Goal: Task Accomplishment & Management: Manage account settings

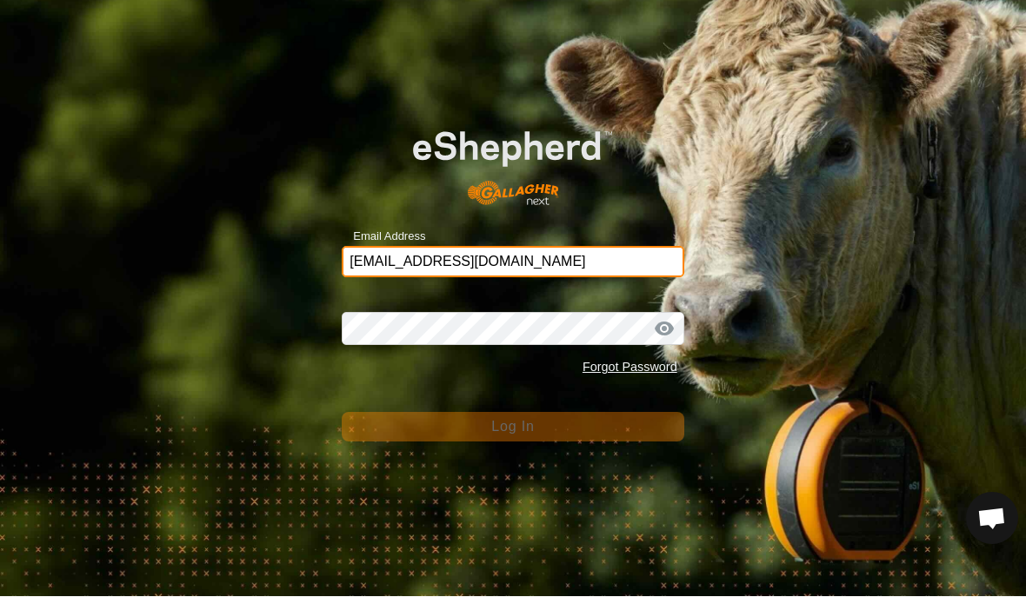
click at [543, 251] on input "[EMAIL_ADDRESS][DOMAIN_NAME]" at bounding box center [513, 262] width 342 height 31
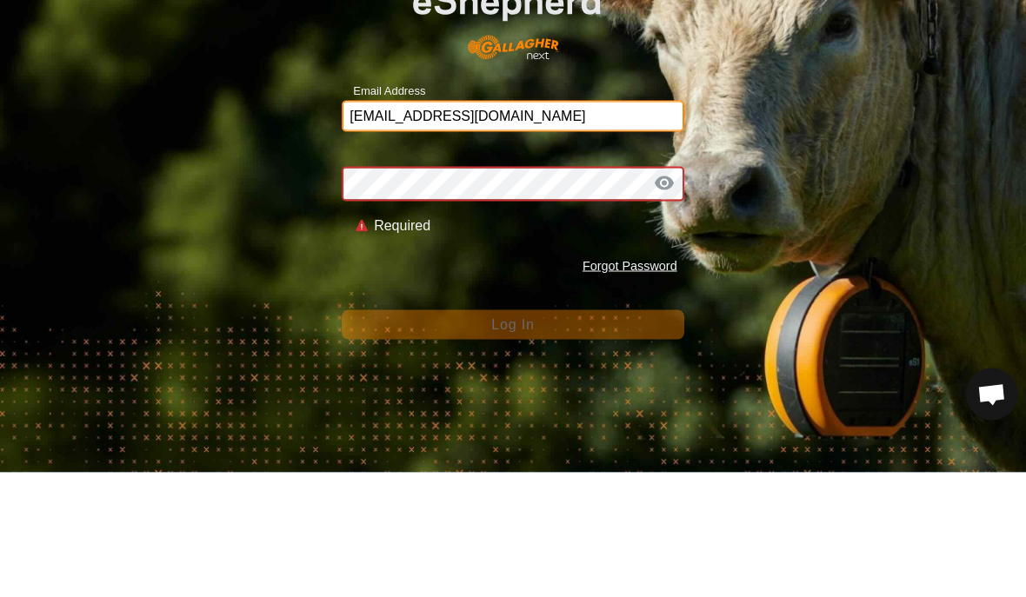
click at [538, 225] on input "[EMAIL_ADDRESS][DOMAIN_NAME]" at bounding box center [513, 240] width 342 height 31
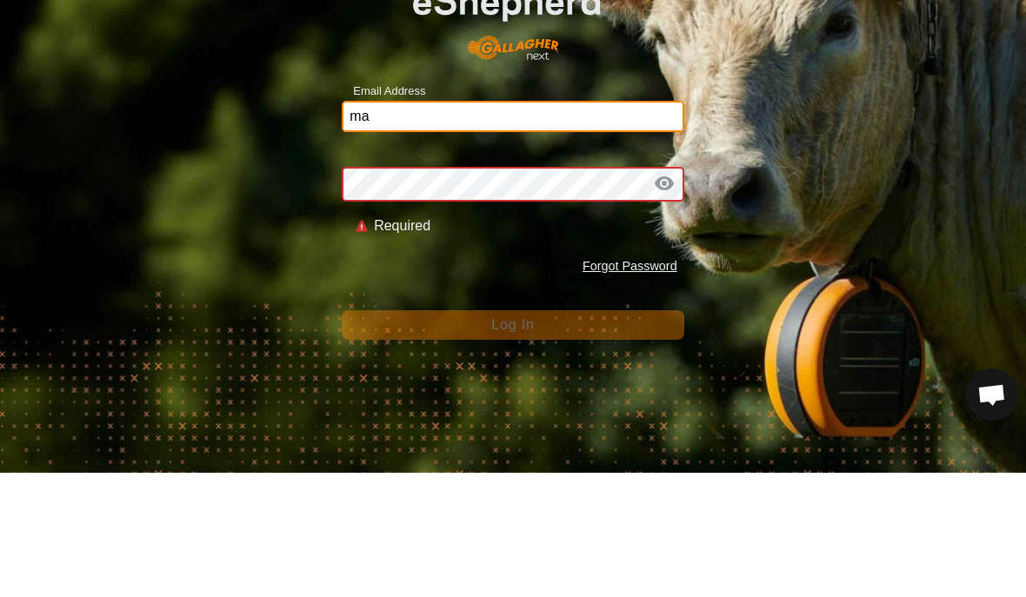
type input "m"
type input "B"
type input "[EMAIL_ADDRESS][DOMAIN_NAME]"
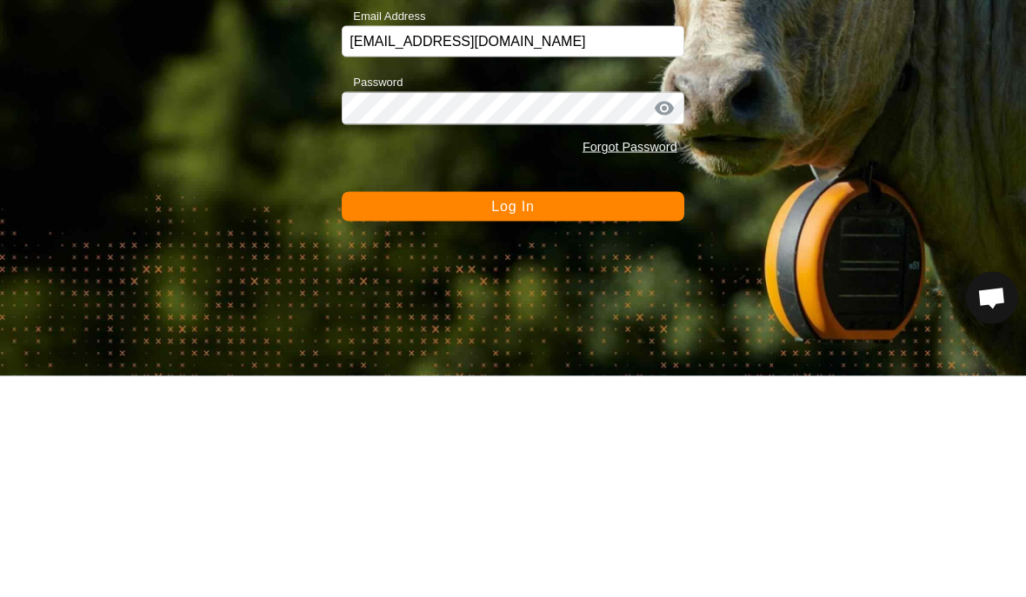
click at [630, 413] on button "Log In" at bounding box center [513, 428] width 342 height 30
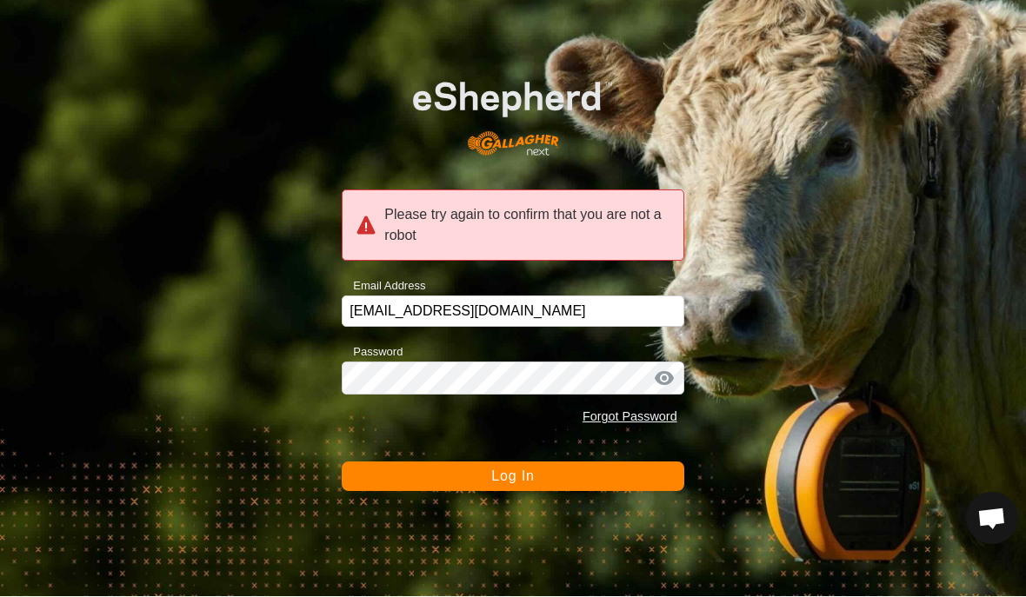
click at [376, 466] on button "Log In" at bounding box center [513, 478] width 342 height 30
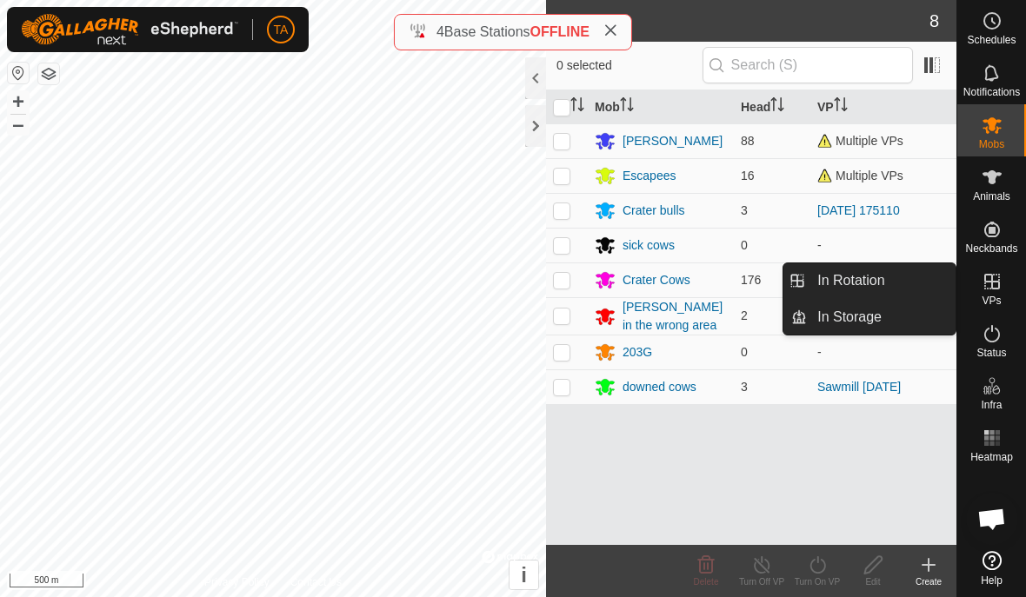
click at [880, 275] on span "In Rotation" at bounding box center [850, 280] width 67 height 21
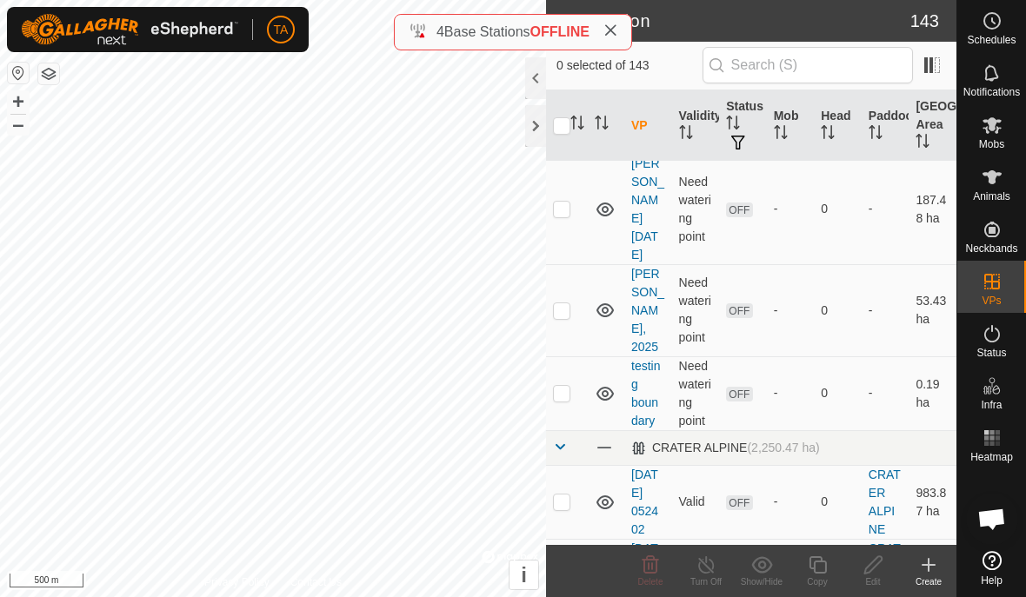
scroll to position [1273, 0]
checkbox input "true"
click at [816, 562] on icon at bounding box center [817, 564] width 17 height 17
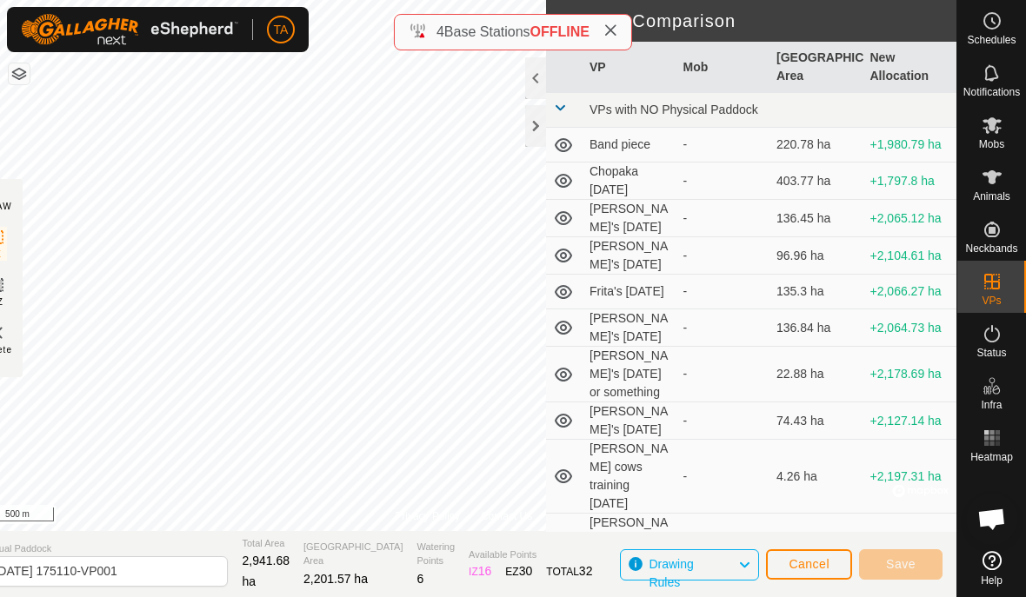
click at [534, 130] on div at bounding box center [535, 126] width 21 height 42
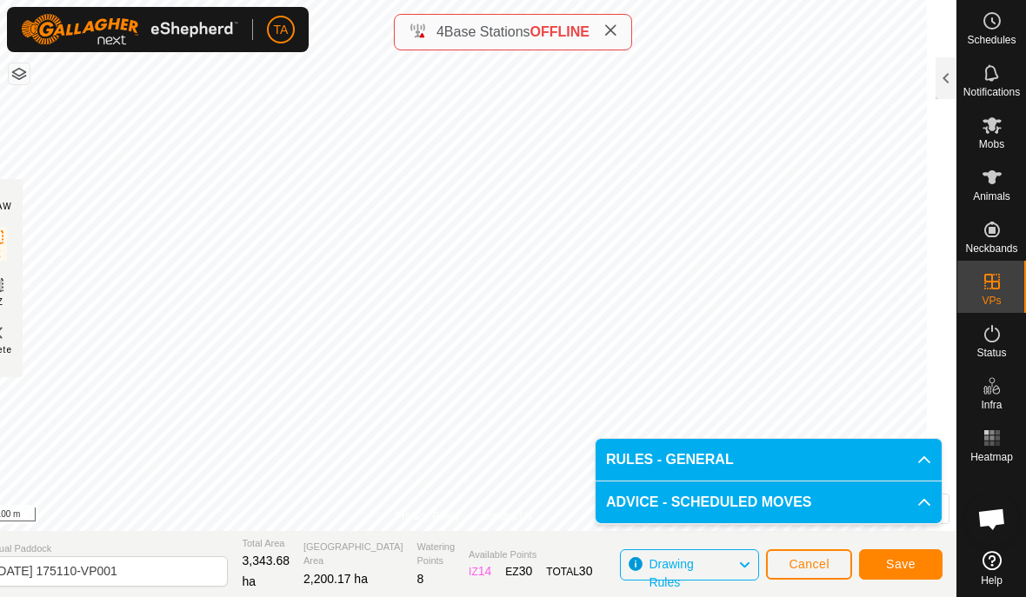
click at [909, 561] on span "Save" at bounding box center [901, 564] width 30 height 14
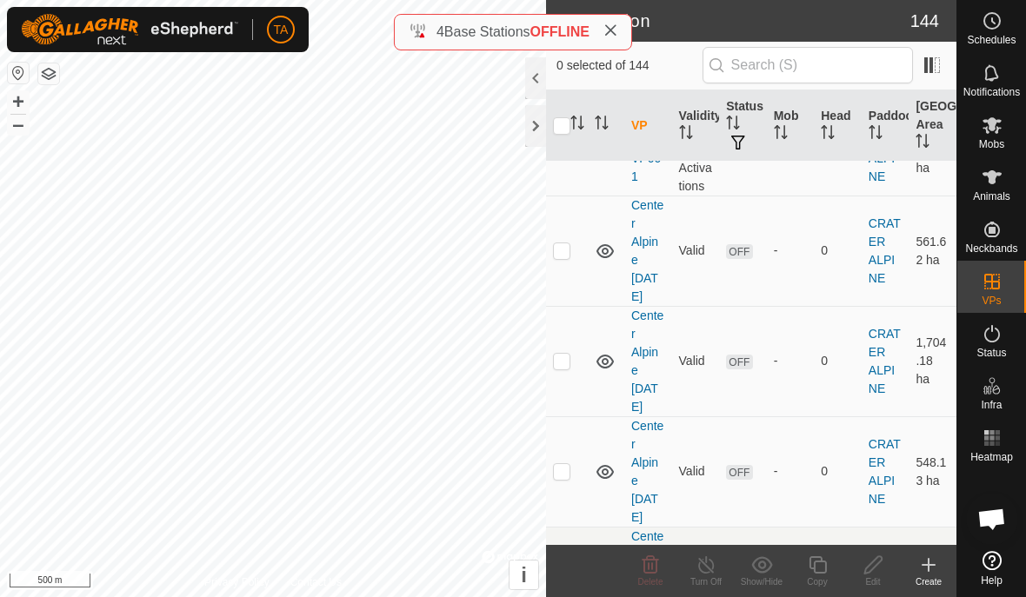
scroll to position [4002, 0]
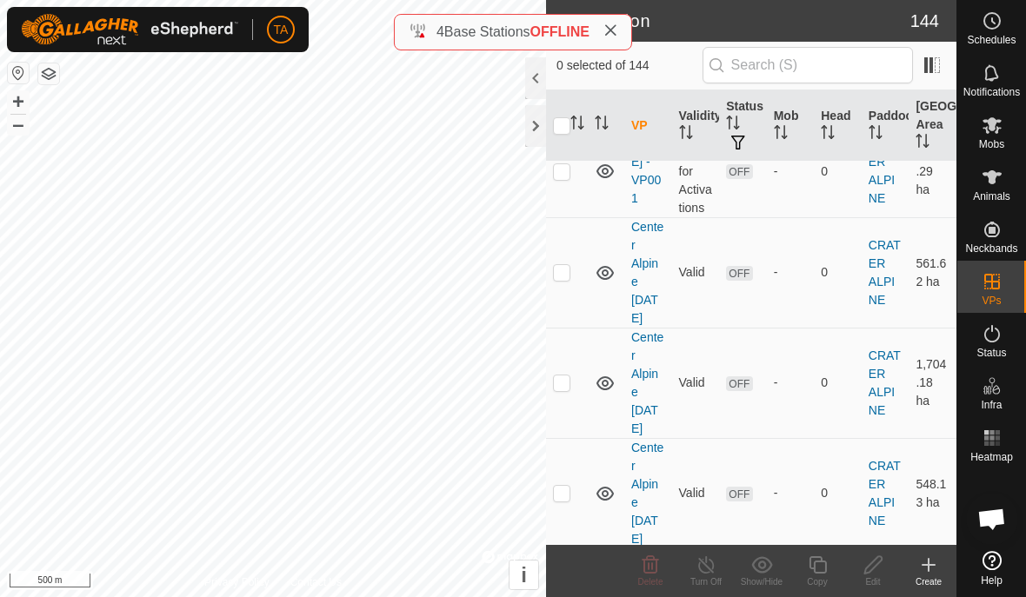
click at [571, 549] on td at bounding box center [567, 604] width 42 height 110
click at [565, 596] on p-checkbox at bounding box center [561, 603] width 17 height 14
click at [559, 596] on p-checkbox at bounding box center [561, 603] width 17 height 14
click at [570, 596] on p-checkbox at bounding box center [561, 603] width 17 height 14
checkbox input "false"
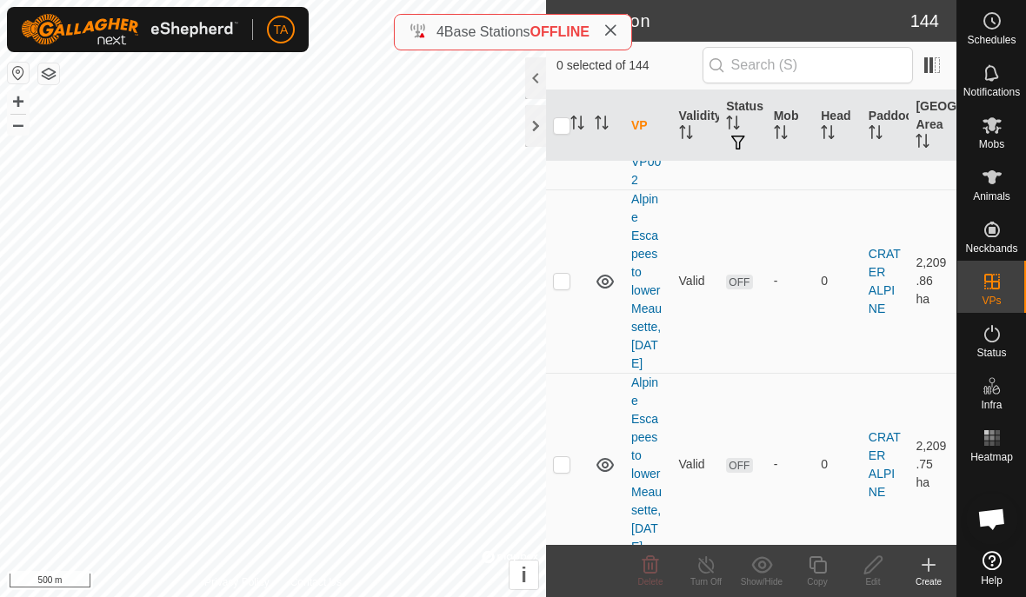
scroll to position [2521, 0]
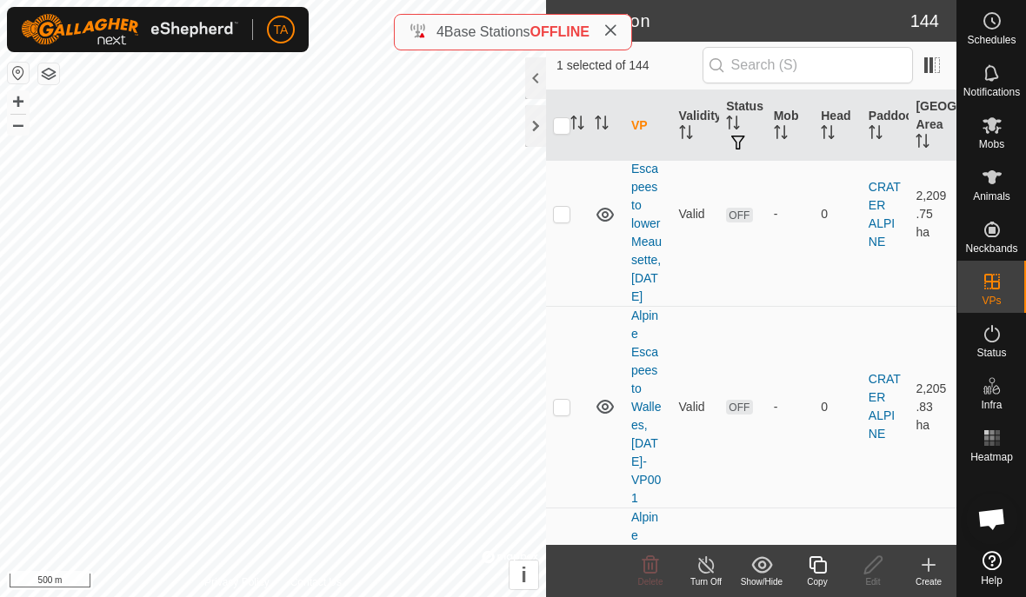
scroll to position [2788, 0]
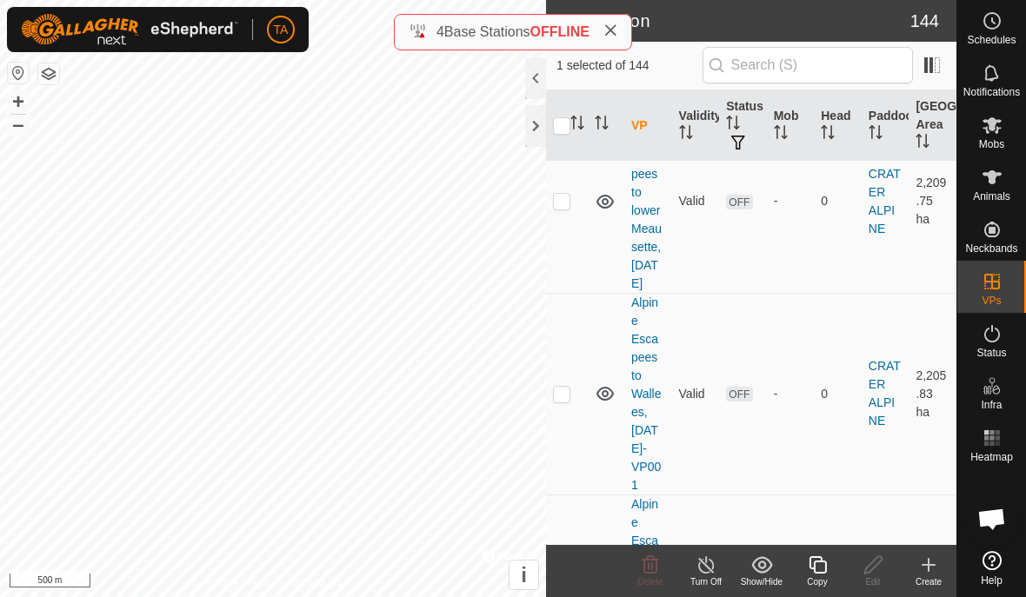
click at [560, 570] on p-checkbox at bounding box center [561, 577] width 17 height 14
checkbox input "false"
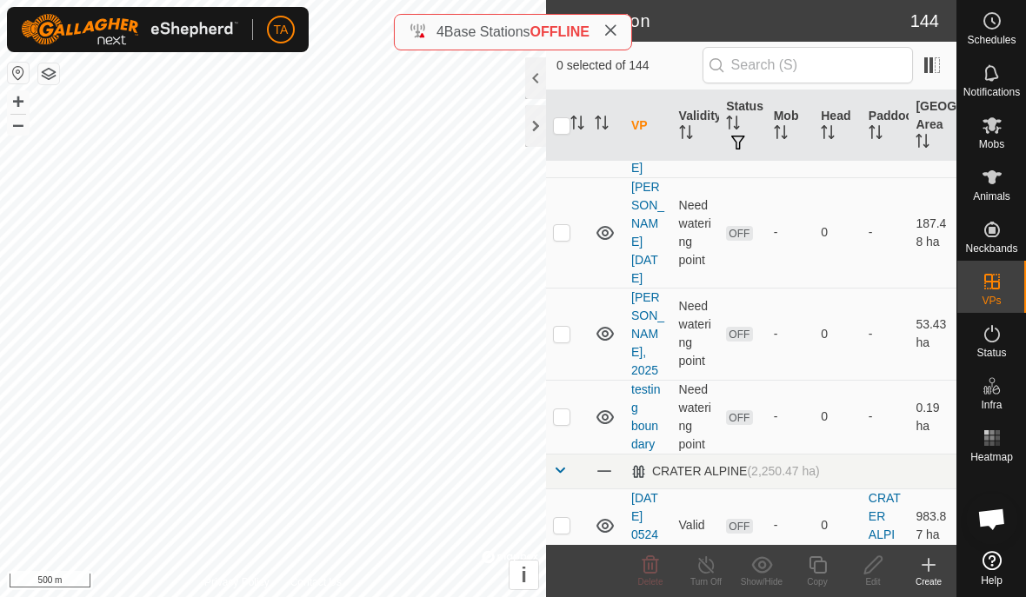
scroll to position [1314, 0]
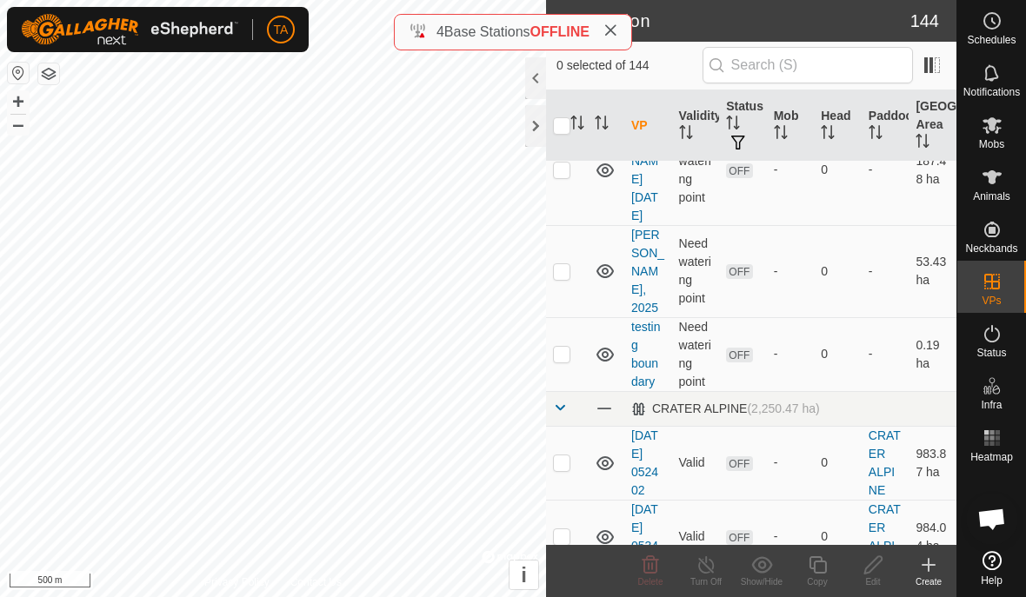
checkbox input "true"
click at [932, 572] on icon at bounding box center [928, 565] width 21 height 21
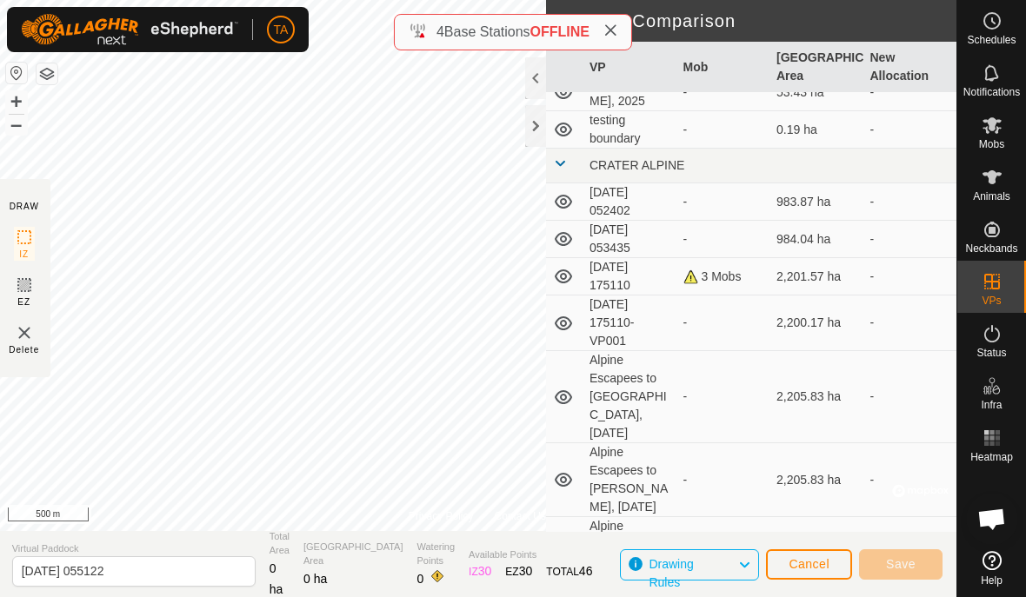
scroll to position [608, 0]
click at [591, 301] on td "[DATE] 175110-VP001" at bounding box center [630, 323] width 94 height 56
click at [567, 312] on icon at bounding box center [563, 322] width 21 height 21
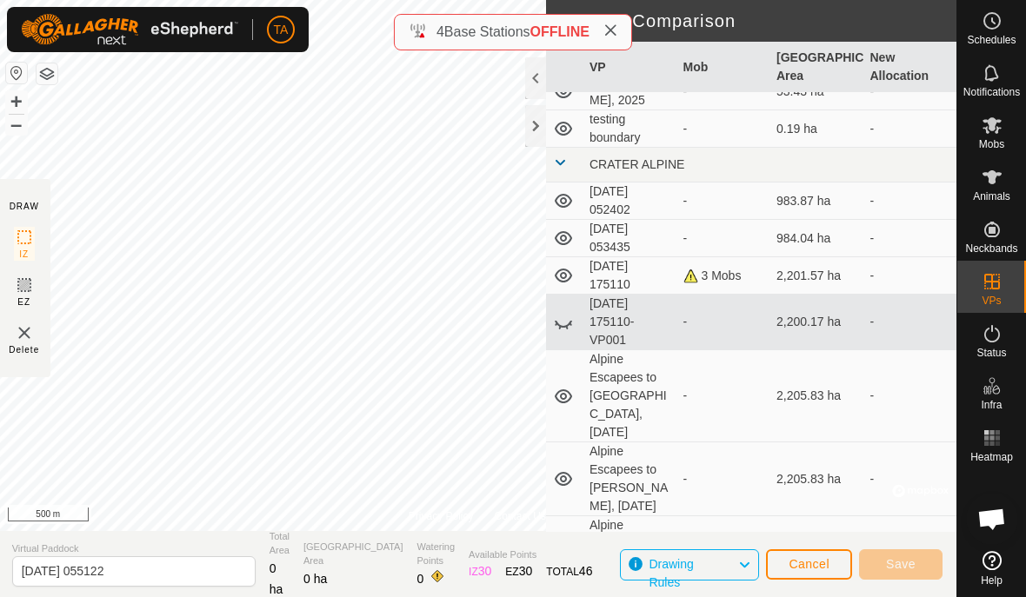
click at [569, 312] on icon at bounding box center [563, 322] width 21 height 21
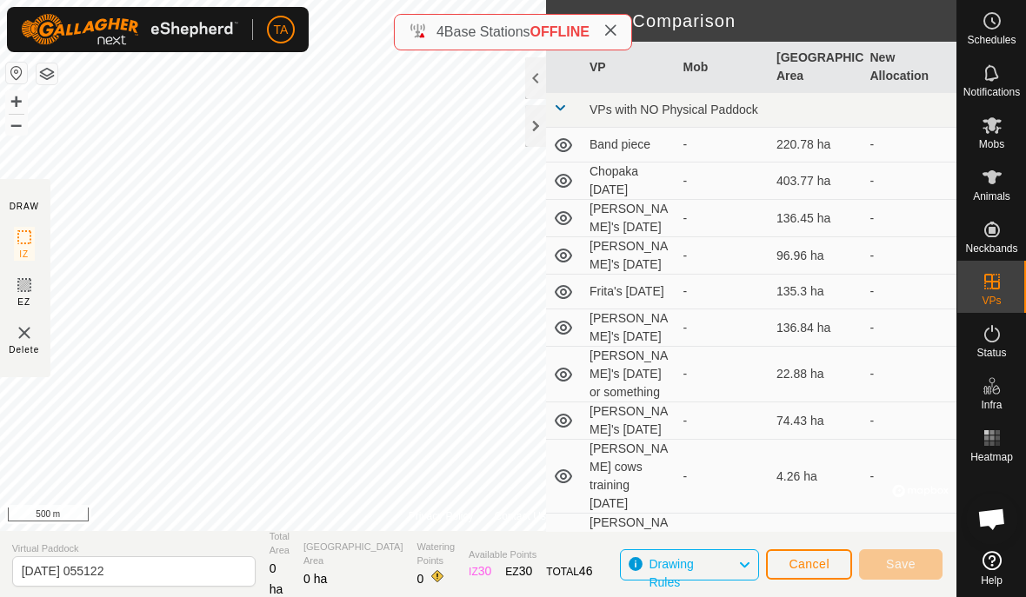
scroll to position [0, 0]
click at [829, 551] on button "Cancel" at bounding box center [809, 565] width 86 height 30
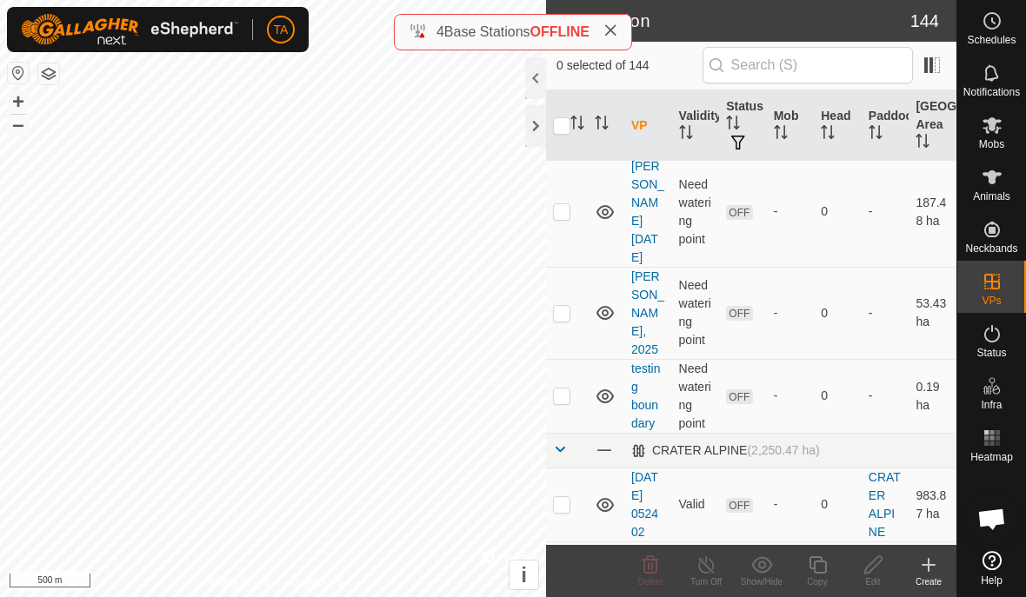
scroll to position [1367, 0]
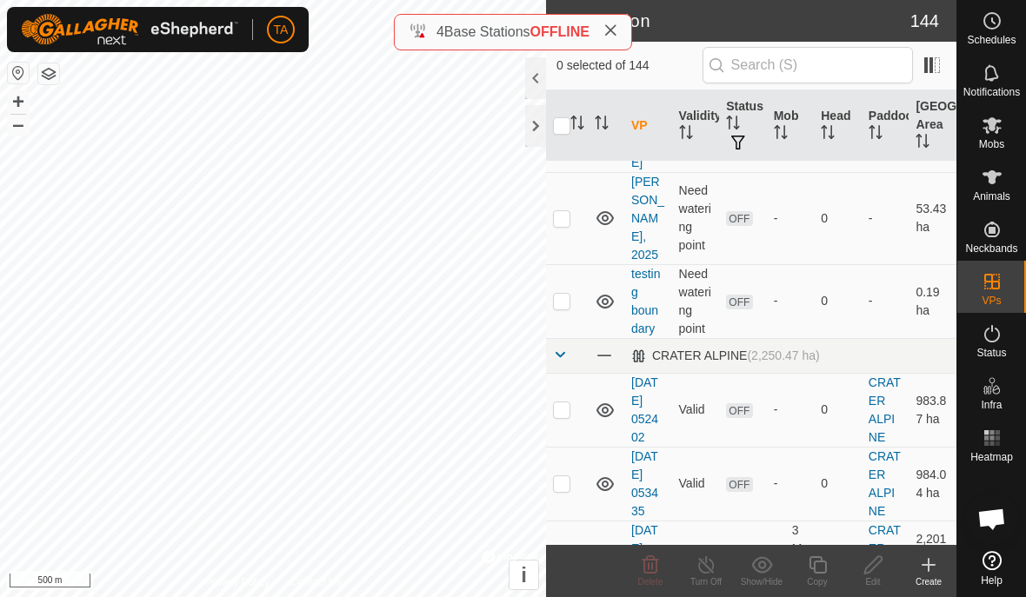
click at [557, 550] on p-checkbox at bounding box center [561, 557] width 17 height 14
checkbox input "true"
click at [926, 568] on icon at bounding box center [928, 565] width 21 height 21
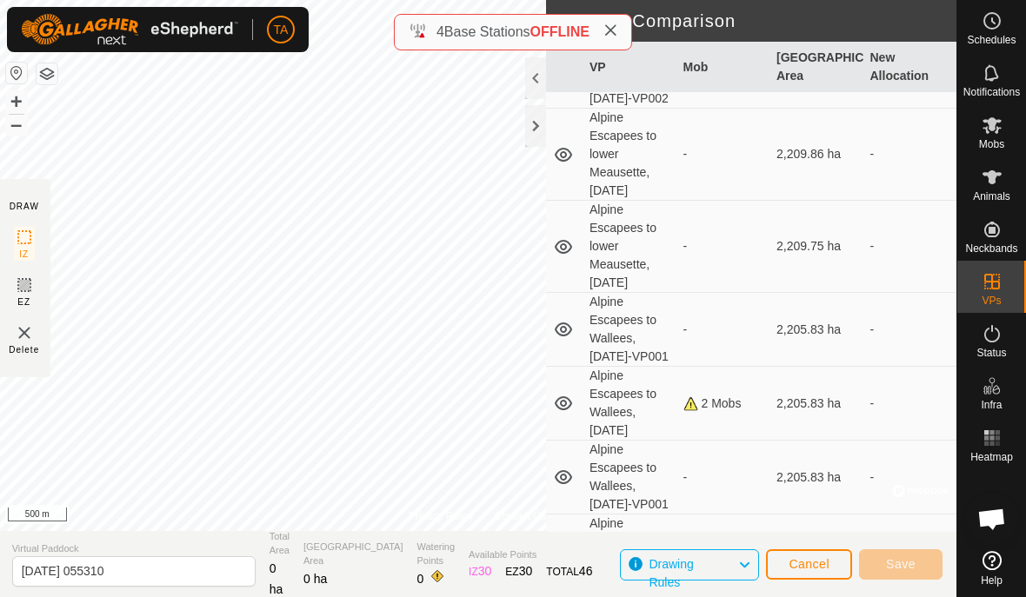
scroll to position [1113, 0]
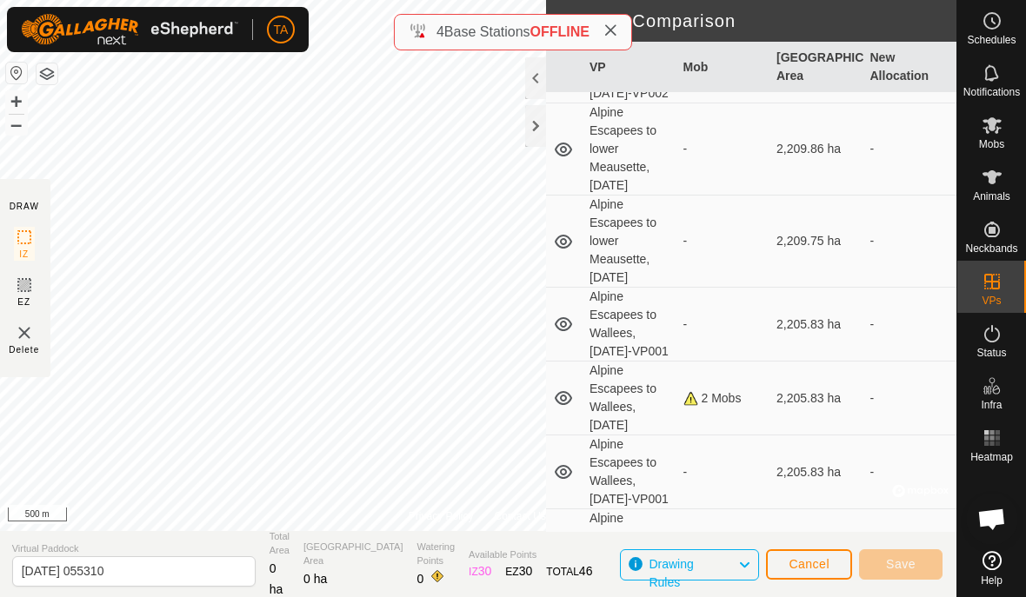
click at [806, 233] on td "2,209.75 ha" at bounding box center [817, 242] width 94 height 92
click at [813, 237] on td "2,209.75 ha" at bounding box center [817, 242] width 94 height 92
click at [562, 232] on icon at bounding box center [563, 241] width 21 height 21
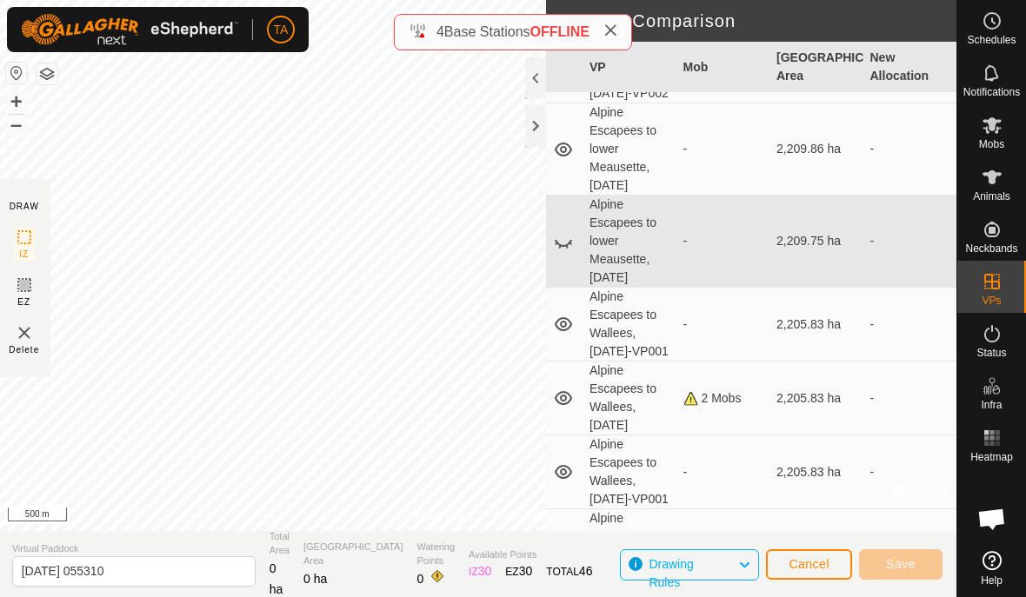
click at [564, 231] on icon at bounding box center [563, 241] width 21 height 21
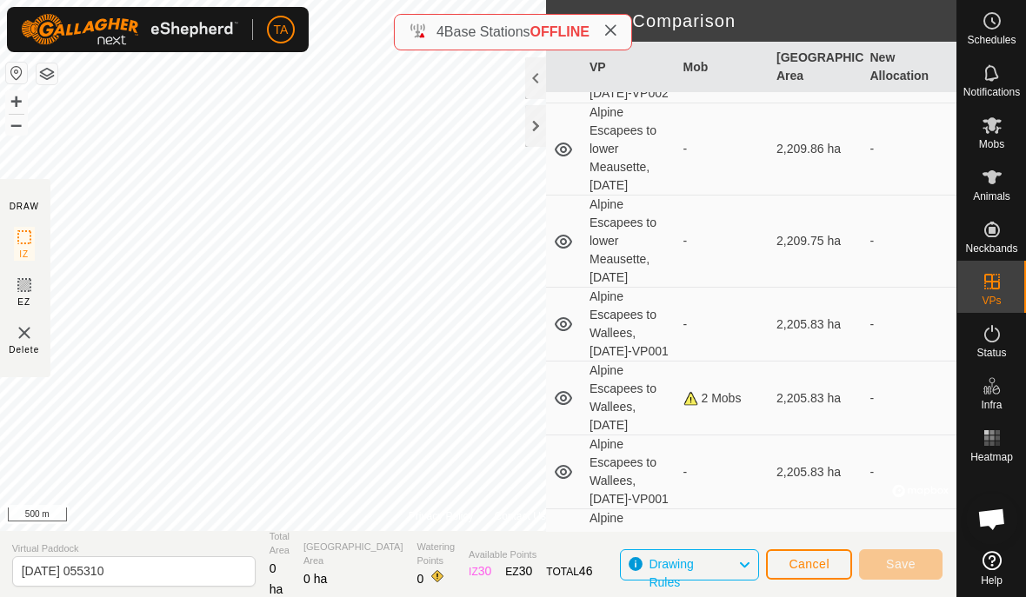
click at [816, 550] on button "Cancel" at bounding box center [809, 565] width 86 height 30
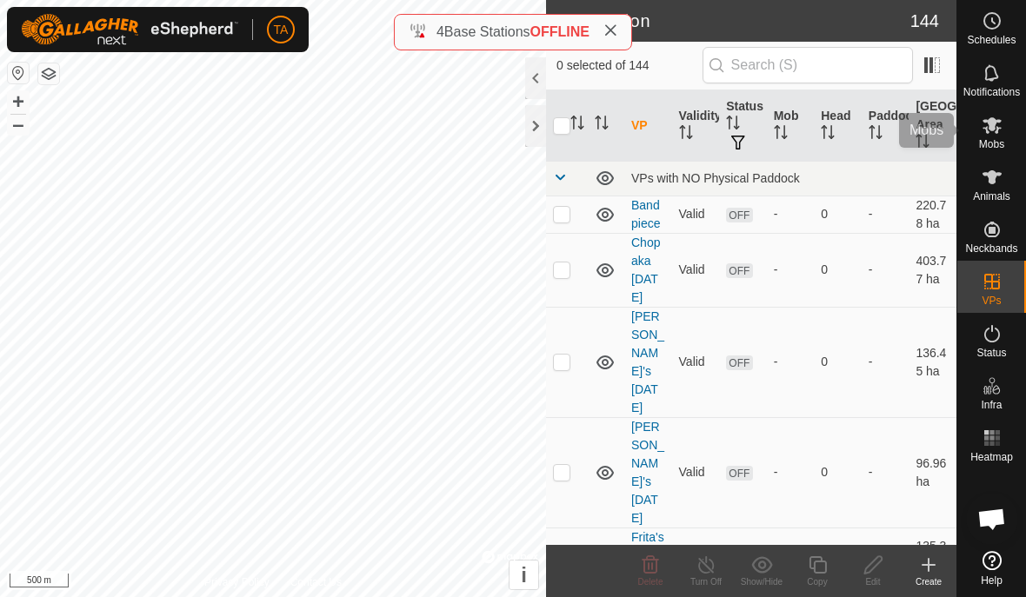
click at [996, 127] on icon at bounding box center [992, 125] width 19 height 17
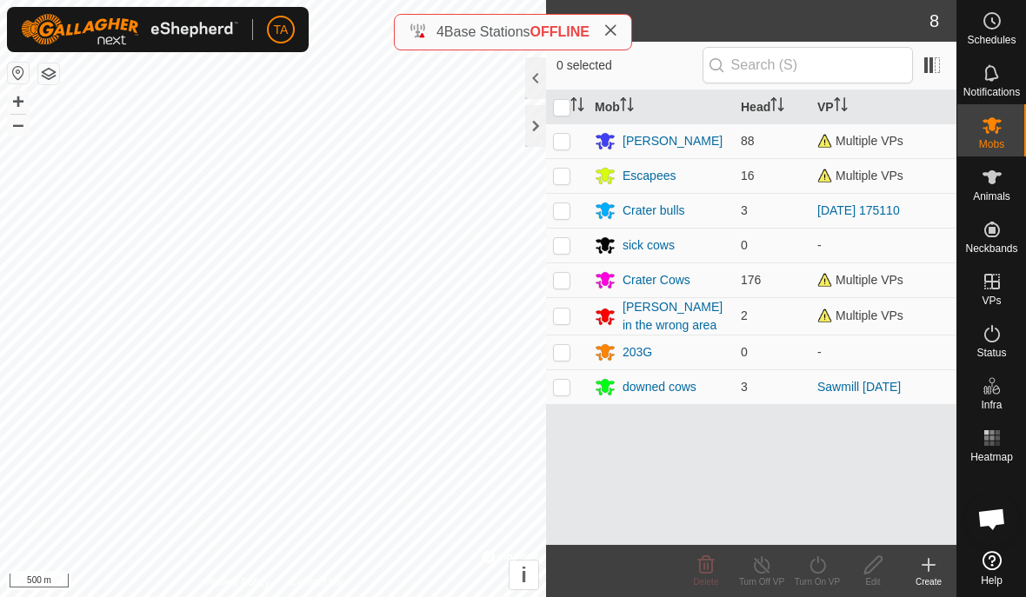
click at [887, 290] on td "Multiple VPs" at bounding box center [883, 280] width 146 height 35
click at [569, 281] on p-checkbox at bounding box center [561, 280] width 17 height 14
checkbox input "true"
click at [927, 558] on icon at bounding box center [928, 565] width 21 height 21
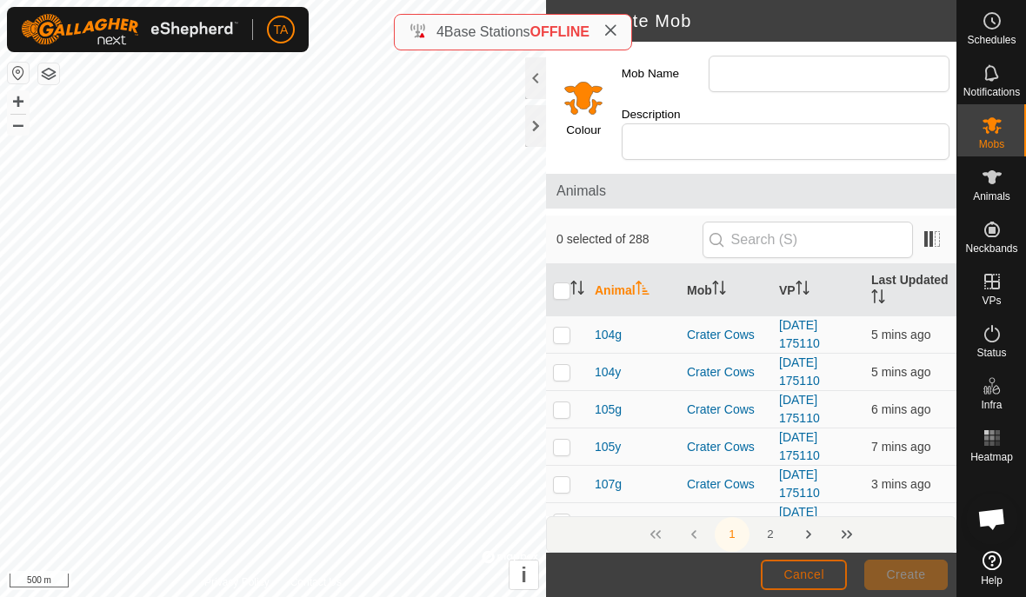
click at [810, 569] on span "Cancel" at bounding box center [803, 575] width 41 height 14
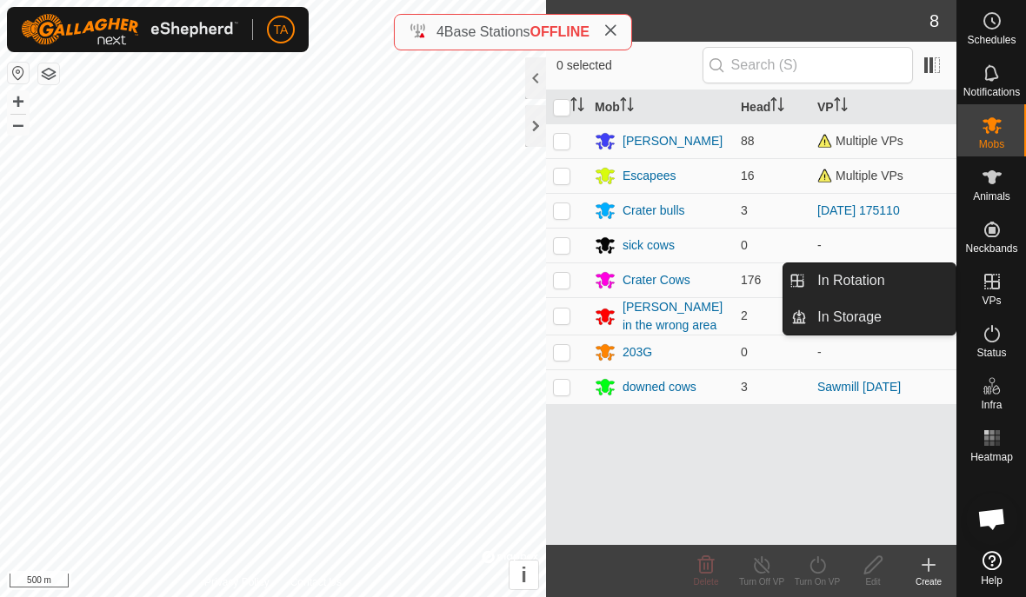
click at [907, 291] on link "In Rotation" at bounding box center [881, 280] width 149 height 35
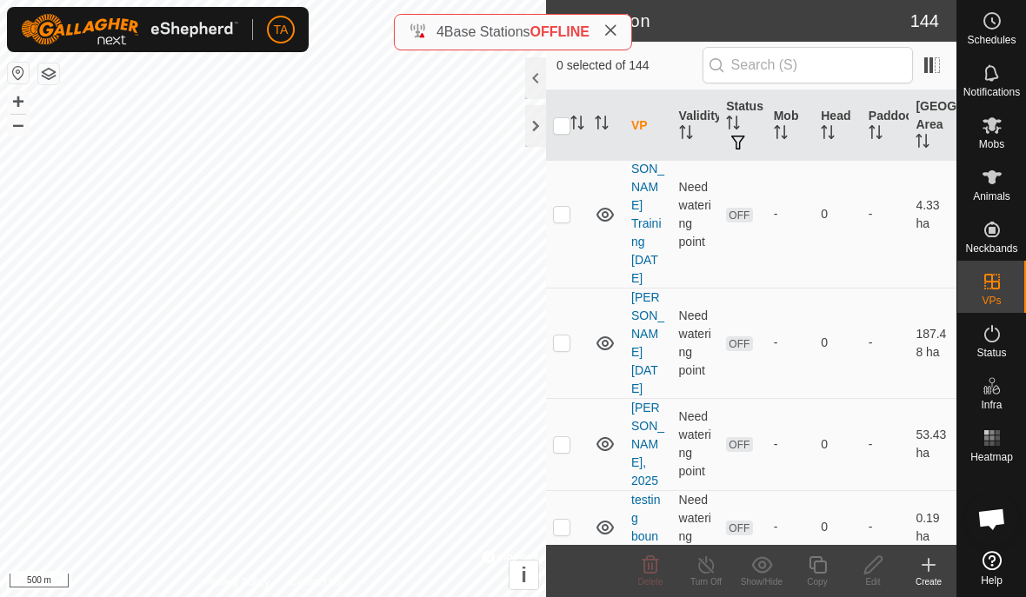
scroll to position [1143, 0]
checkbox input "true"
click at [812, 566] on icon at bounding box center [818, 565] width 22 height 21
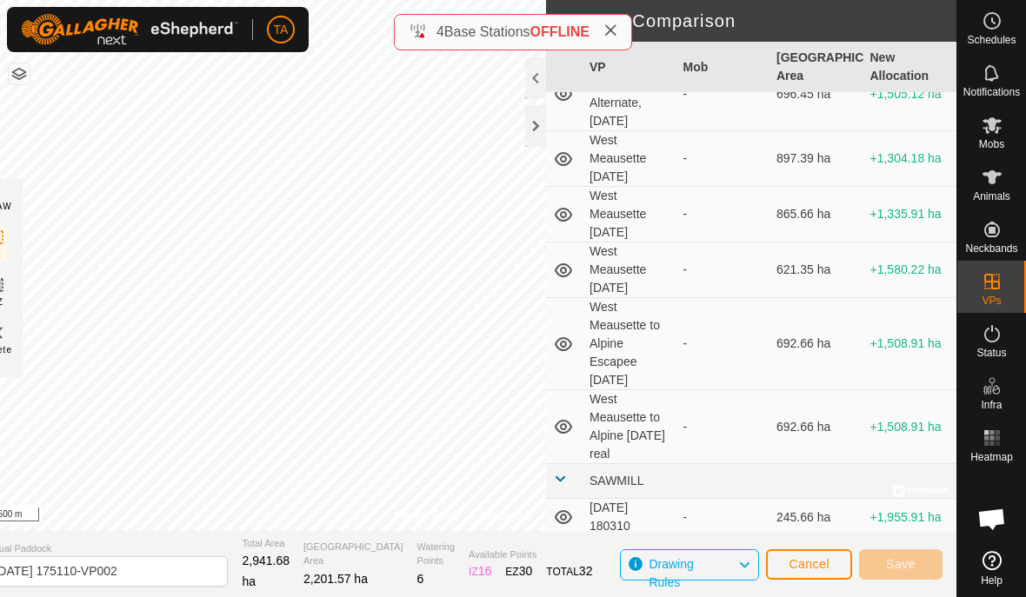
scroll to position [5380, 0]
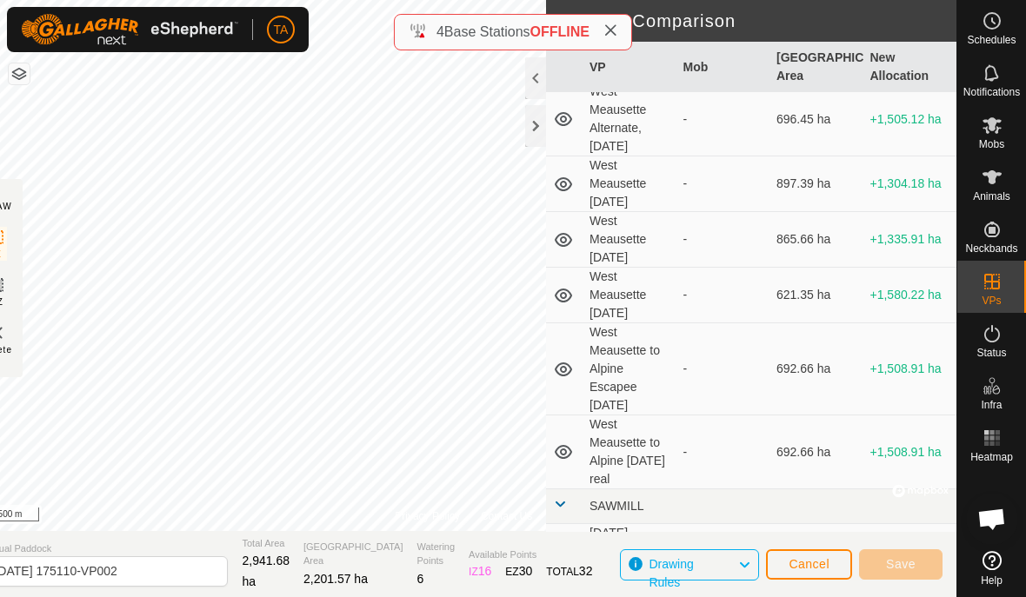
click at [908, 323] on td "+1,508.91 ha" at bounding box center [910, 369] width 94 height 92
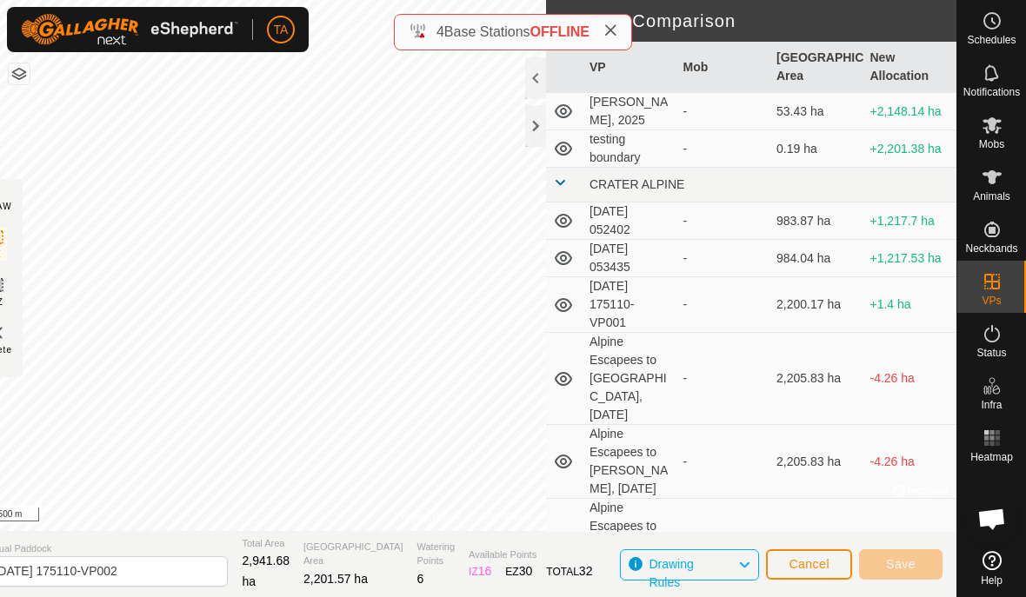
scroll to position [591, 0]
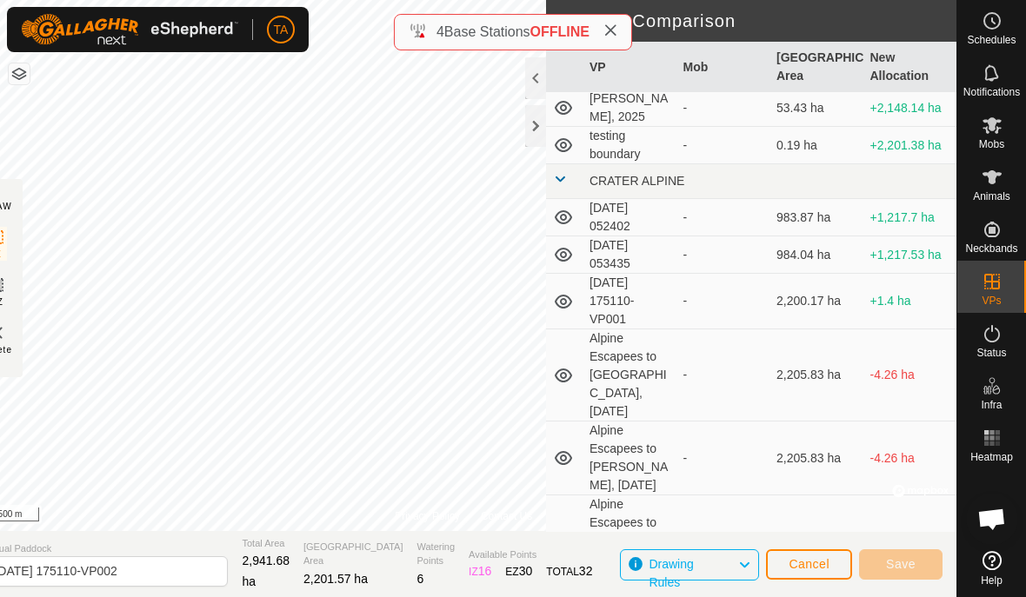
click at [802, 350] on td "2,205.83 ha" at bounding box center [817, 376] width 94 height 92
click at [775, 336] on td "2,205.83 ha" at bounding box center [817, 376] width 94 height 92
click at [759, 336] on td "-" at bounding box center [723, 376] width 94 height 92
click at [579, 344] on td at bounding box center [564, 376] width 37 height 92
click at [573, 365] on icon at bounding box center [563, 375] width 21 height 21
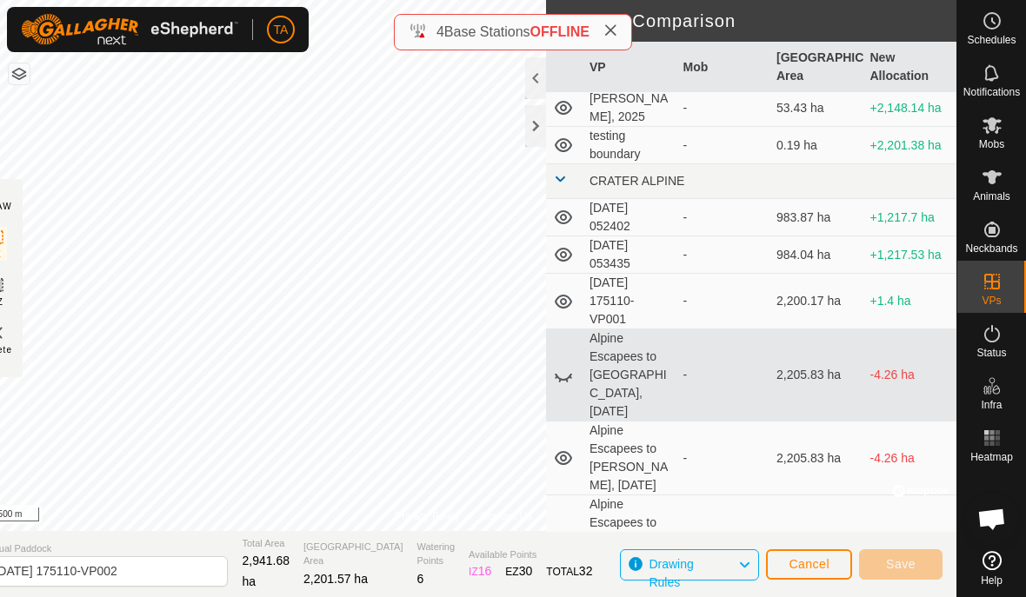
click at [570, 365] on icon at bounding box center [563, 375] width 21 height 21
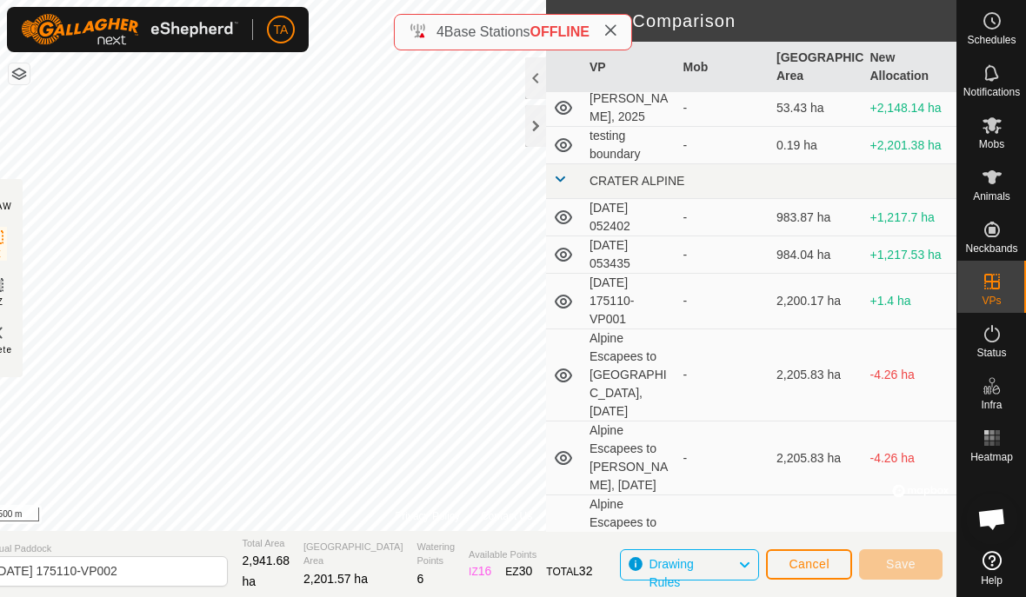
click at [573, 365] on icon at bounding box center [563, 375] width 21 height 21
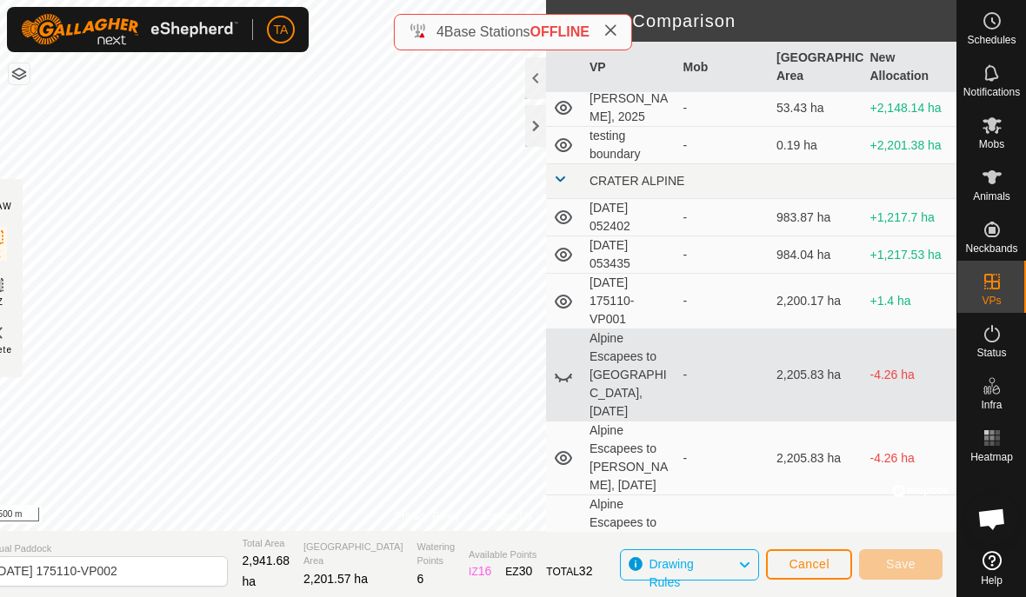
click at [570, 365] on icon at bounding box center [563, 375] width 21 height 21
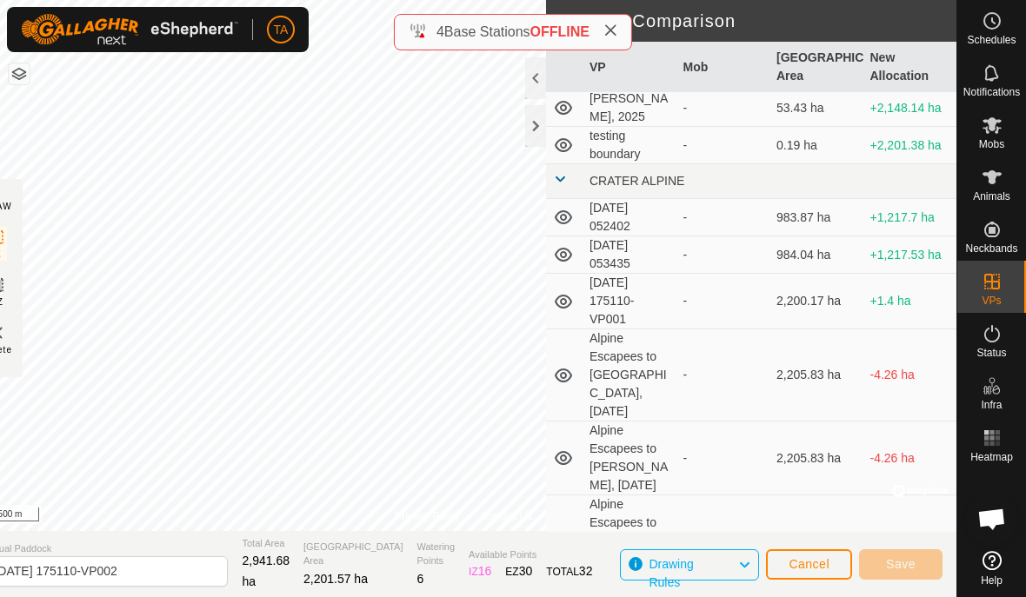
click at [572, 448] on icon at bounding box center [563, 458] width 21 height 21
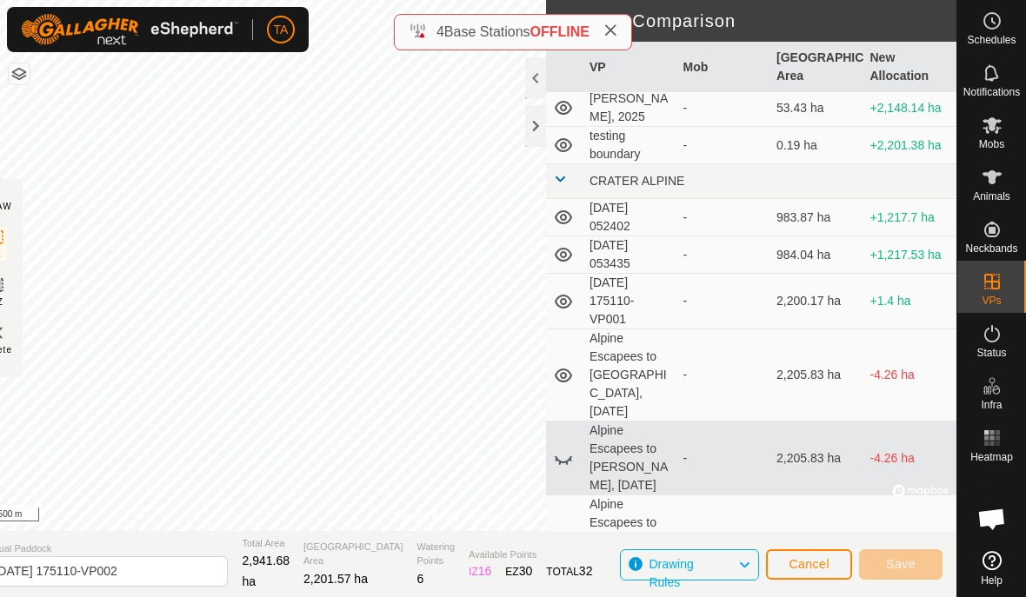
click at [572, 448] on icon at bounding box center [563, 458] width 21 height 21
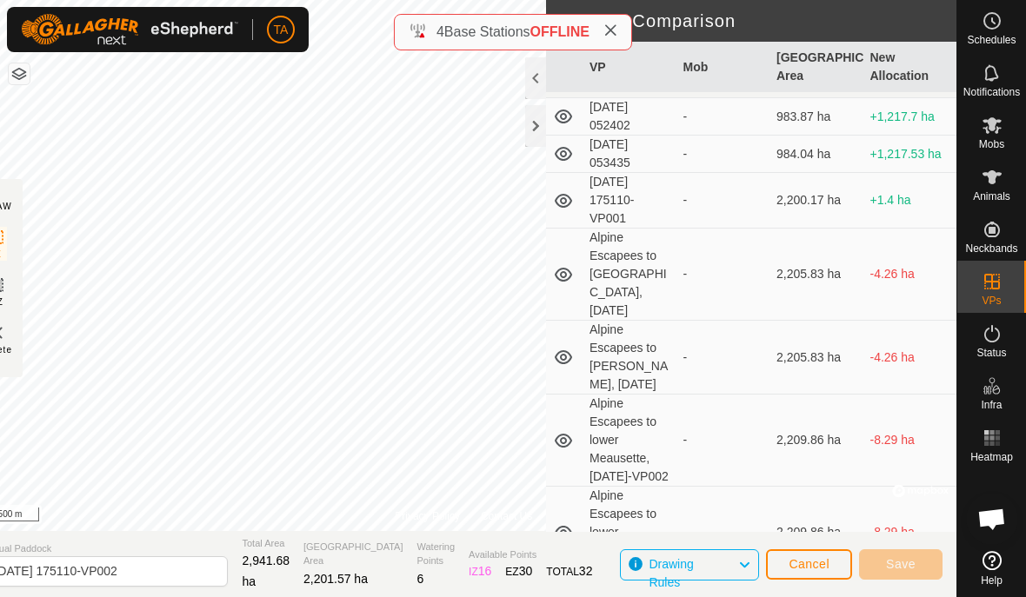
scroll to position [711, 0]
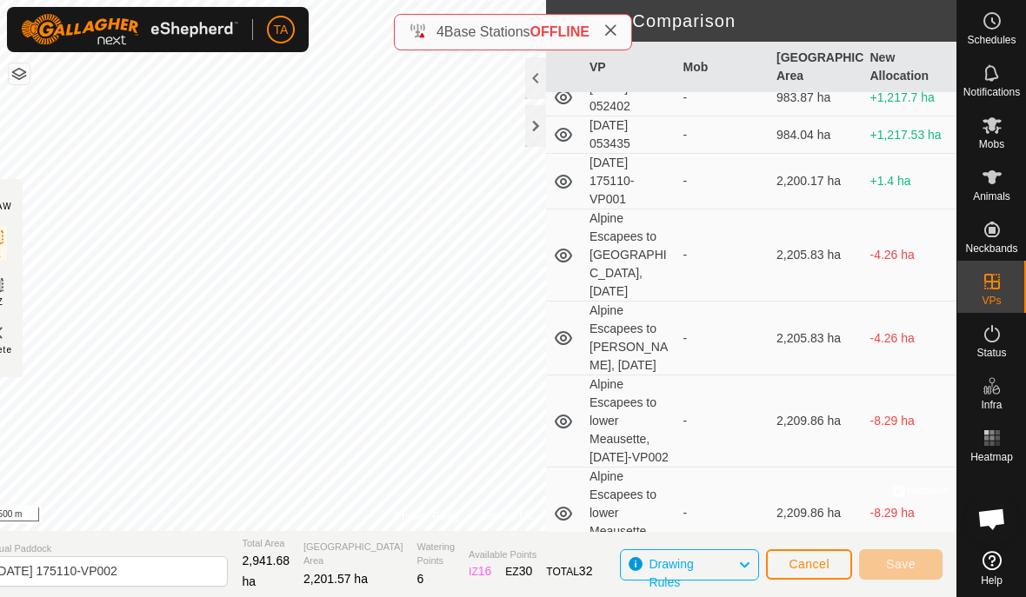
click at [571, 411] on icon at bounding box center [563, 421] width 21 height 21
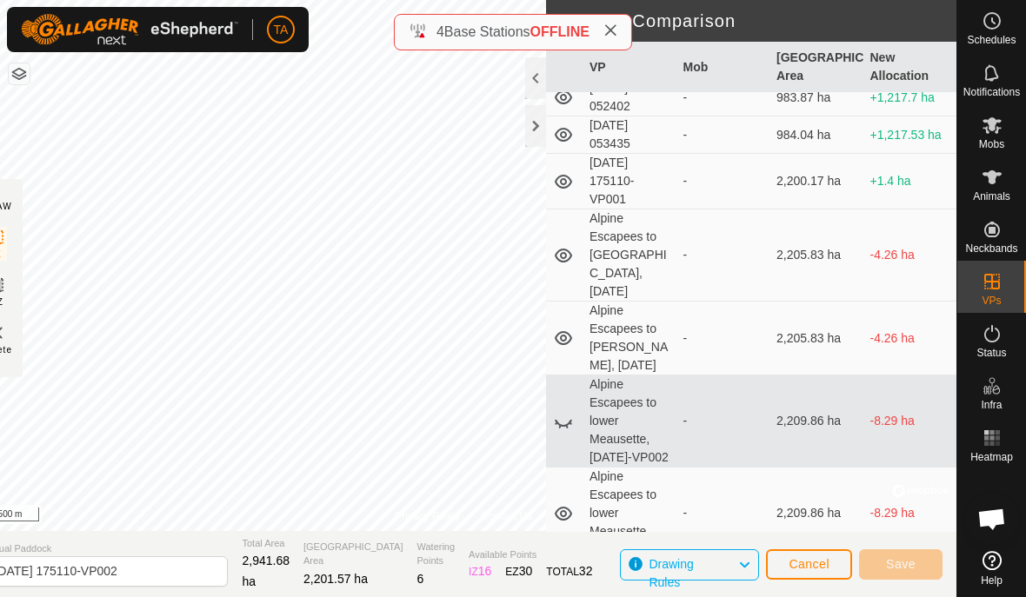
click at [572, 411] on icon at bounding box center [563, 421] width 21 height 21
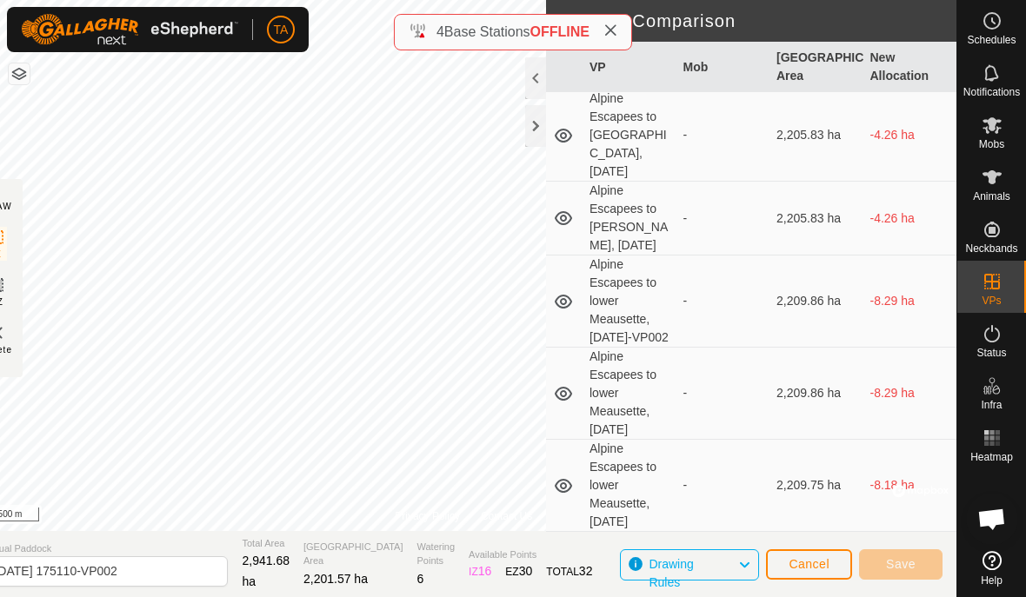
scroll to position [850, 0]
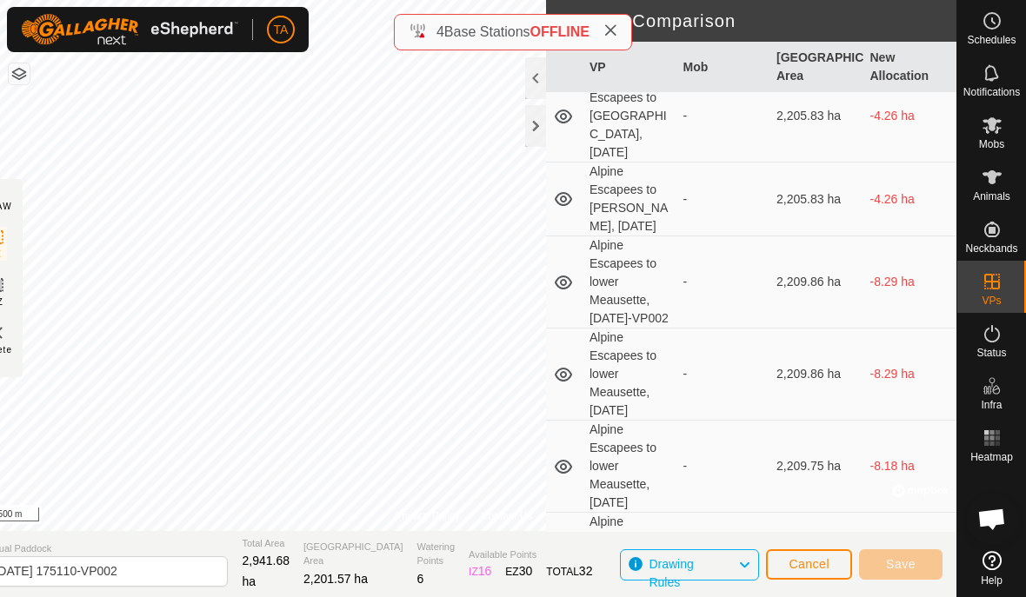
click at [570, 376] on icon at bounding box center [563, 374] width 21 height 21
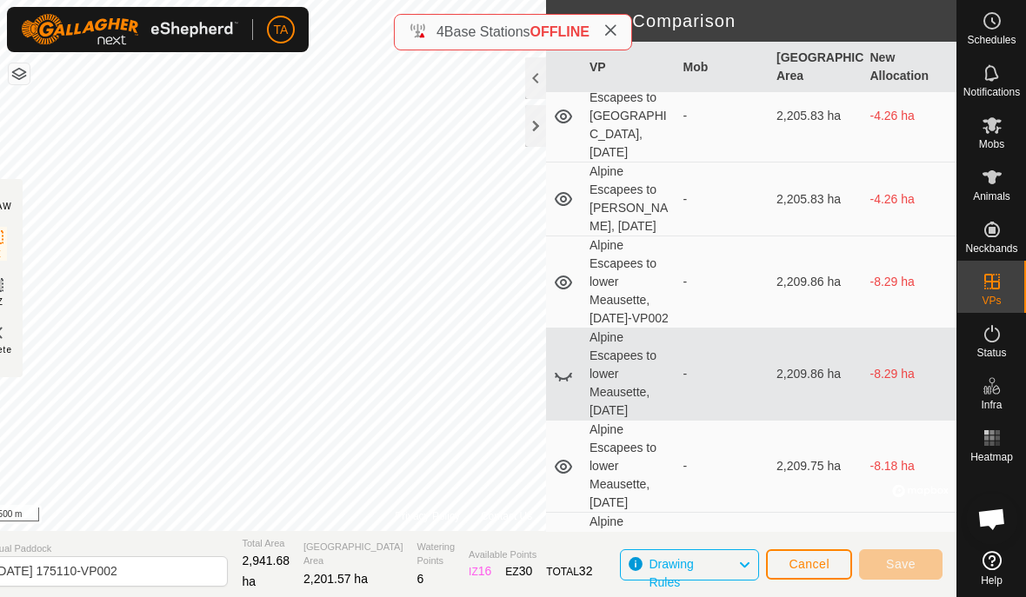
click at [571, 370] on icon at bounding box center [563, 374] width 21 height 21
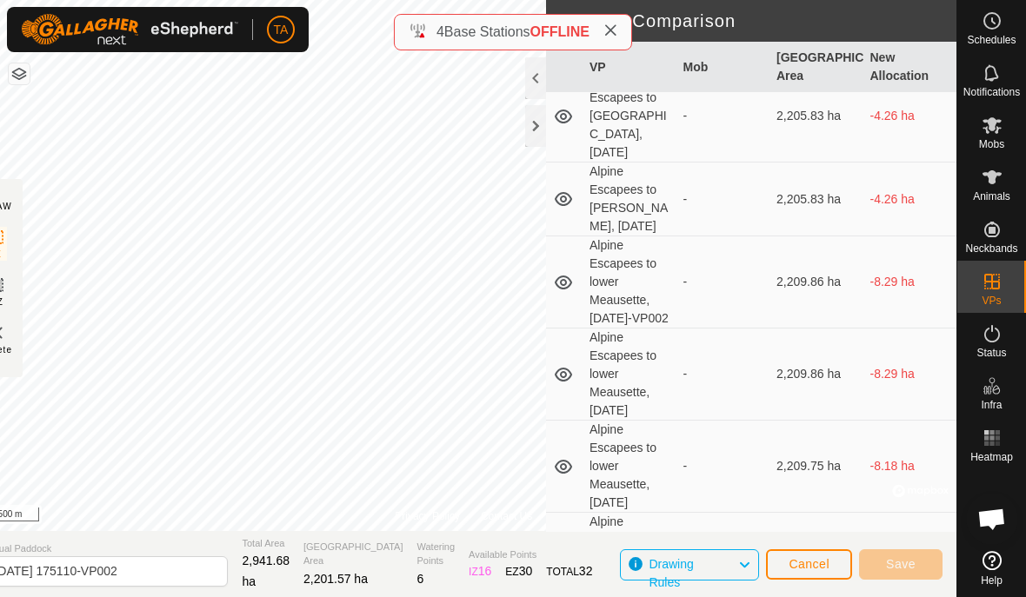
click at [566, 445] on td at bounding box center [564, 467] width 37 height 92
click at [572, 459] on icon at bounding box center [563, 466] width 21 height 21
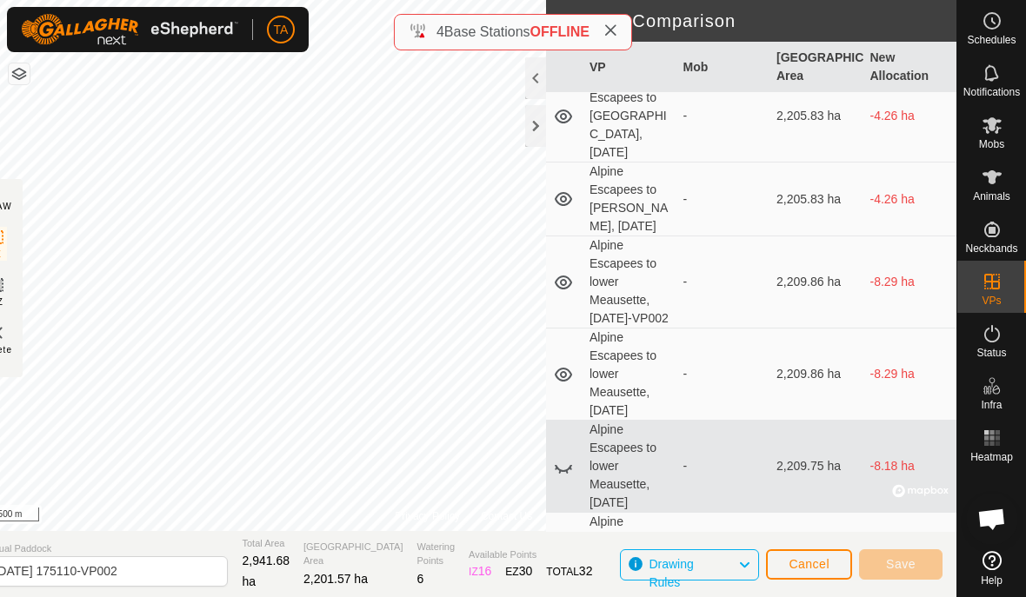
click at [571, 457] on icon at bounding box center [563, 466] width 21 height 21
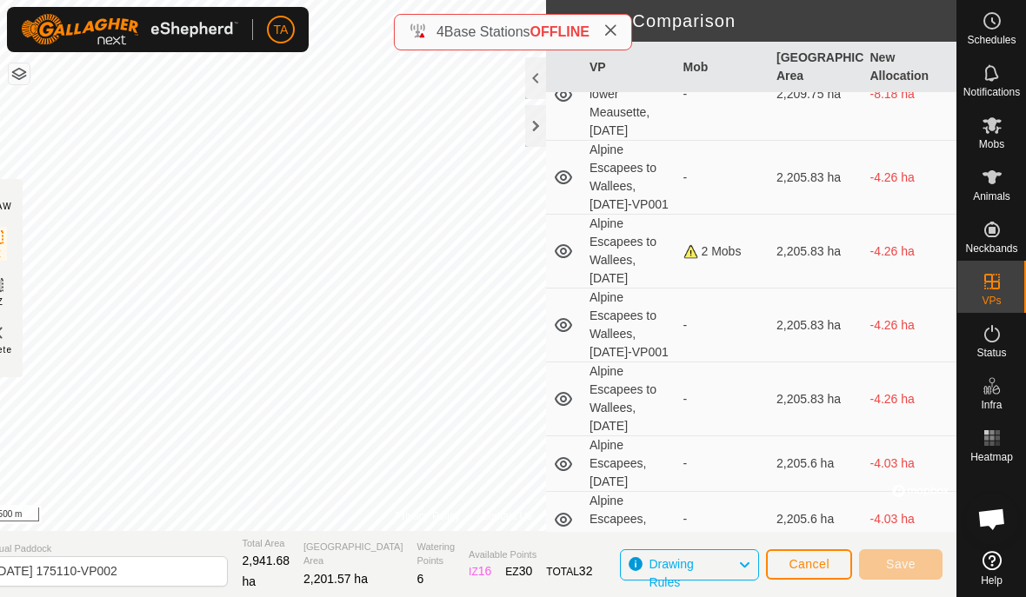
scroll to position [1224, 0]
click at [562, 258] on icon at bounding box center [563, 249] width 21 height 21
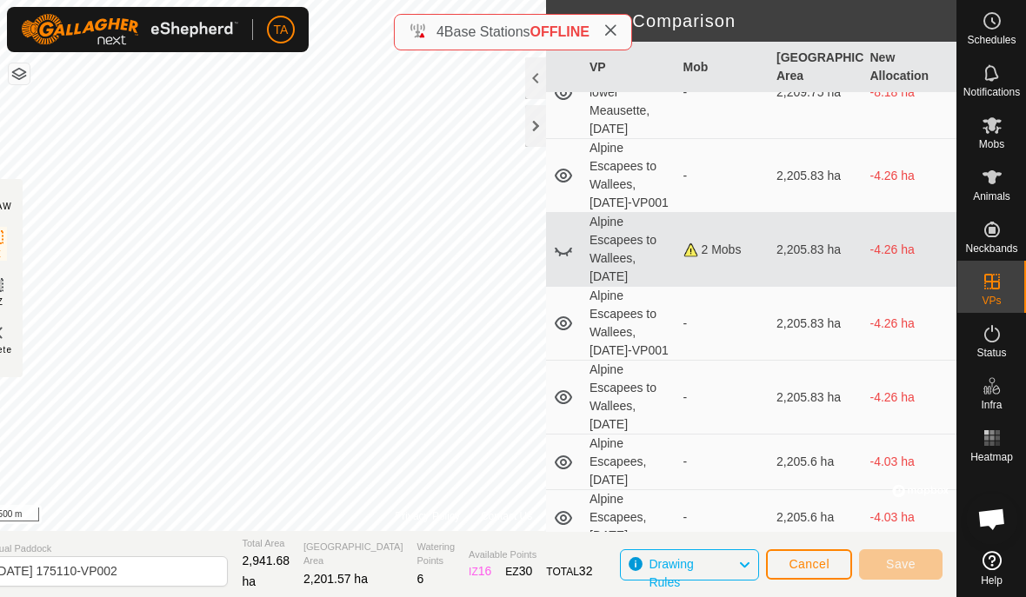
click at [563, 259] on icon at bounding box center [563, 249] width 21 height 21
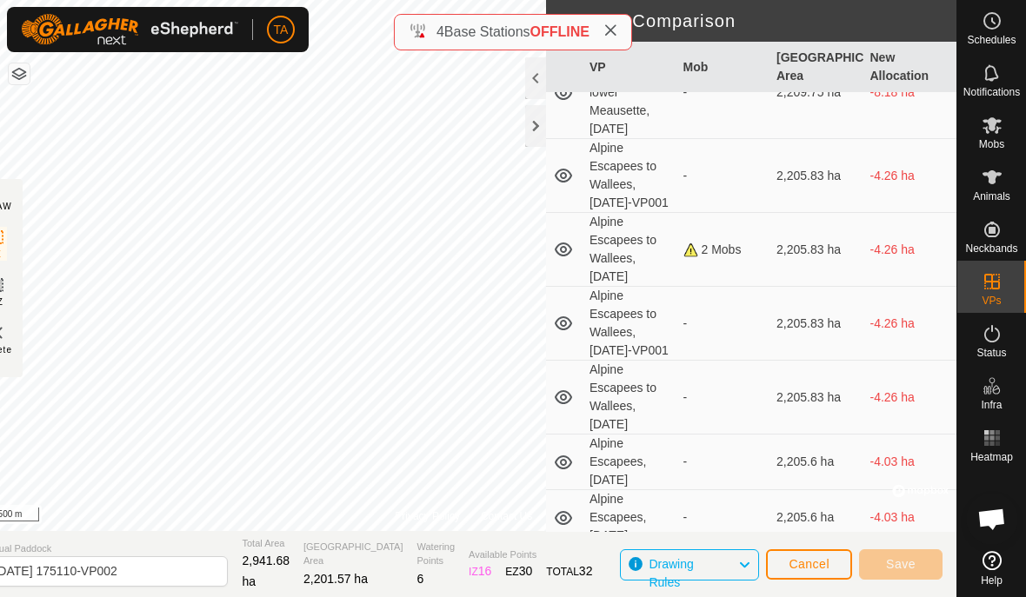
click at [570, 334] on icon at bounding box center [563, 323] width 21 height 21
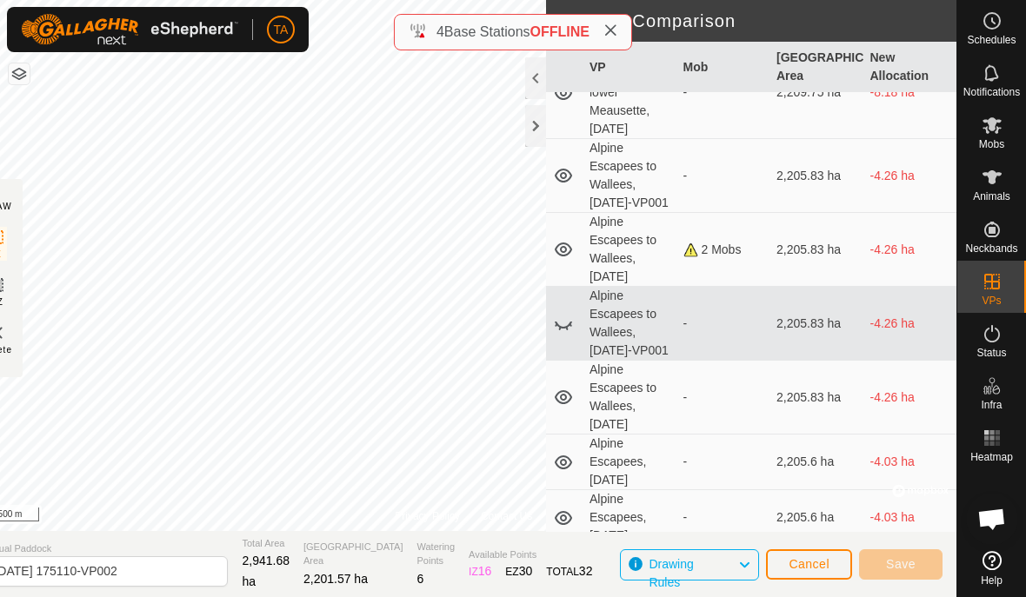
click at [568, 334] on icon at bounding box center [563, 323] width 21 height 21
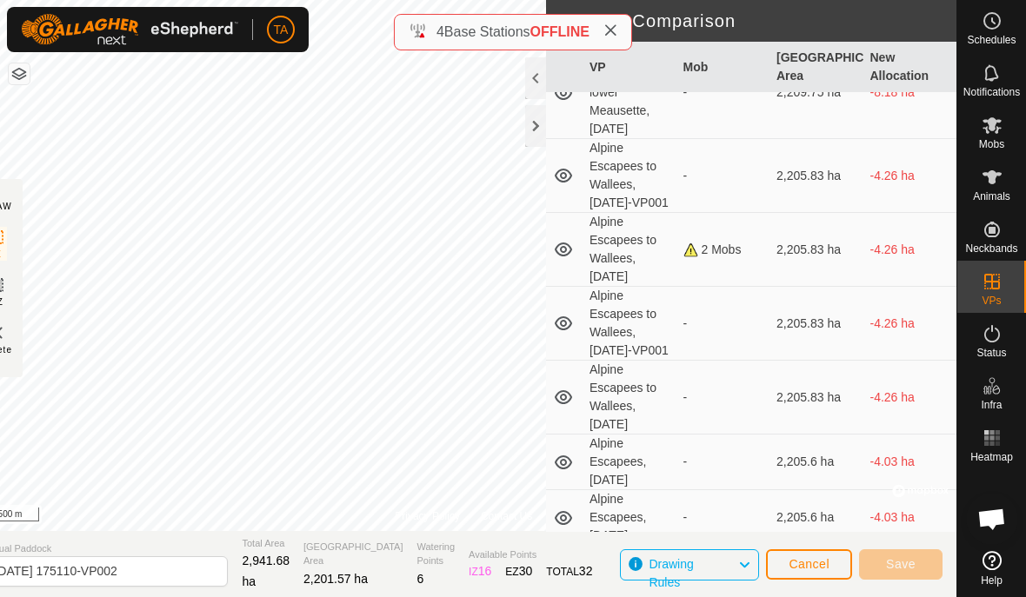
click at [571, 408] on icon at bounding box center [563, 397] width 21 height 21
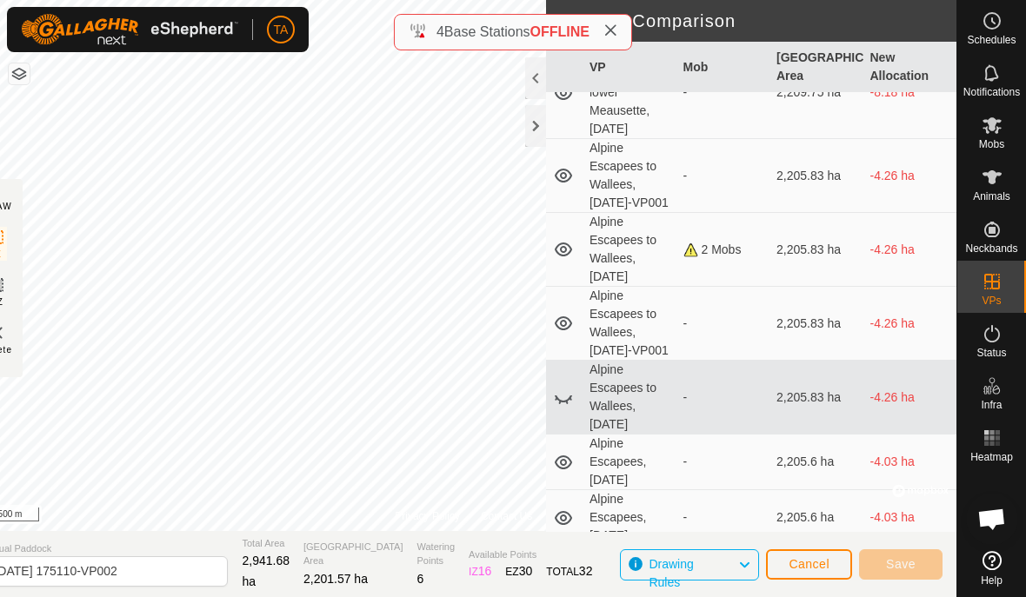
click at [573, 408] on icon at bounding box center [563, 397] width 21 height 21
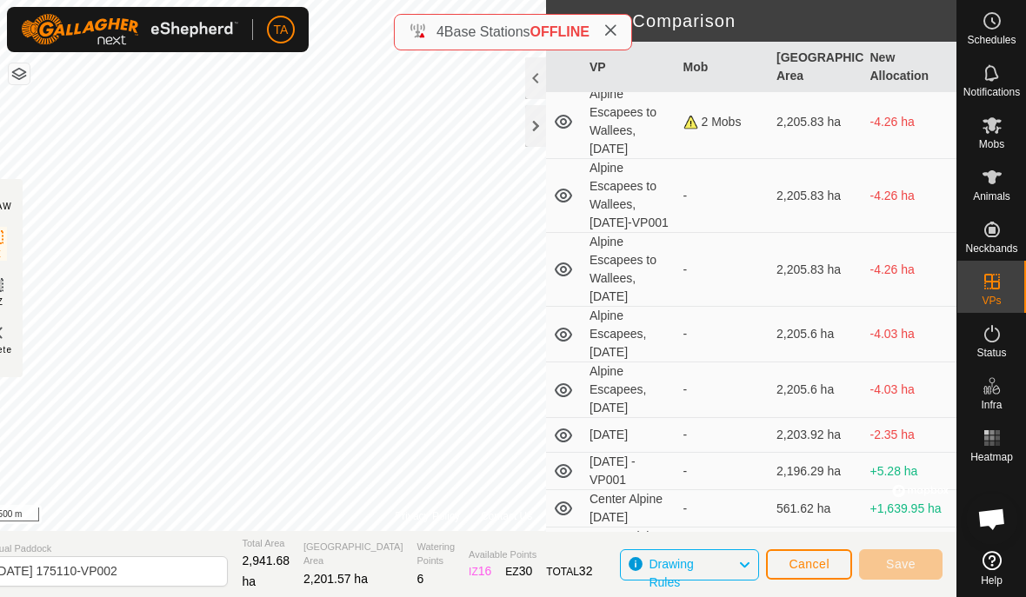
scroll to position [1385, 0]
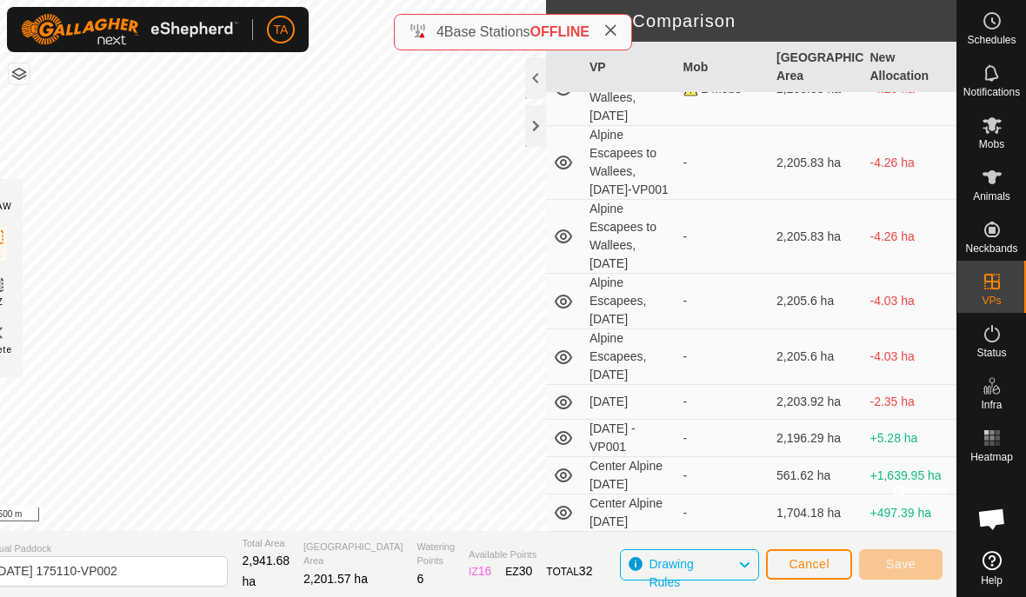
click at [569, 312] on icon at bounding box center [563, 301] width 21 height 21
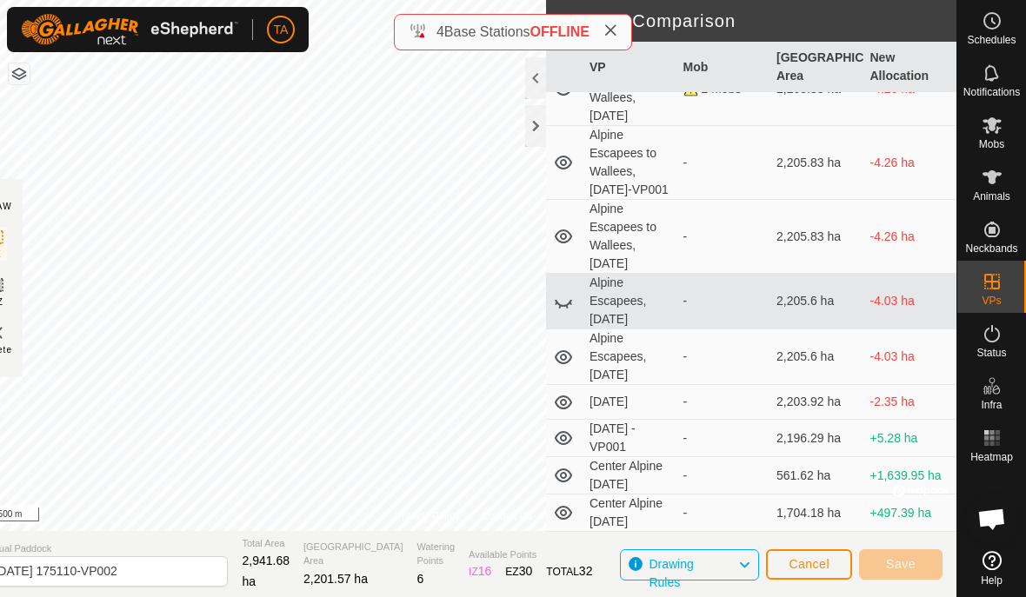
click at [563, 312] on icon at bounding box center [563, 301] width 21 height 21
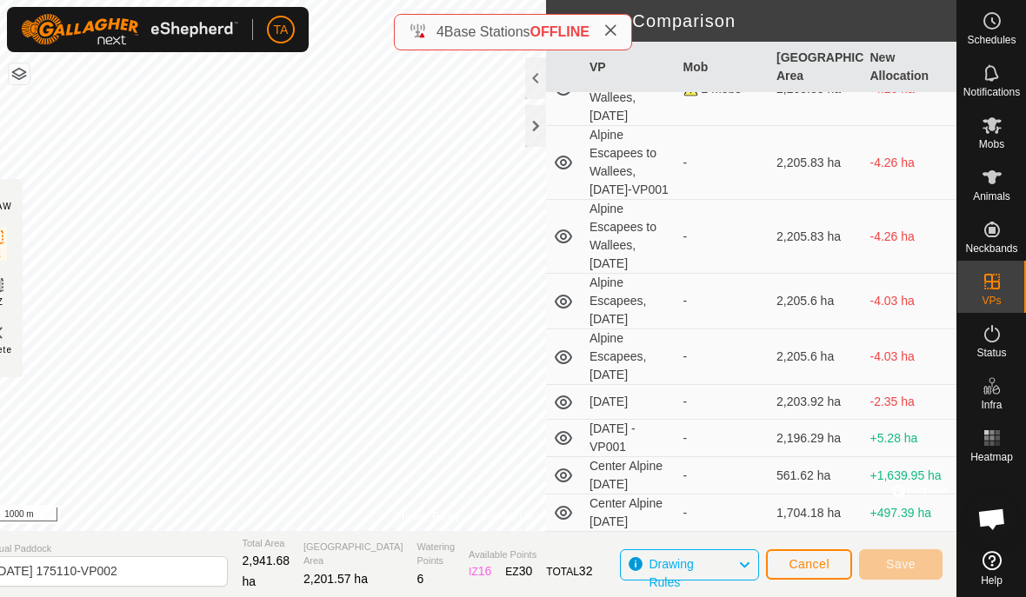
click at [580, 385] on td at bounding box center [564, 358] width 37 height 56
click at [562, 368] on icon at bounding box center [563, 357] width 21 height 21
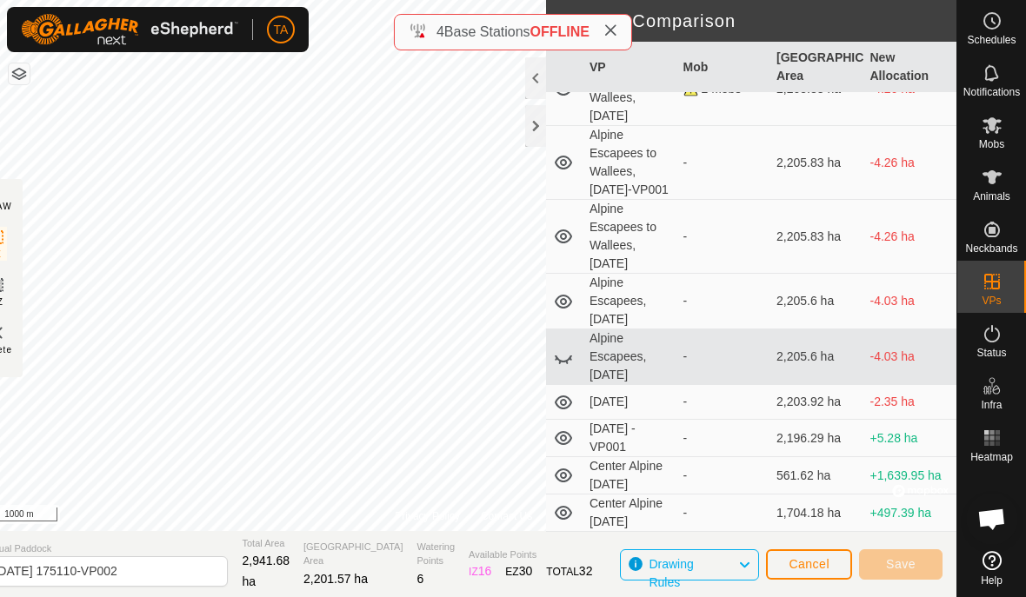
click at [570, 368] on icon at bounding box center [563, 357] width 21 height 21
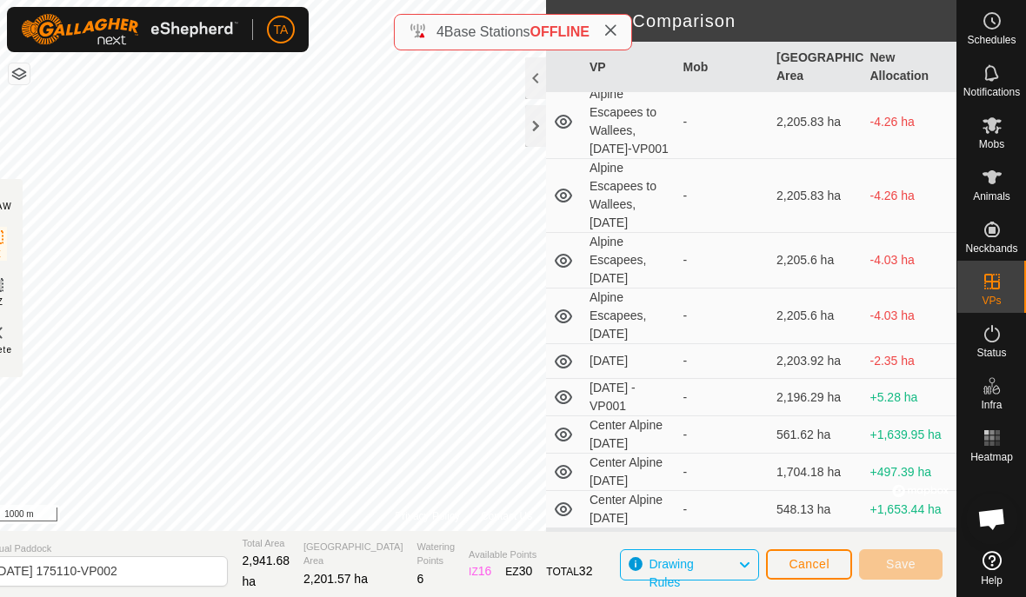
scroll to position [1429, 0]
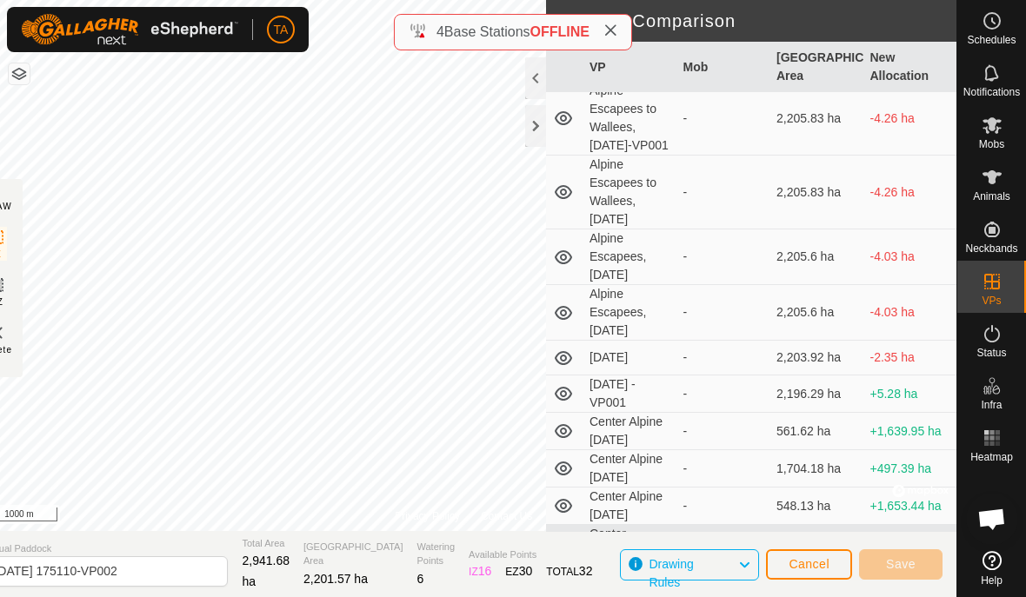
click at [573, 369] on icon at bounding box center [563, 358] width 21 height 21
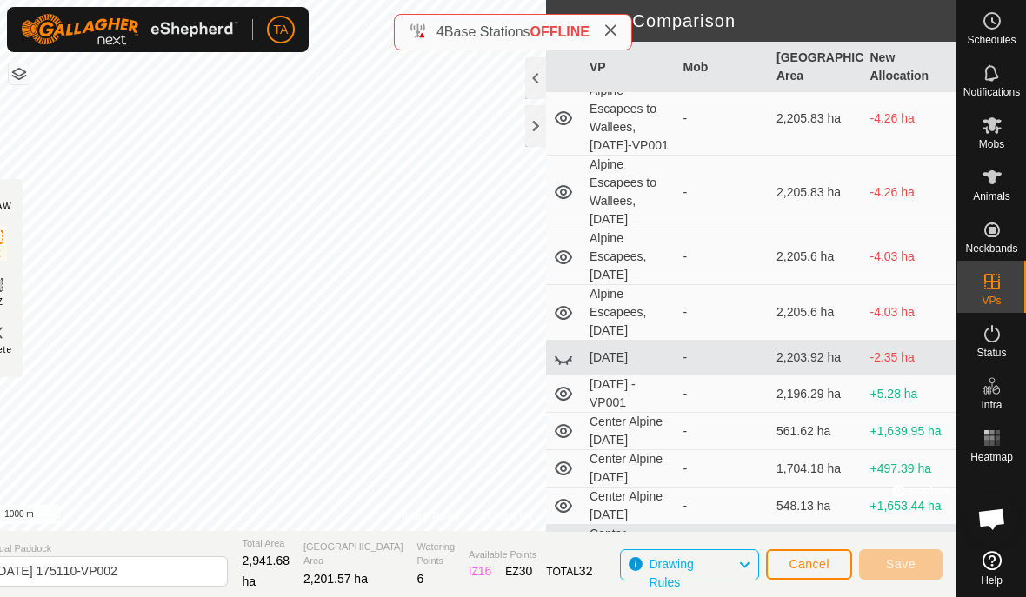
click at [570, 369] on icon at bounding box center [563, 358] width 21 height 21
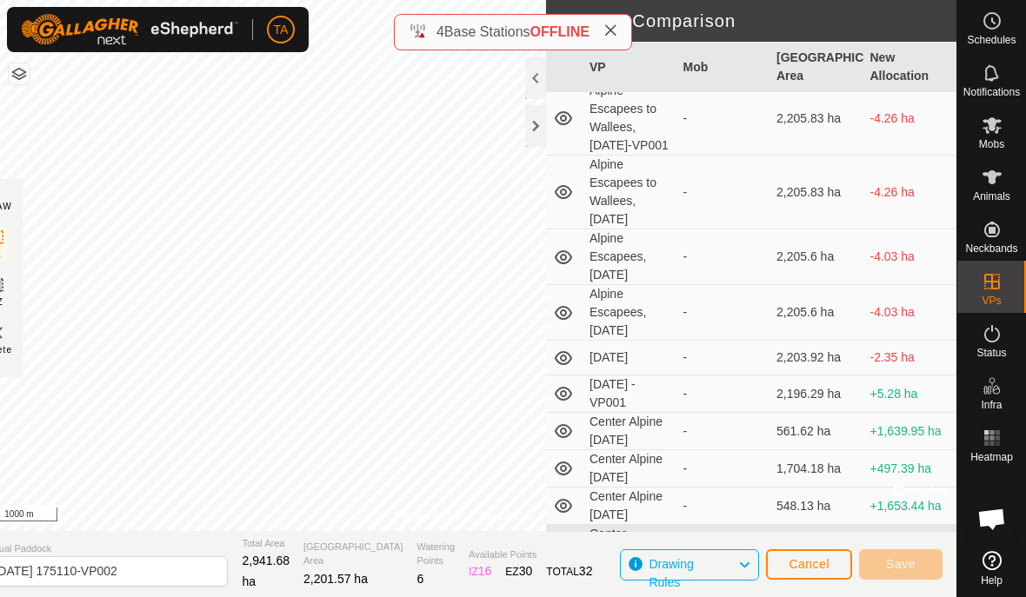
click at [570, 365] on icon at bounding box center [563, 358] width 17 height 14
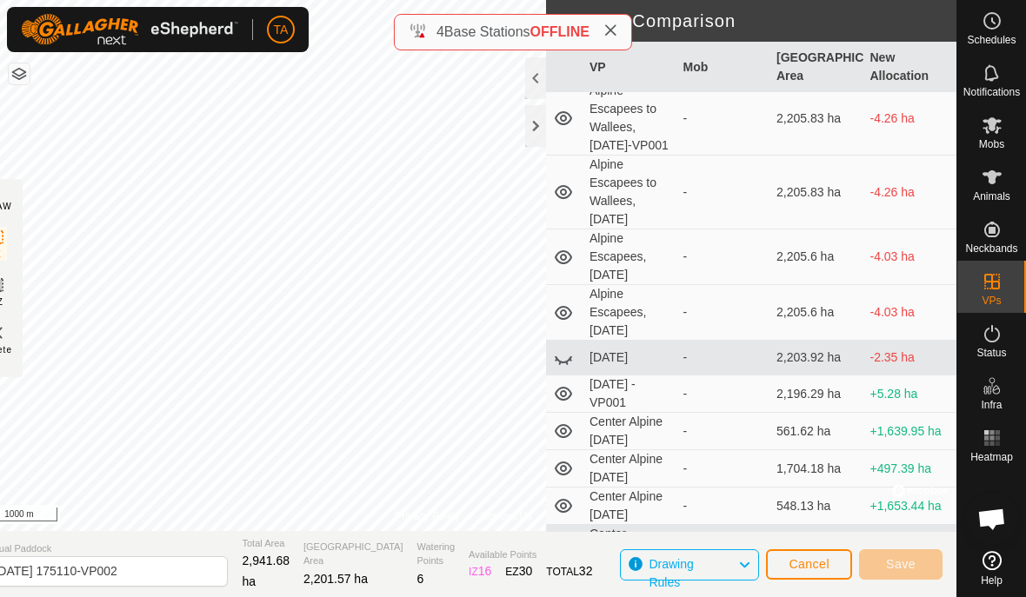
click at [568, 369] on icon at bounding box center [563, 358] width 21 height 21
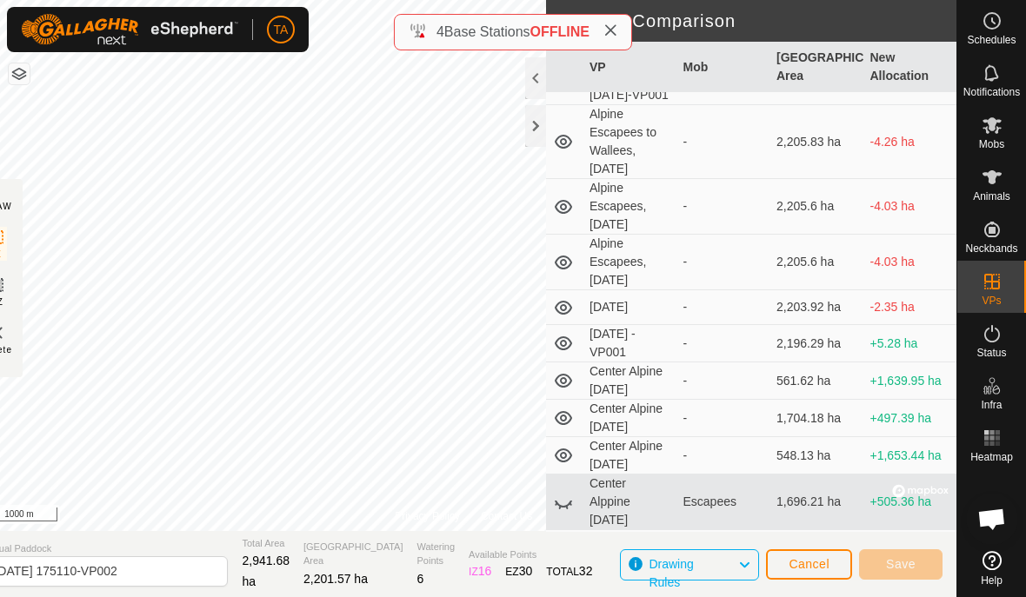
scroll to position [1483, 0]
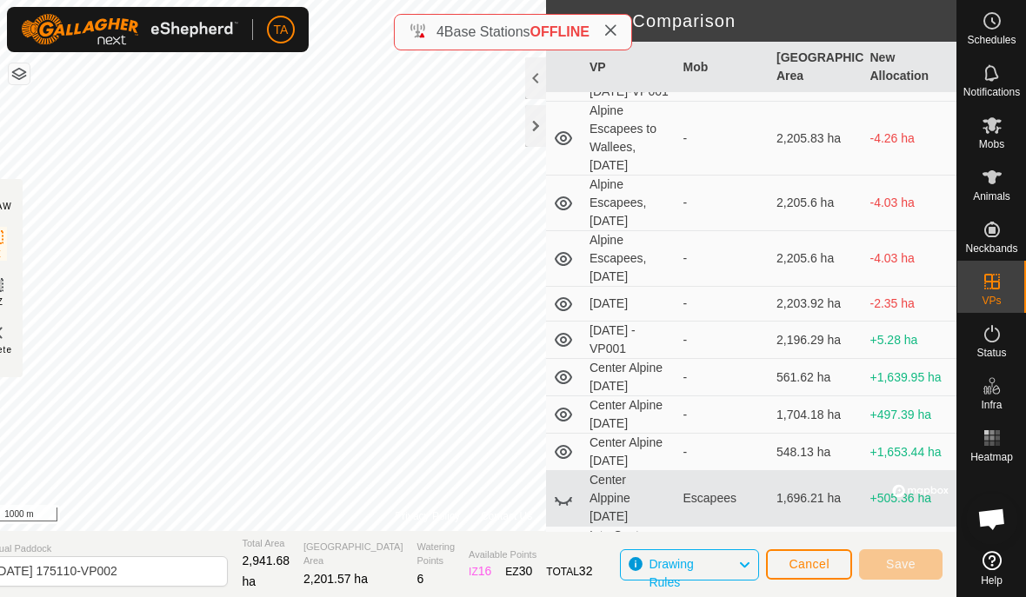
click at [567, 347] on icon at bounding box center [563, 340] width 17 height 14
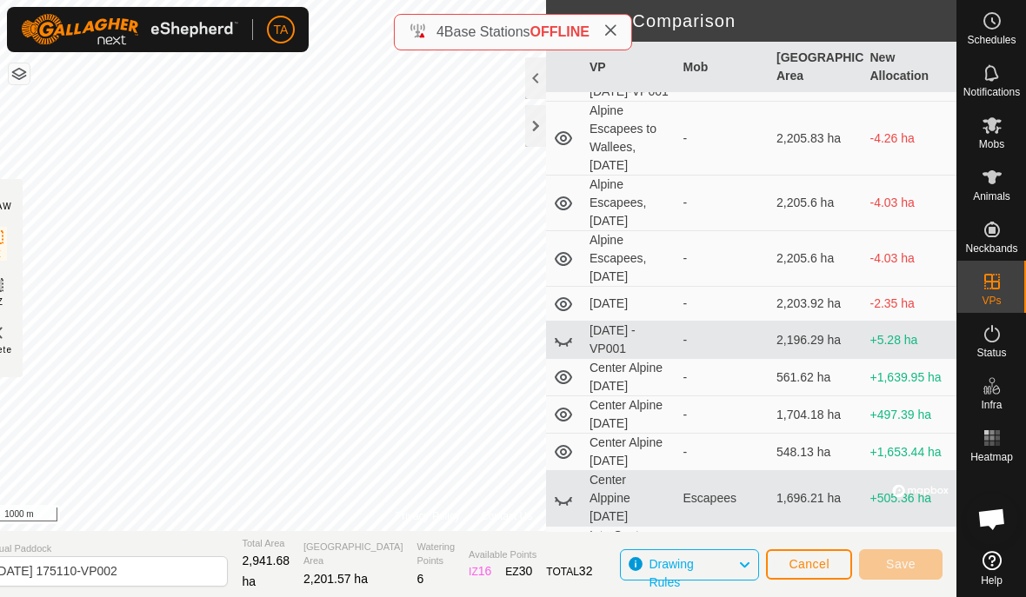
click at [563, 350] on icon at bounding box center [563, 340] width 21 height 21
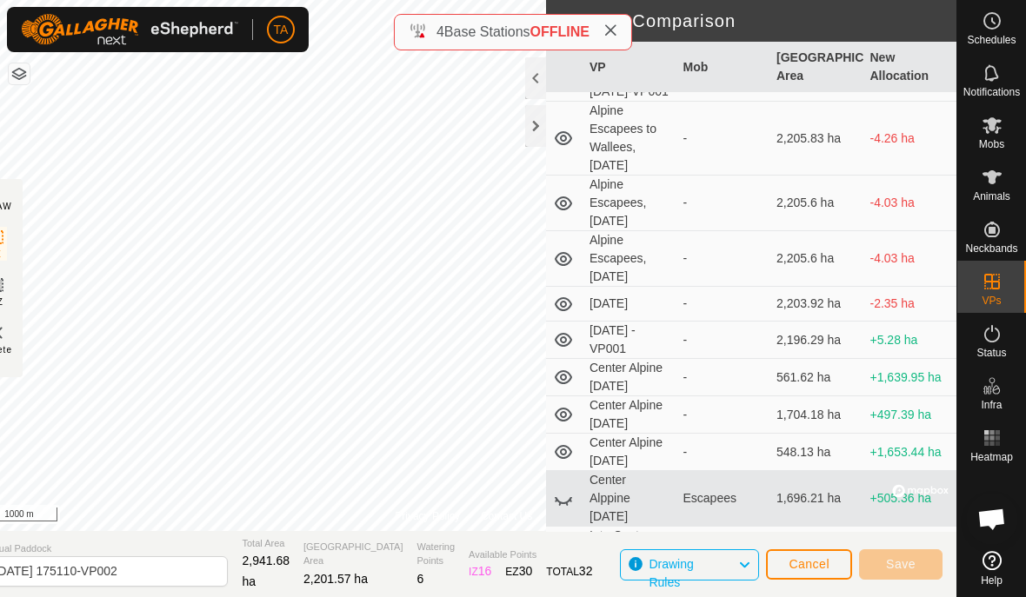
click at [563, 388] on icon at bounding box center [563, 377] width 21 height 21
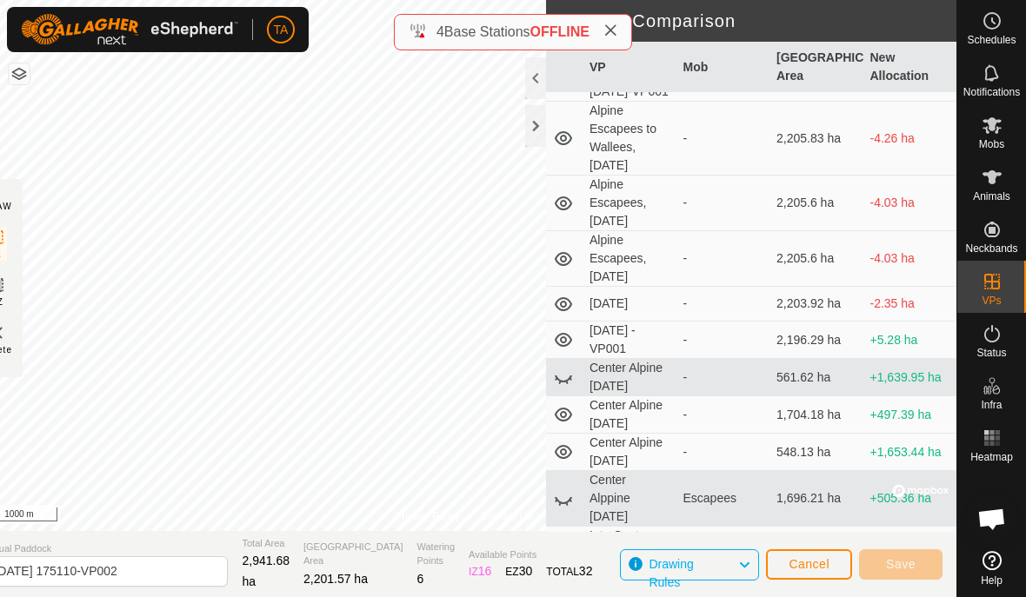
click at [562, 388] on icon at bounding box center [563, 377] width 21 height 21
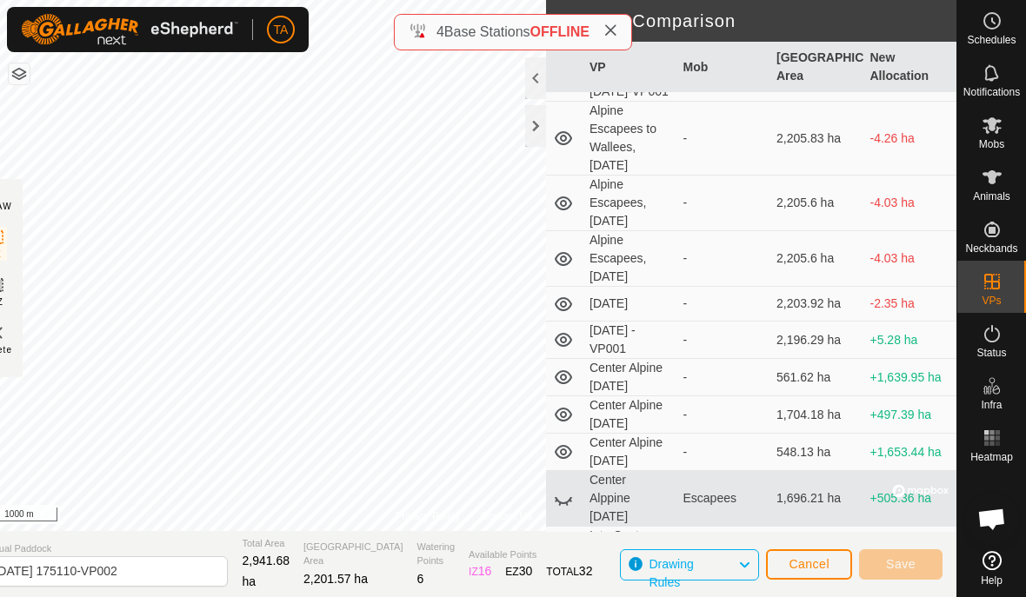
click at [572, 425] on icon at bounding box center [563, 414] width 21 height 21
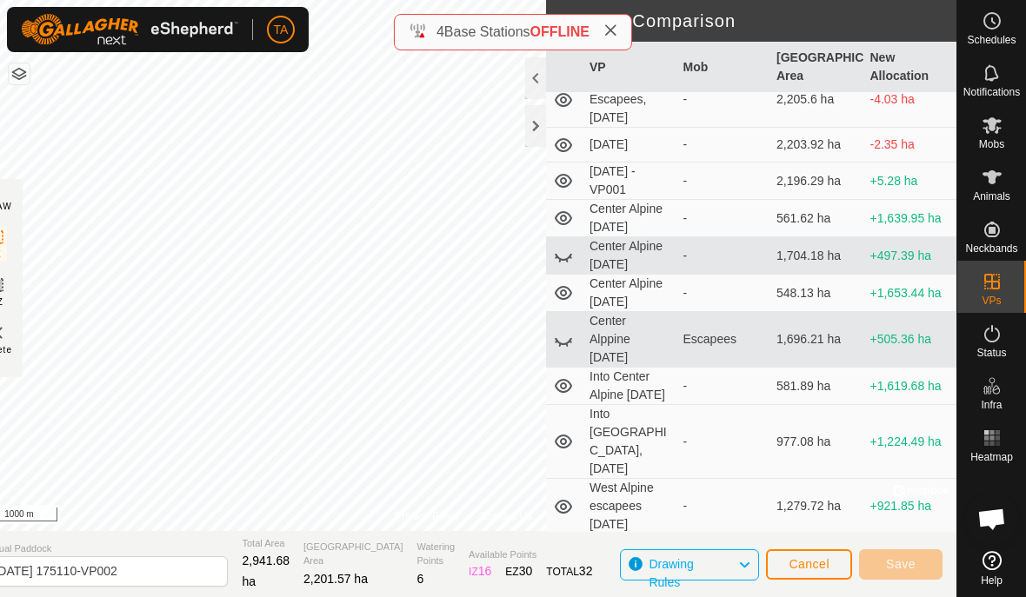
scroll to position [1637, 0]
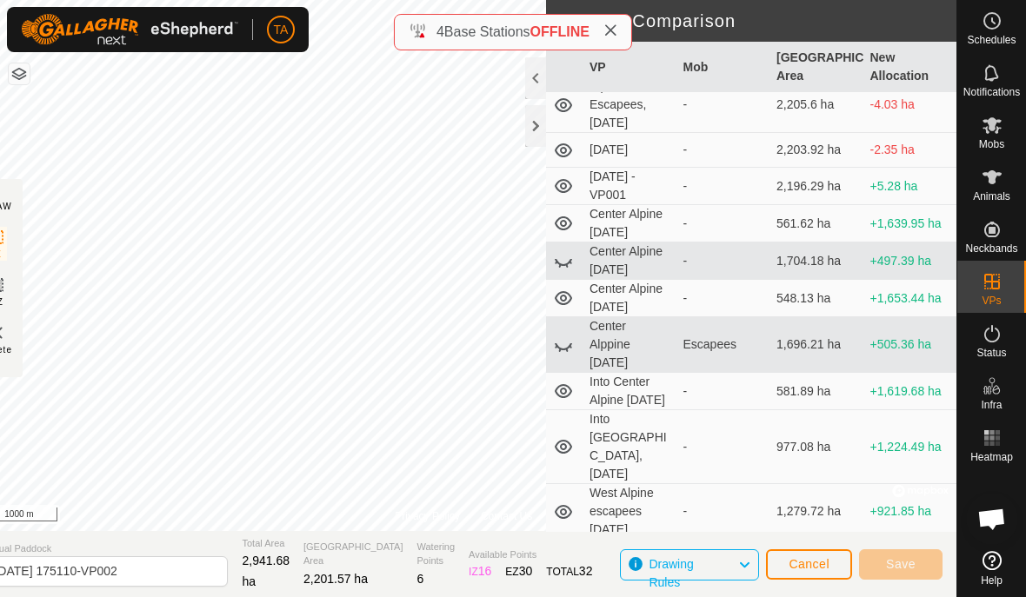
click at [570, 263] on icon at bounding box center [570, 262] width 3 height 3
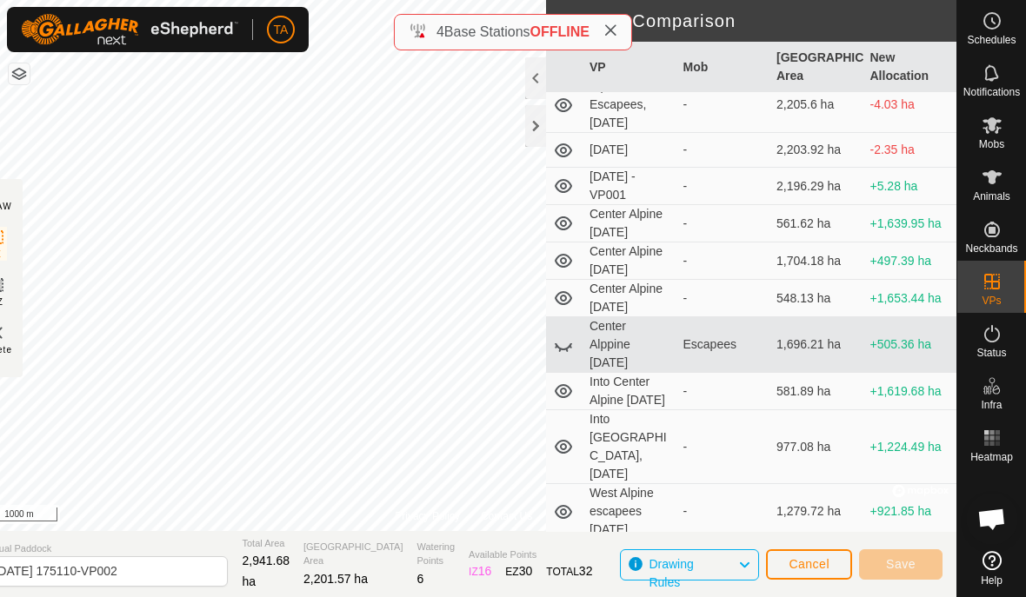
click at [564, 305] on icon at bounding box center [563, 298] width 17 height 14
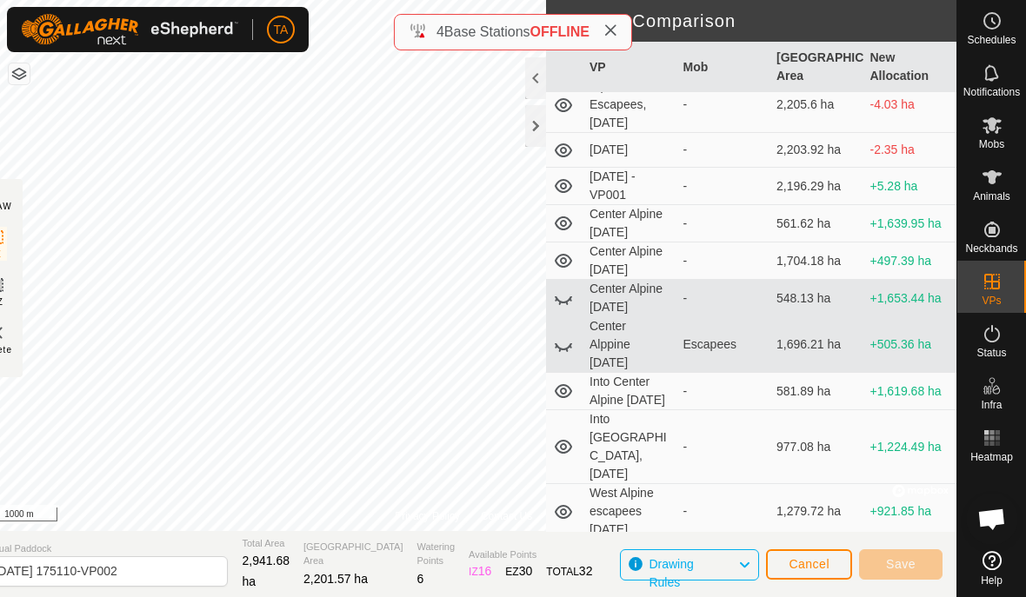
click at [565, 309] on icon at bounding box center [563, 298] width 21 height 21
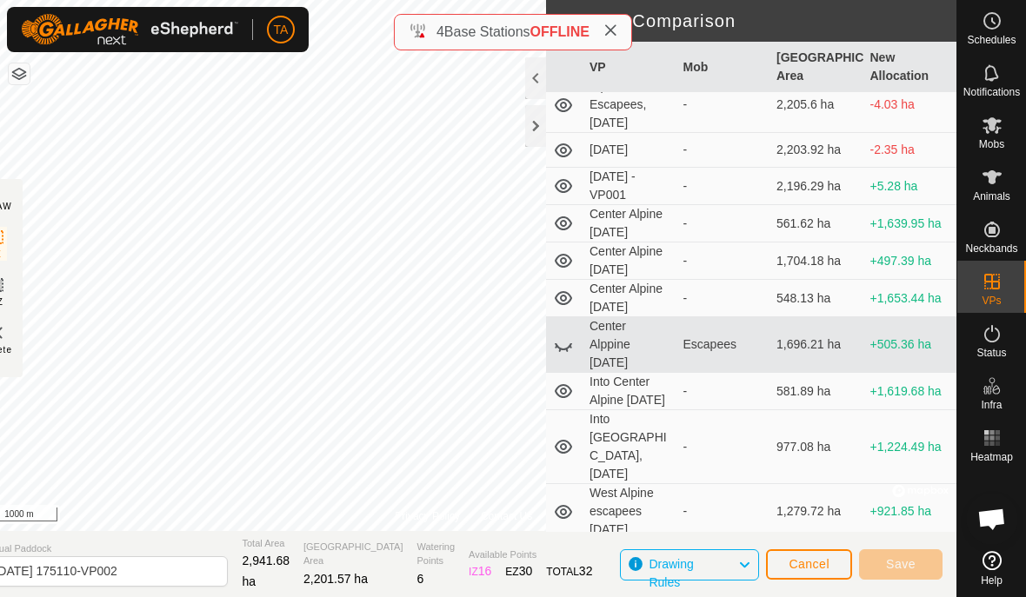
click at [564, 356] on icon at bounding box center [563, 345] width 21 height 21
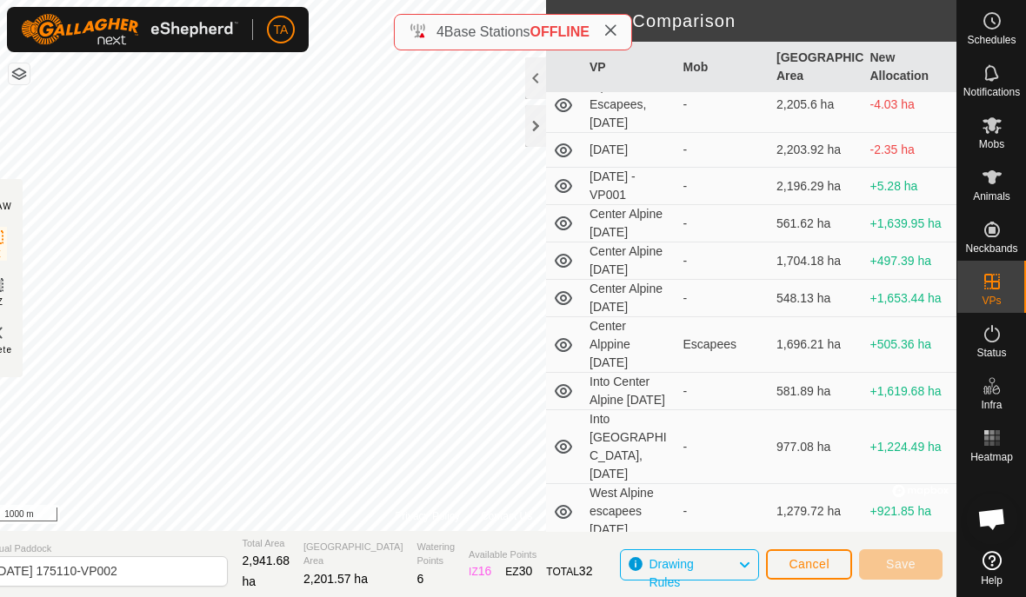
click at [565, 352] on icon at bounding box center [563, 345] width 17 height 14
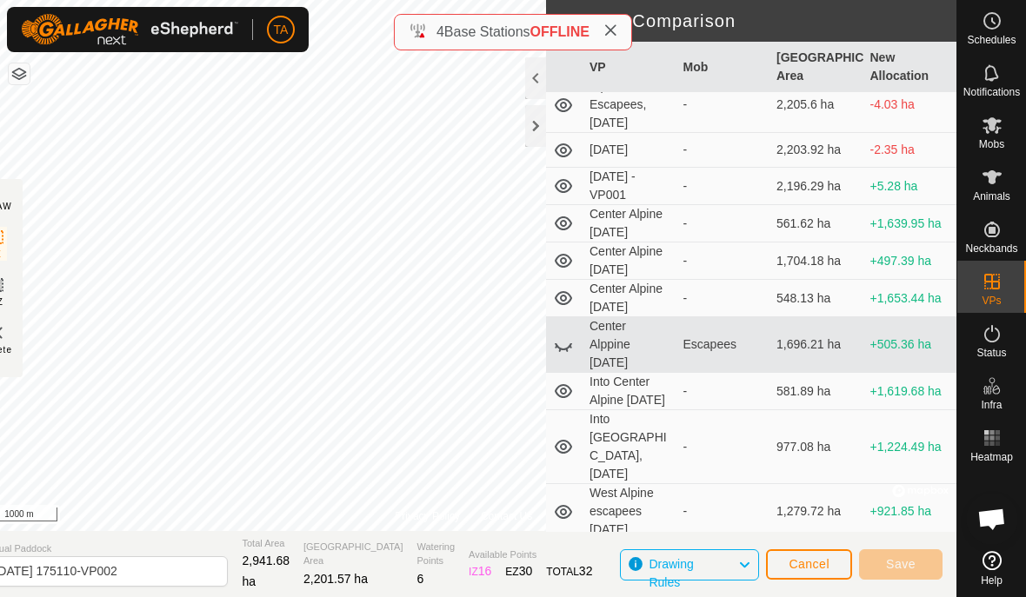
click at [570, 348] on icon at bounding box center [570, 346] width 3 height 3
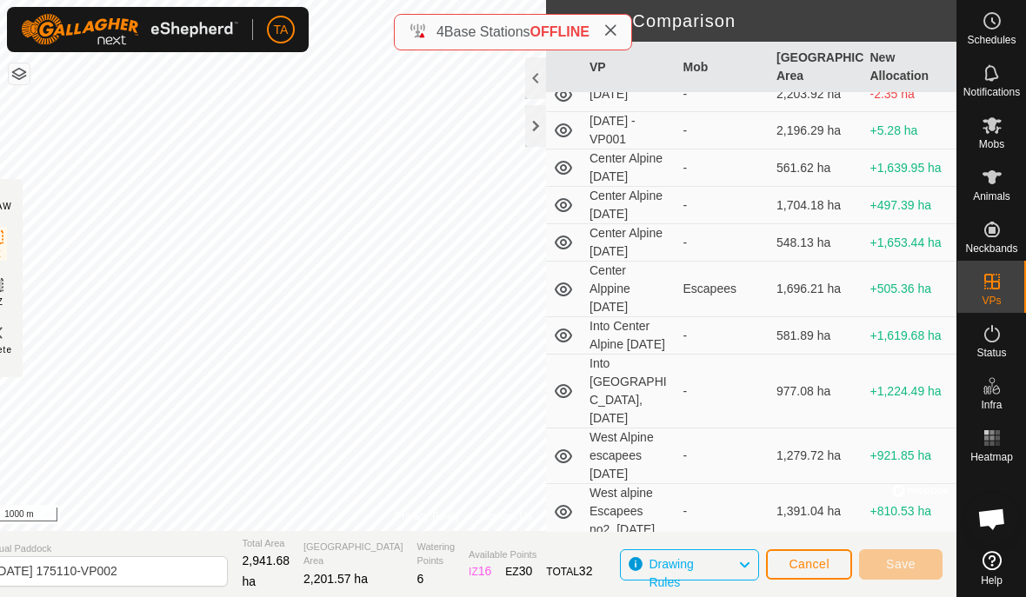
scroll to position [1694, 0]
click at [583, 354] on td "Into Center Alpine [DATE]" at bounding box center [630, 335] width 94 height 37
click at [566, 345] on icon at bounding box center [563, 334] width 21 height 21
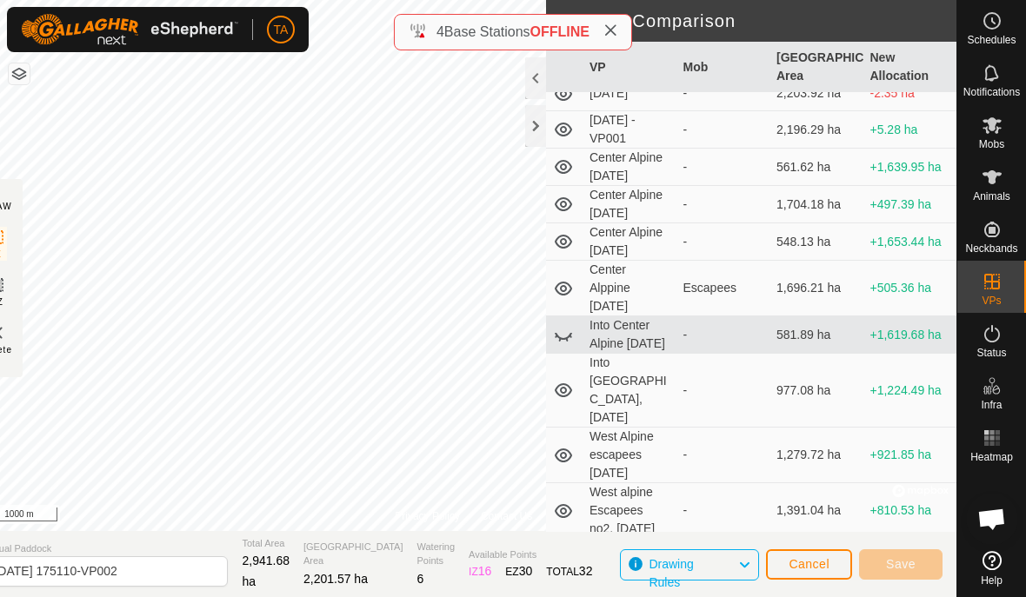
click at [578, 354] on td at bounding box center [564, 335] width 37 height 37
click at [572, 345] on icon at bounding box center [563, 334] width 21 height 21
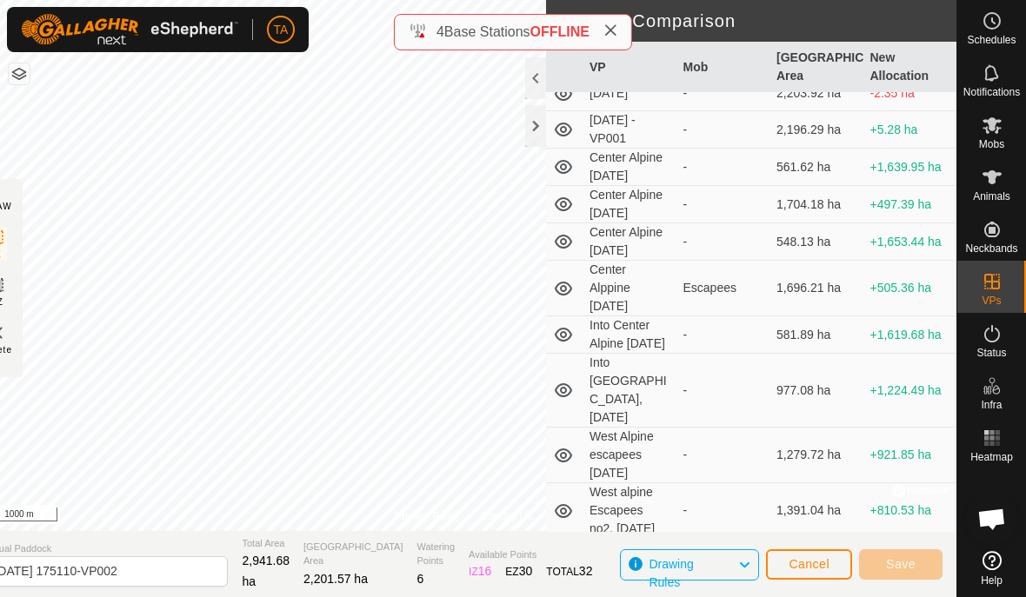
click at [569, 342] on icon at bounding box center [563, 335] width 17 height 14
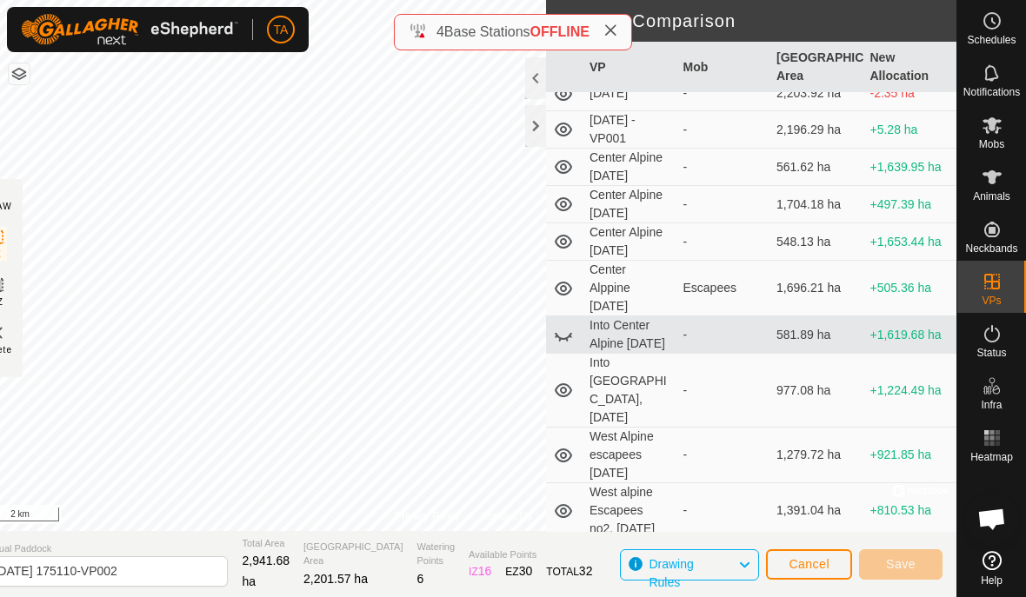
click at [570, 345] on icon at bounding box center [563, 334] width 21 height 21
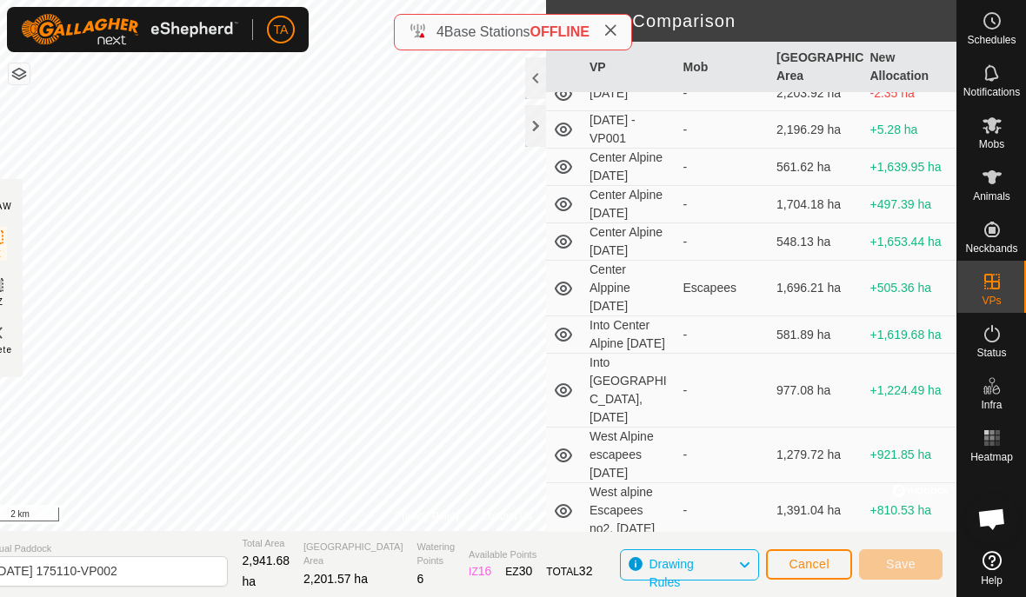
click at [563, 345] on icon at bounding box center [563, 334] width 21 height 21
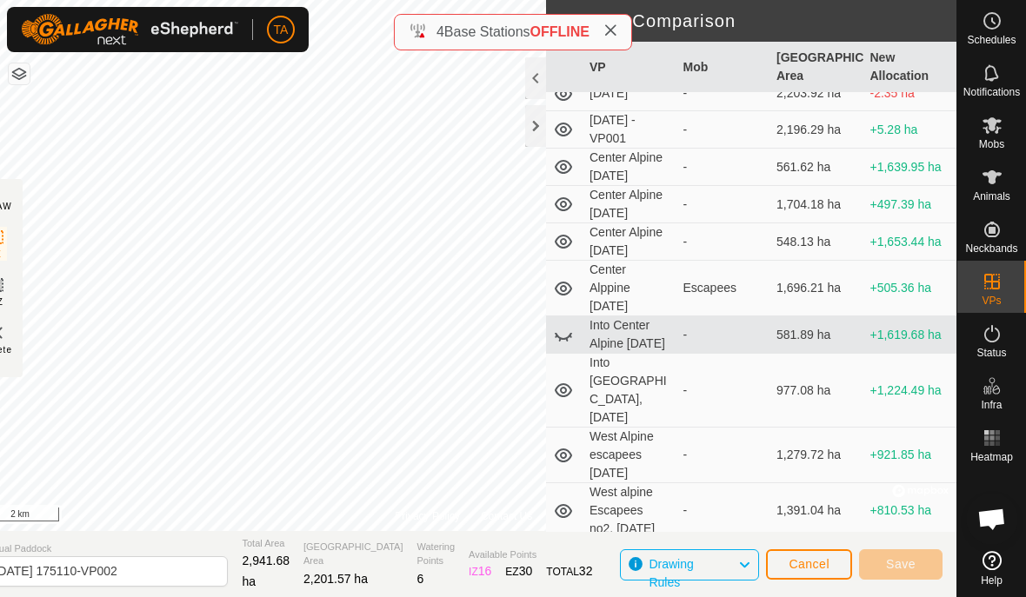
click at [567, 345] on icon at bounding box center [563, 334] width 21 height 21
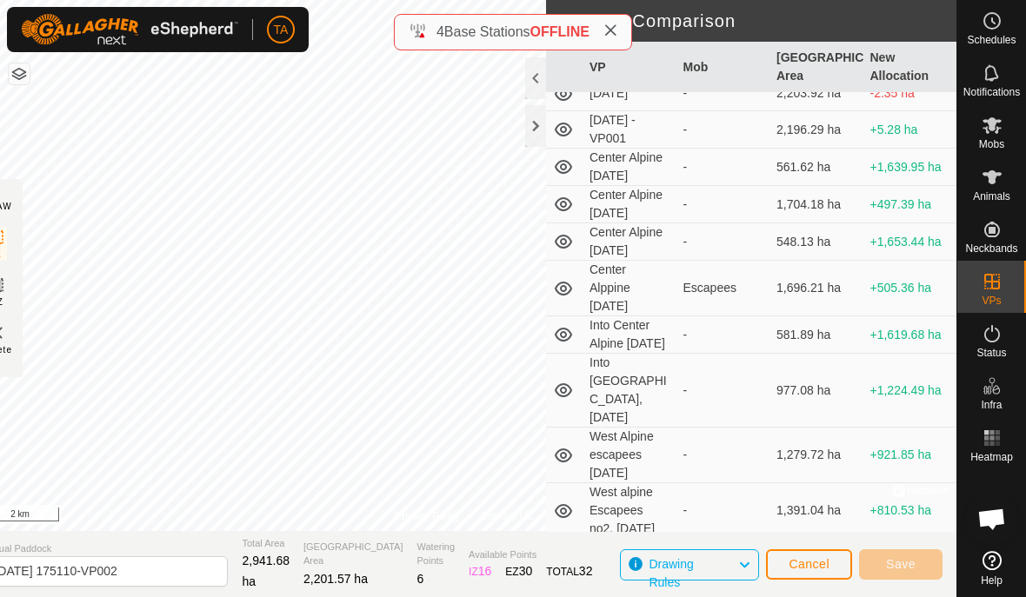
click at [571, 401] on icon at bounding box center [563, 390] width 21 height 21
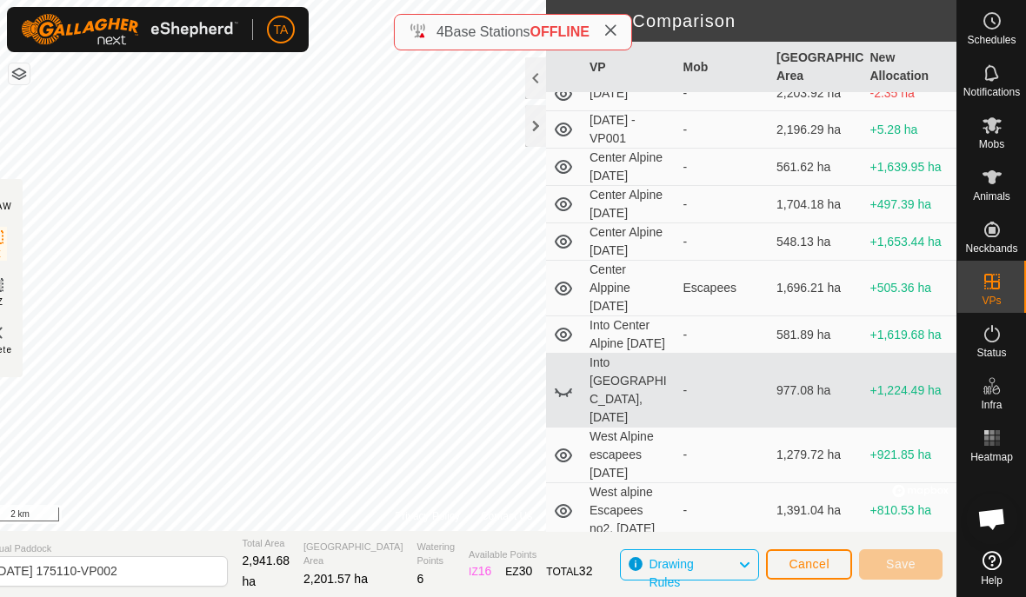
click at [571, 401] on icon at bounding box center [563, 390] width 21 height 21
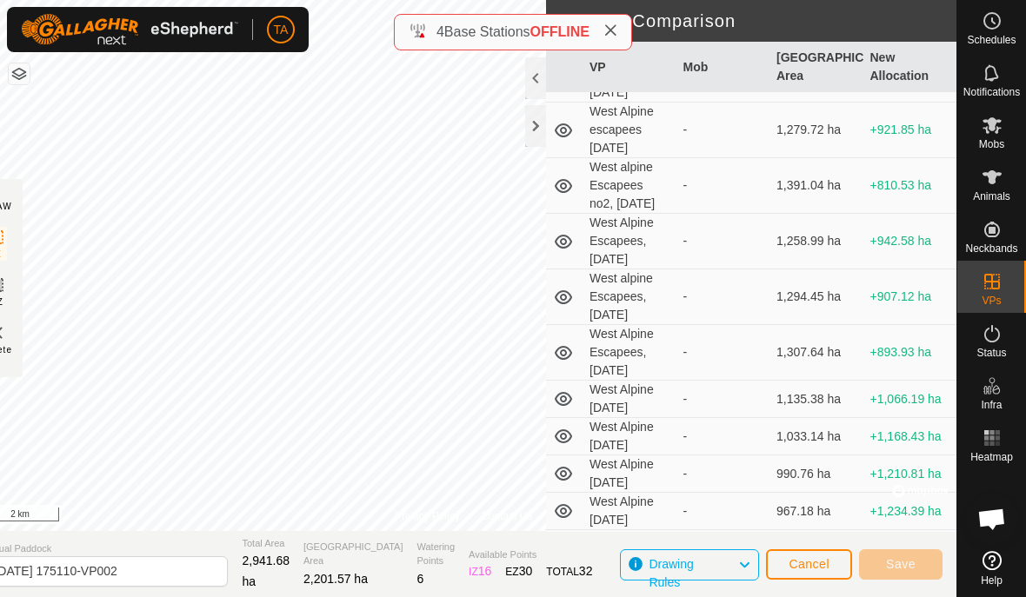
scroll to position [2031, 0]
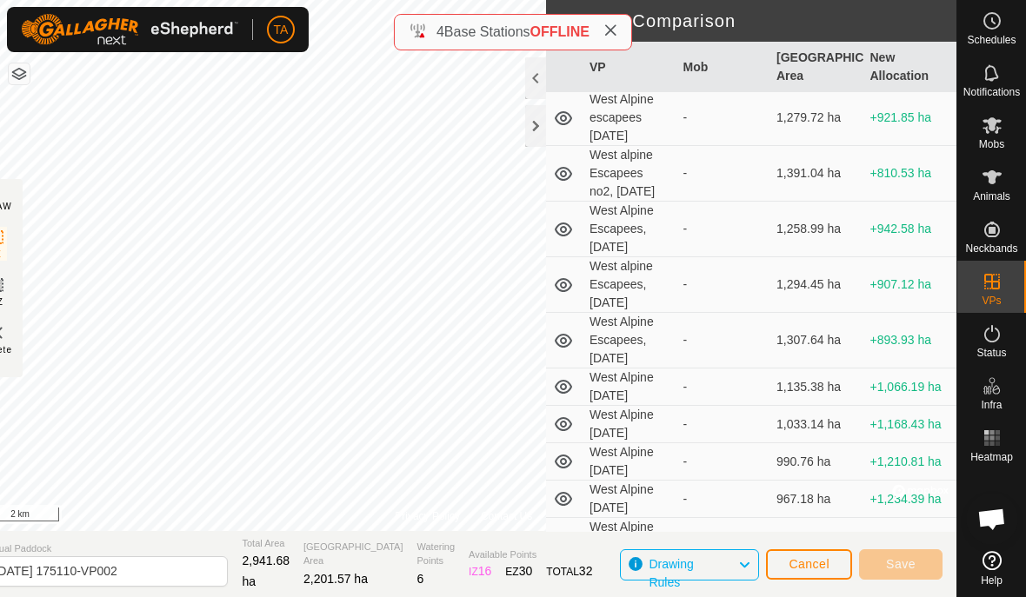
click at [564, 125] on icon at bounding box center [563, 118] width 17 height 14
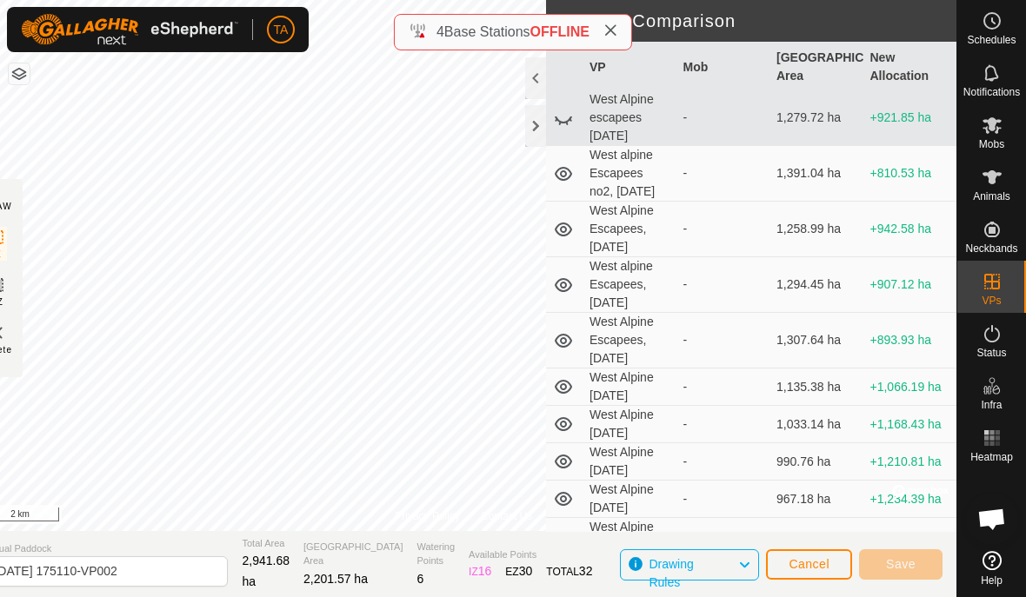
click at [563, 129] on icon at bounding box center [563, 118] width 21 height 21
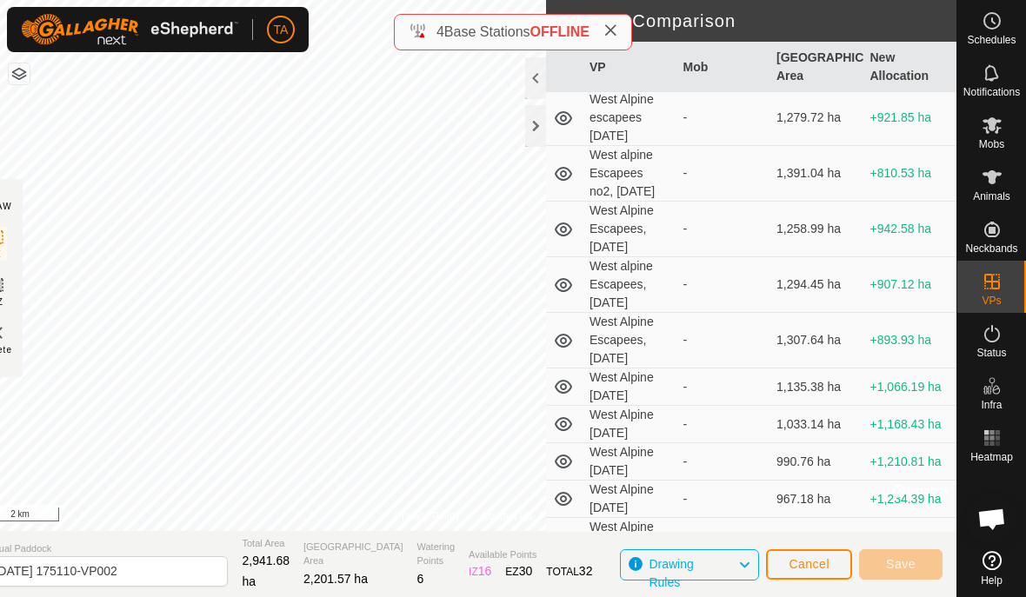
click at [571, 184] on icon at bounding box center [563, 173] width 21 height 21
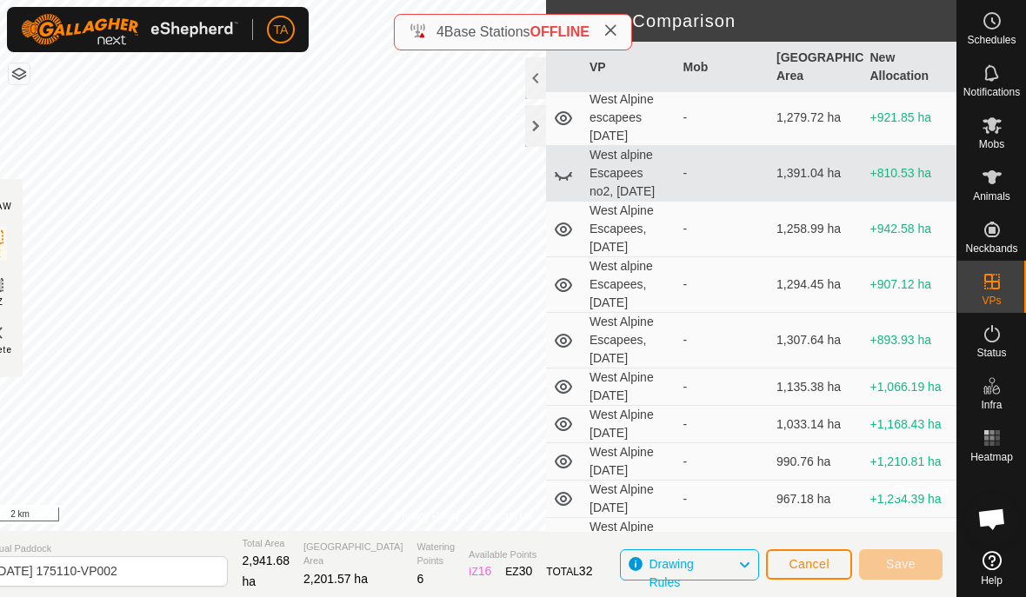
click at [576, 202] on td at bounding box center [564, 174] width 37 height 56
click at [568, 184] on icon at bounding box center [563, 173] width 21 height 21
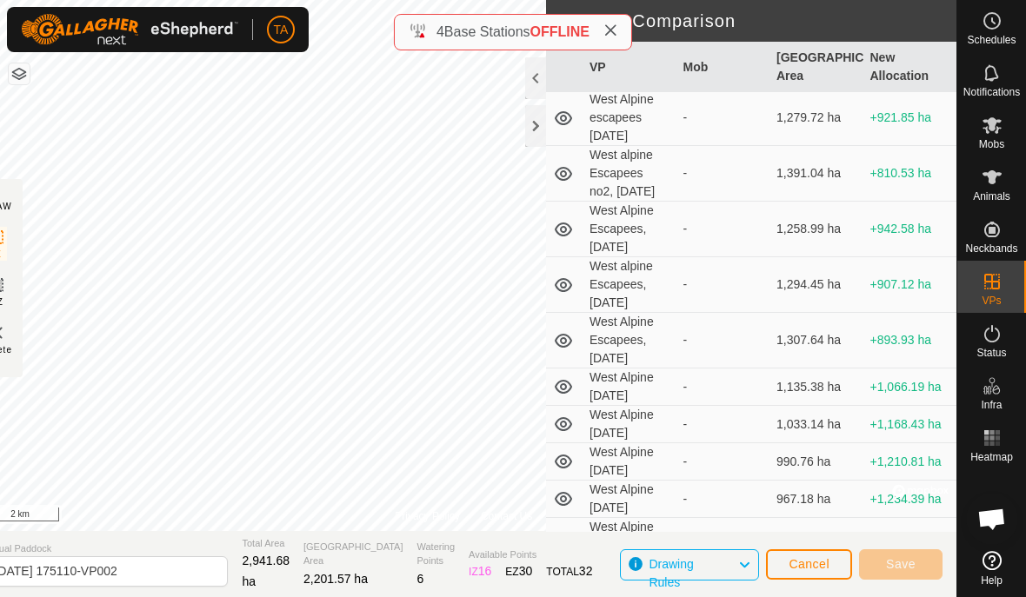
click at [565, 240] on icon at bounding box center [563, 229] width 21 height 21
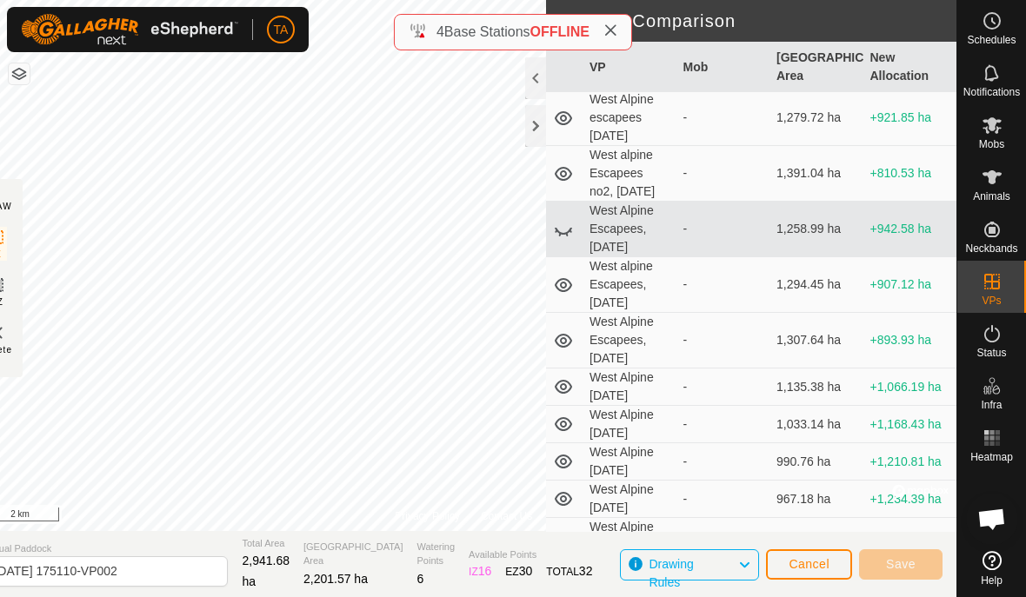
click at [568, 240] on icon at bounding box center [563, 229] width 21 height 21
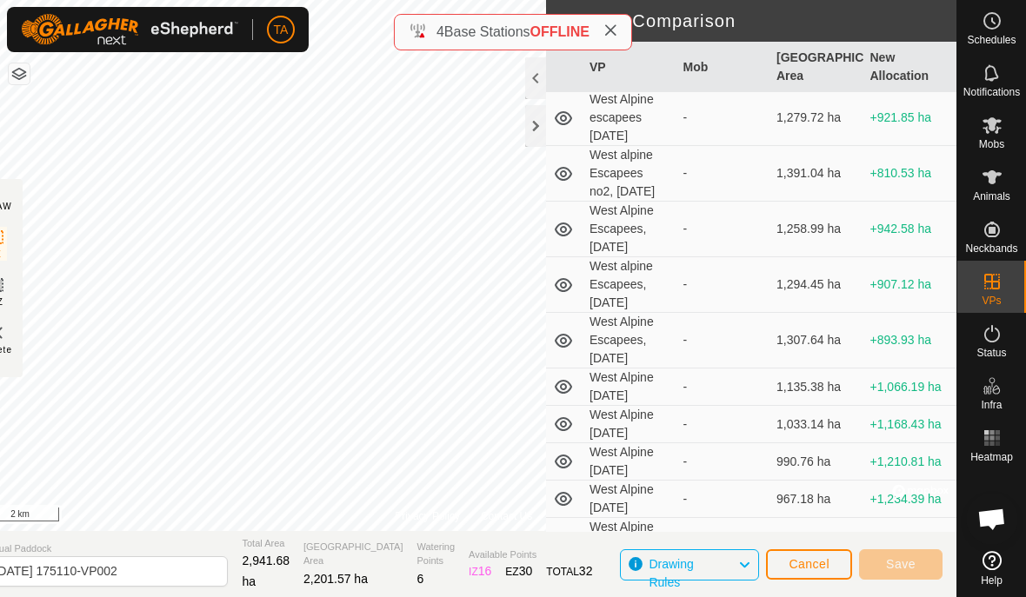
click at [570, 292] on icon at bounding box center [563, 285] width 17 height 14
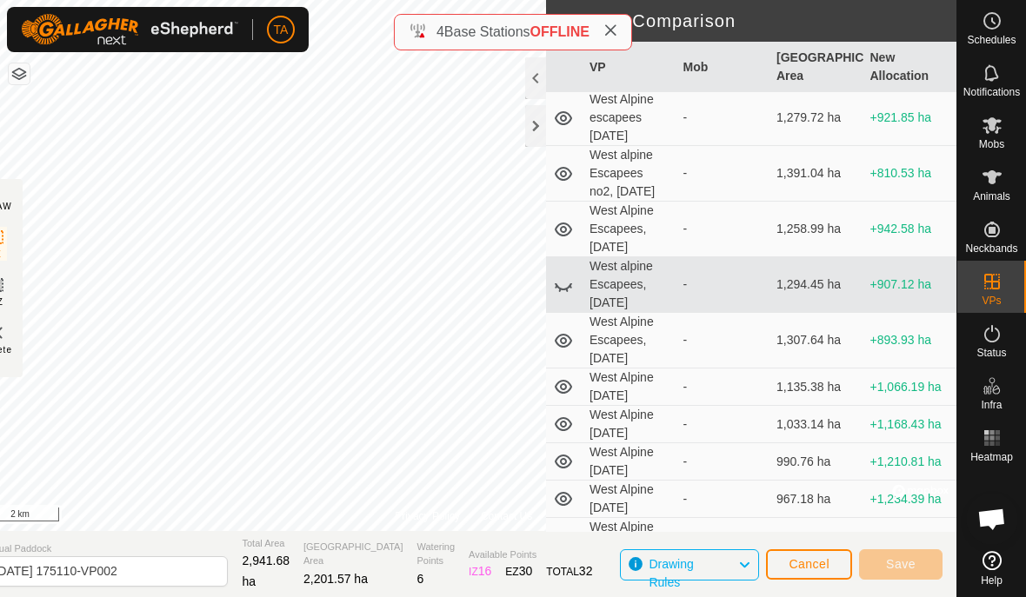
click at [570, 296] on icon at bounding box center [563, 285] width 21 height 21
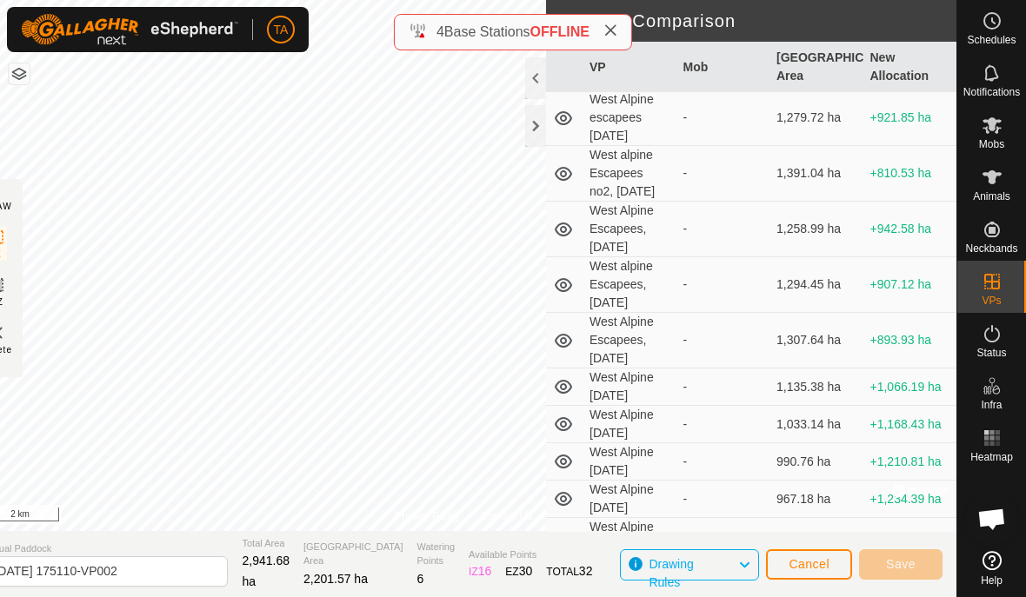
click at [572, 351] on icon at bounding box center [563, 340] width 21 height 21
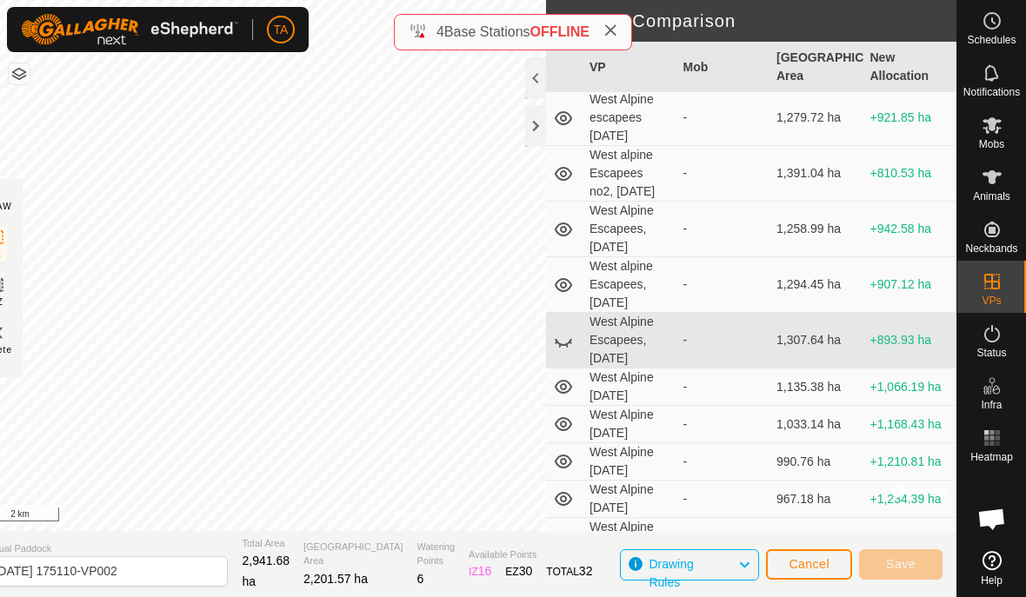
click at [576, 369] on td at bounding box center [564, 341] width 37 height 56
click at [570, 351] on icon at bounding box center [563, 340] width 21 height 21
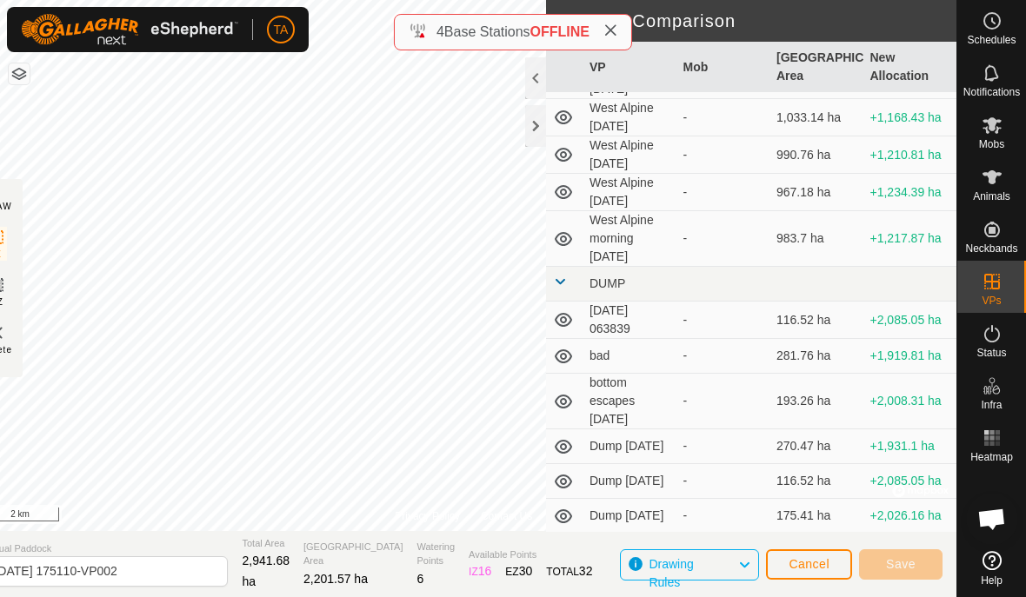
scroll to position [2338, 0]
click at [563, 90] on icon at bounding box center [563, 80] width 21 height 21
click at [562, 128] on icon at bounding box center [563, 117] width 21 height 21
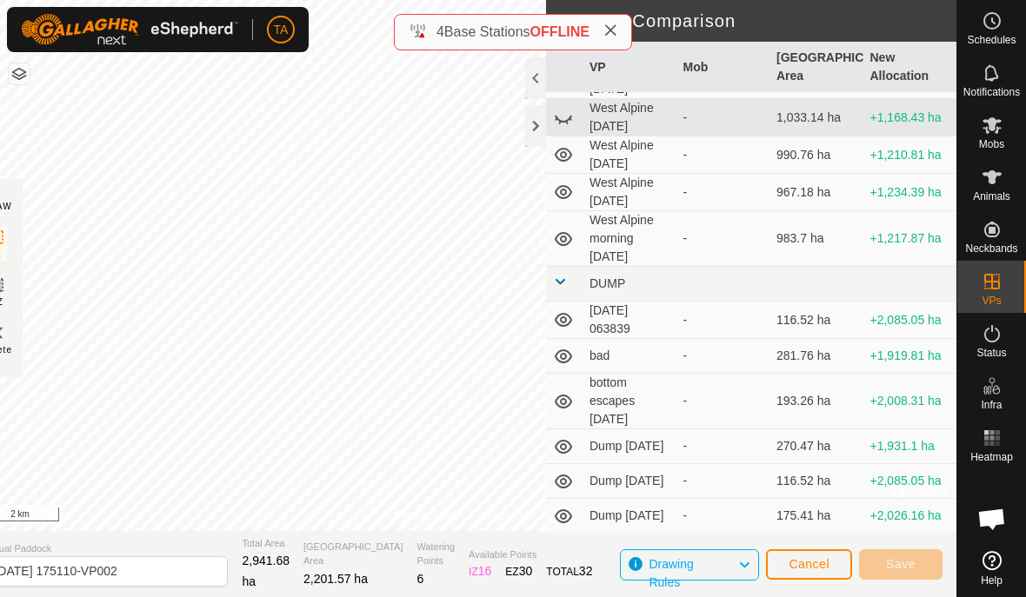
click at [565, 128] on icon at bounding box center [563, 117] width 21 height 21
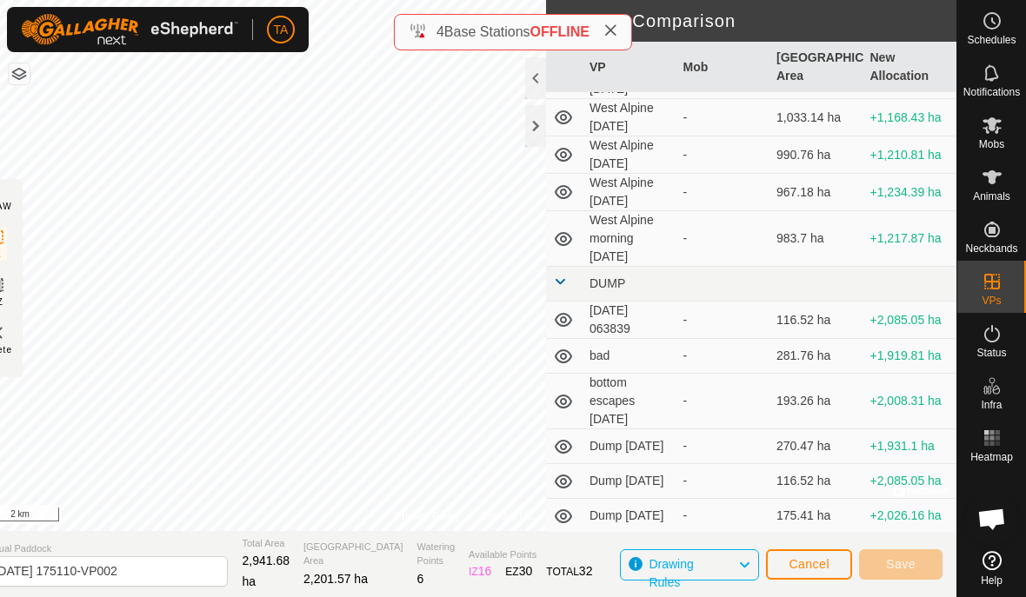
click at [561, 165] on icon at bounding box center [563, 154] width 21 height 21
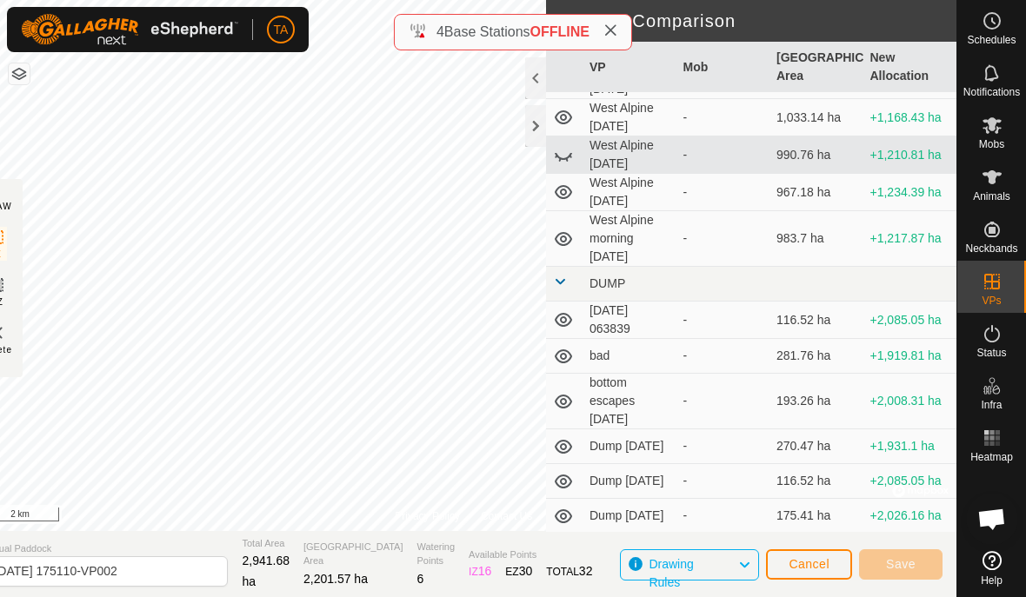
click at [558, 165] on icon at bounding box center [563, 154] width 21 height 21
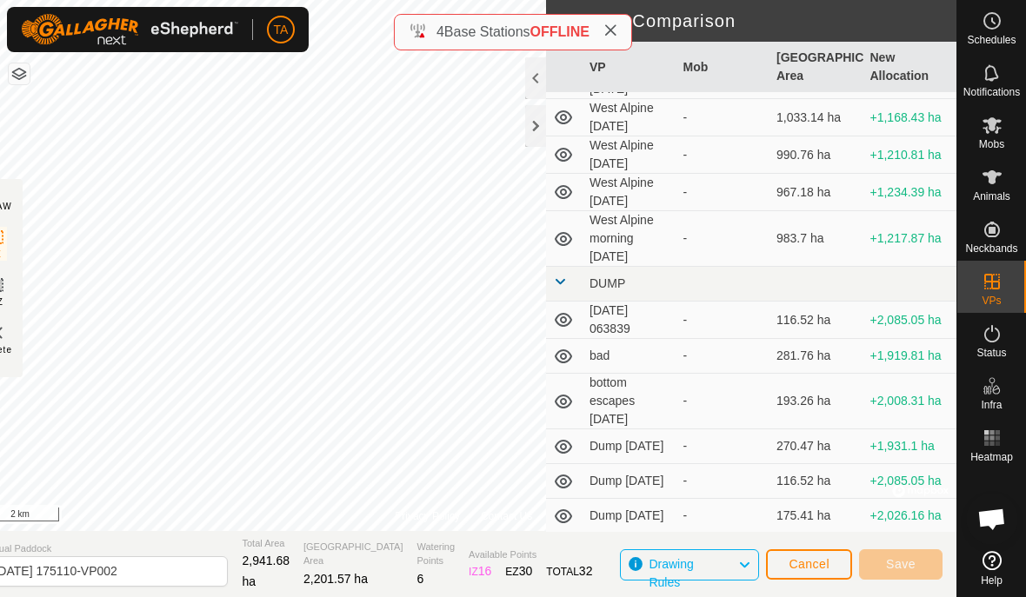
click at [570, 203] on icon at bounding box center [563, 192] width 21 height 21
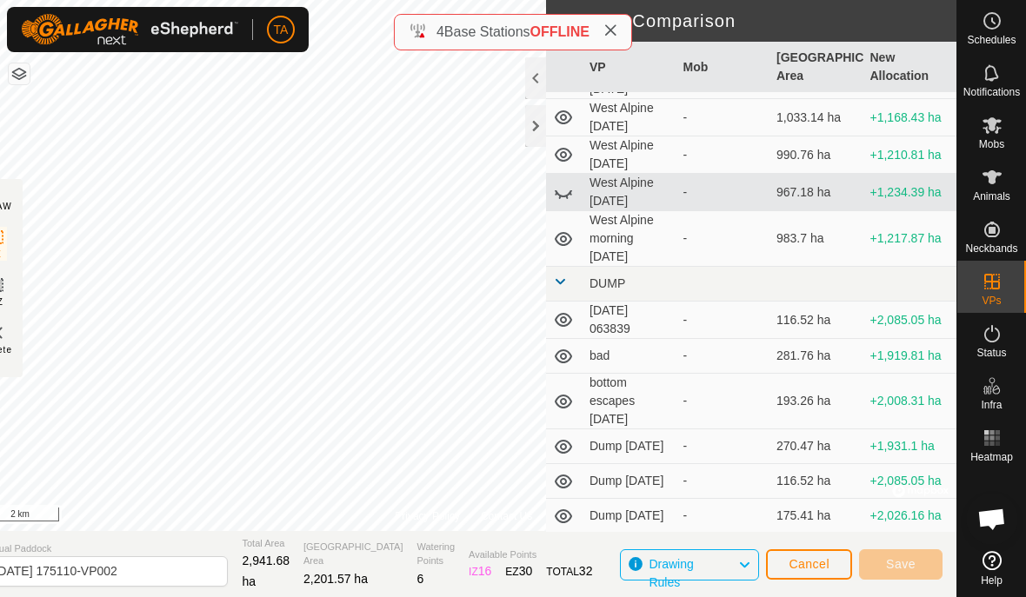
click at [571, 203] on icon at bounding box center [563, 192] width 21 height 21
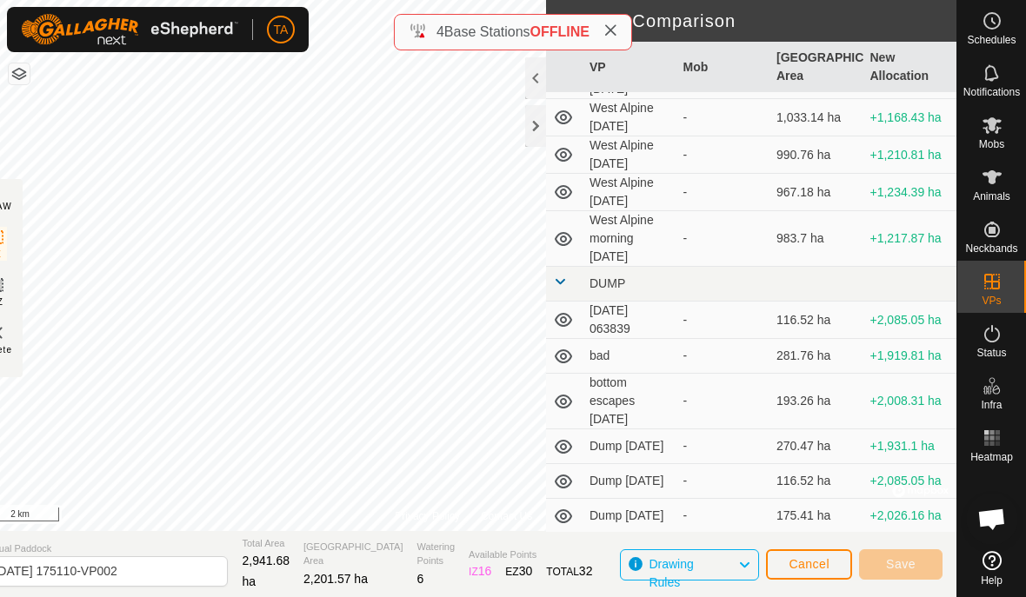
click at [568, 250] on icon at bounding box center [563, 239] width 21 height 21
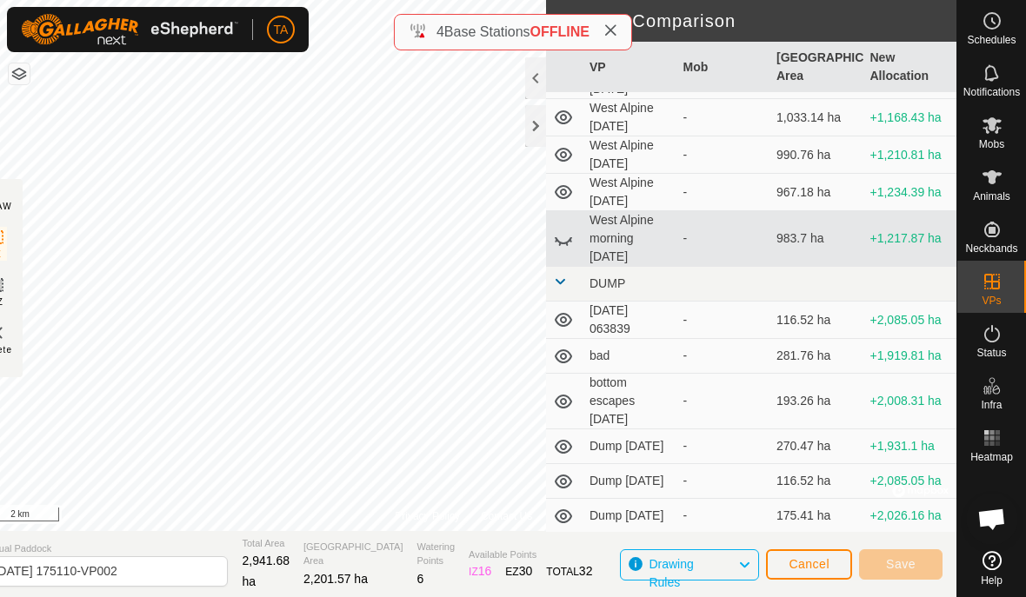
click at [562, 250] on icon at bounding box center [563, 239] width 21 height 21
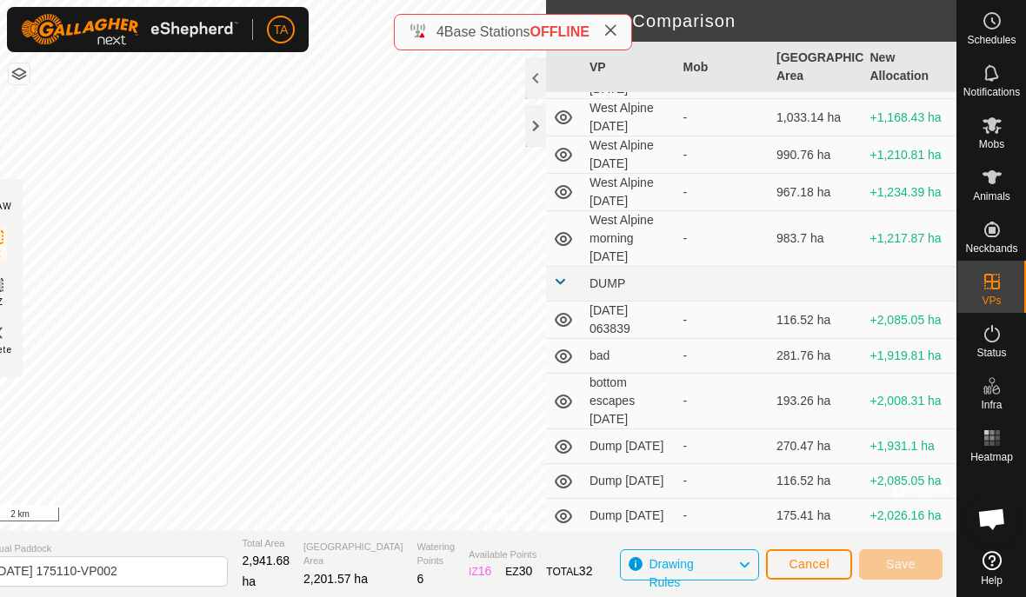
click at [827, 556] on button "Cancel" at bounding box center [809, 565] width 86 height 30
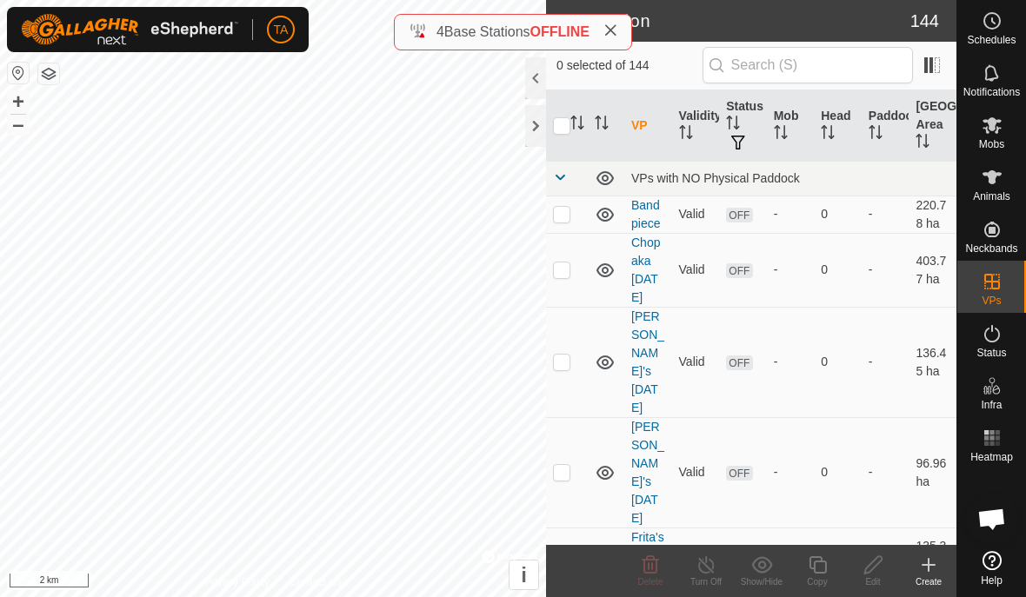
click at [538, 123] on div at bounding box center [535, 126] width 21 height 42
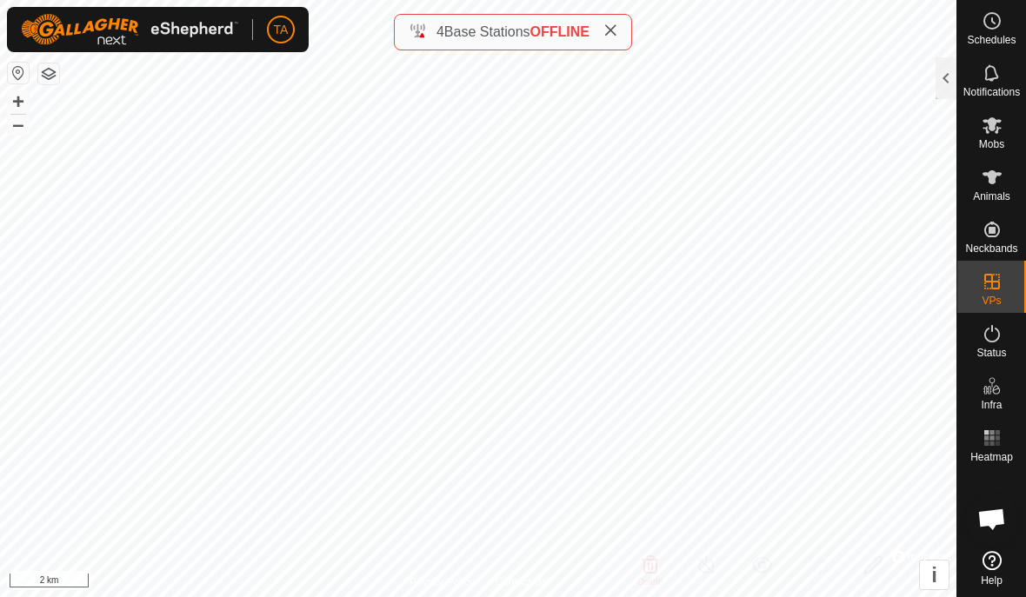
click at [941, 78] on div at bounding box center [946, 78] width 21 height 42
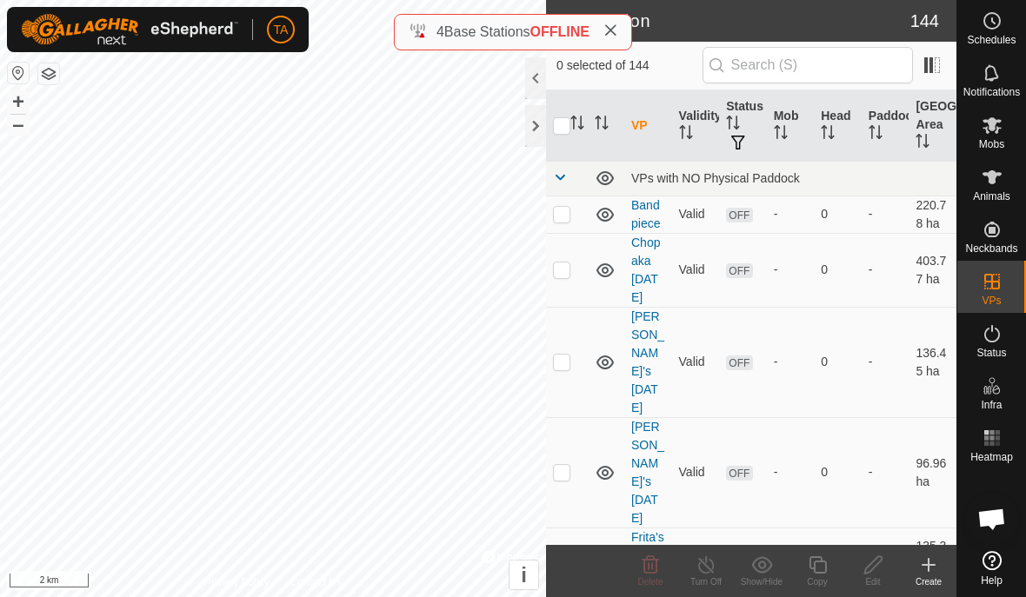
click at [565, 118] on input "checkbox" at bounding box center [561, 125] width 17 height 17
checkbox input "true"
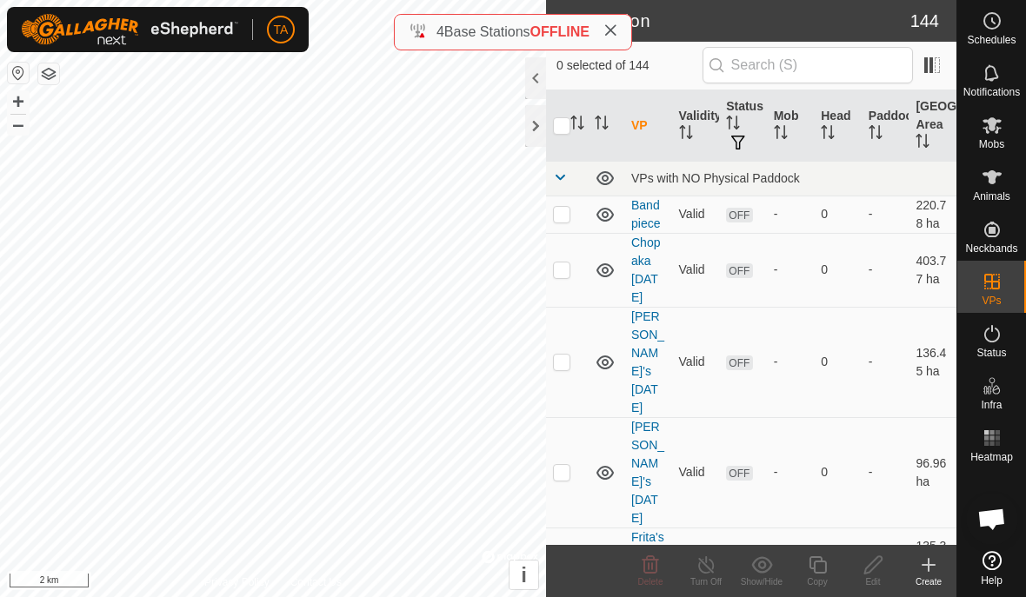
checkbox input "true"
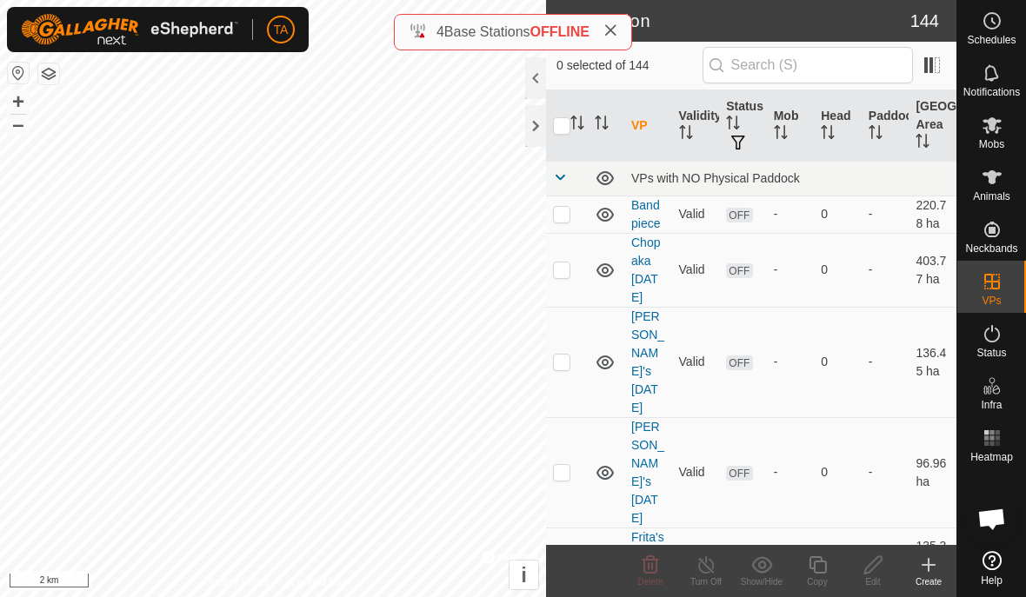
checkbox input "true"
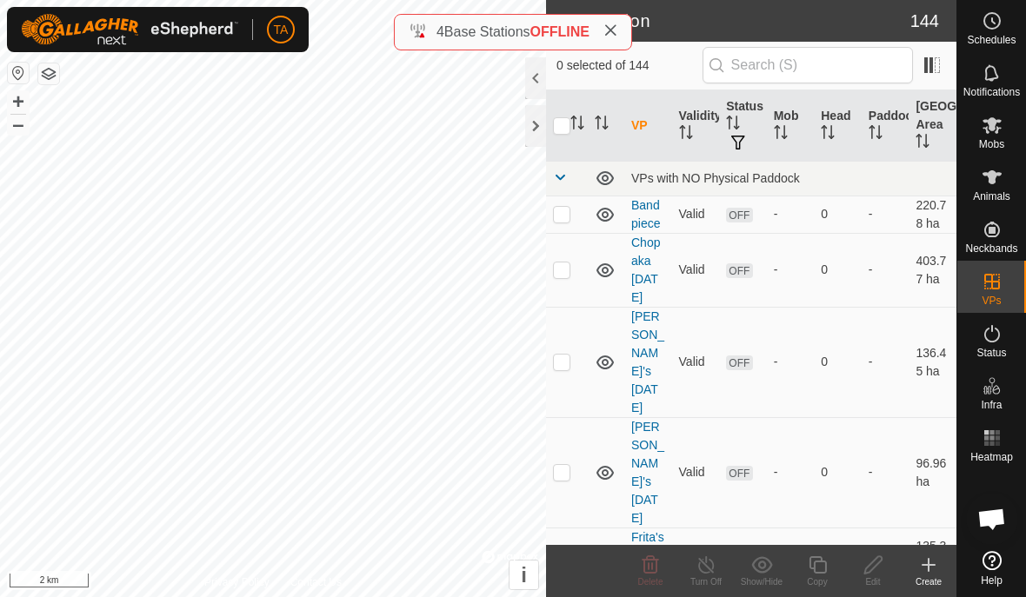
checkbox input "true"
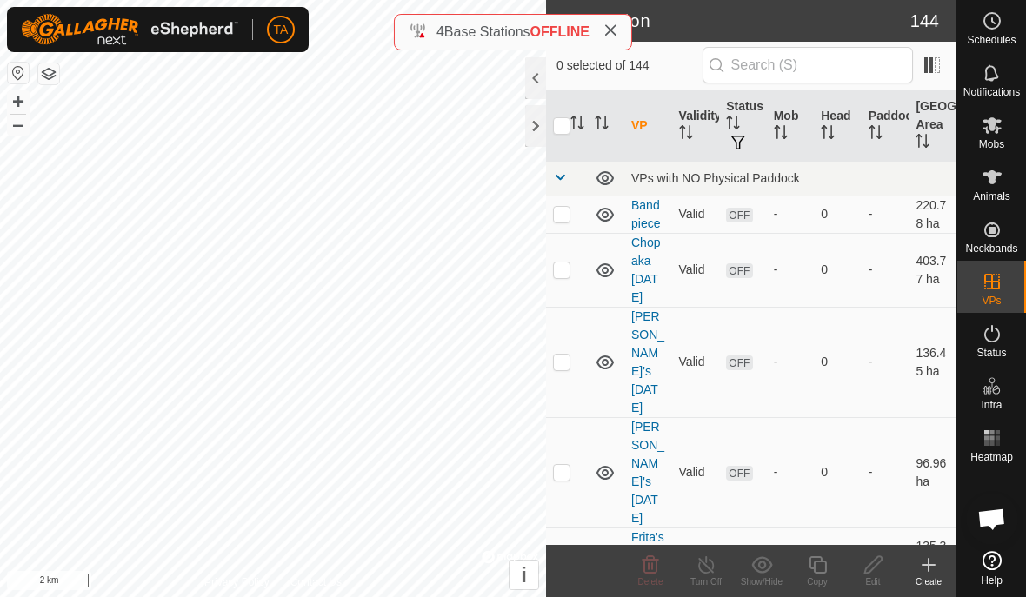
checkbox input "true"
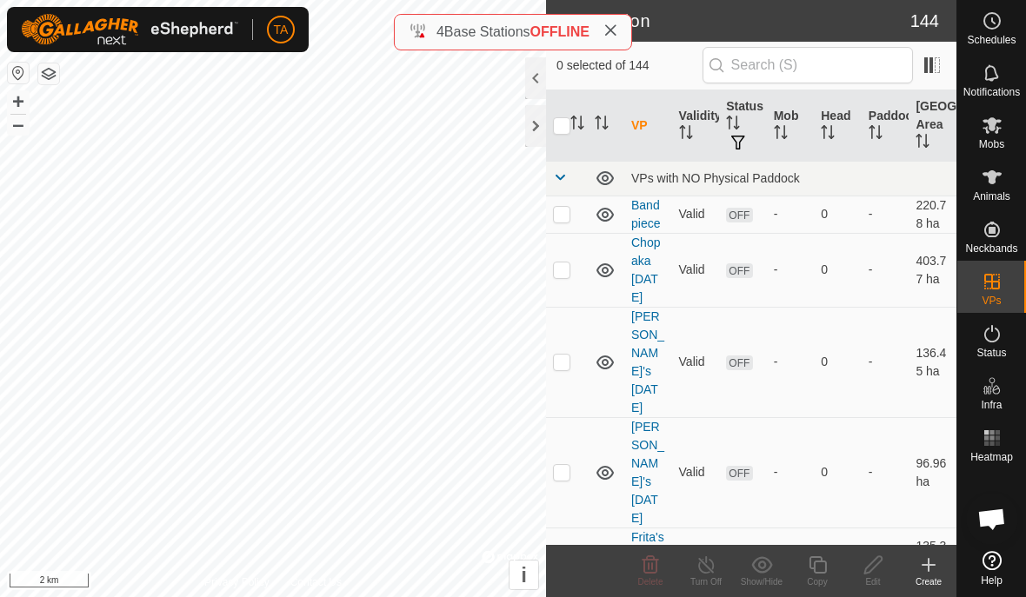
checkbox input "true"
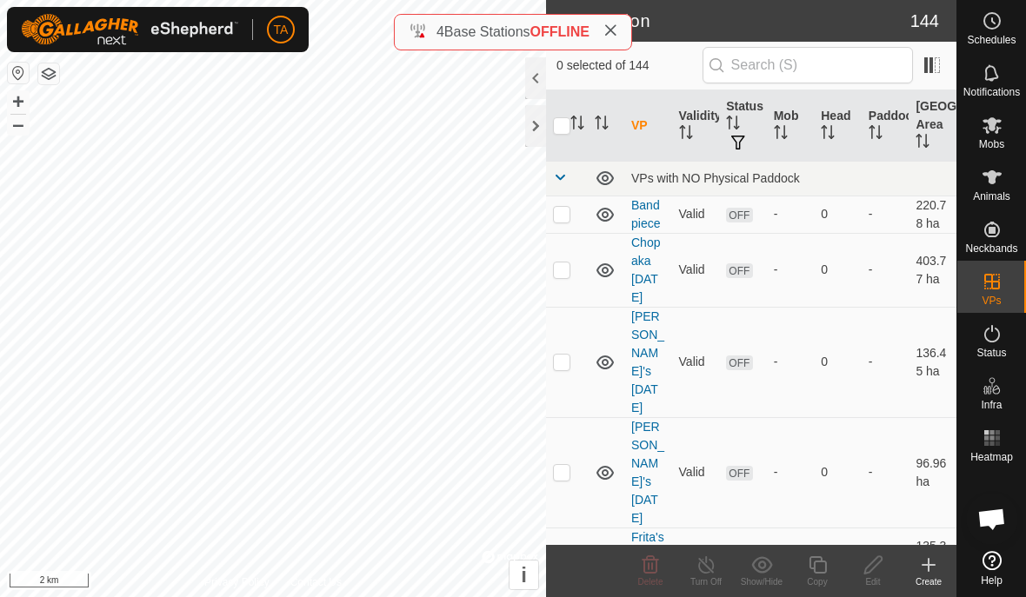
checkbox input "true"
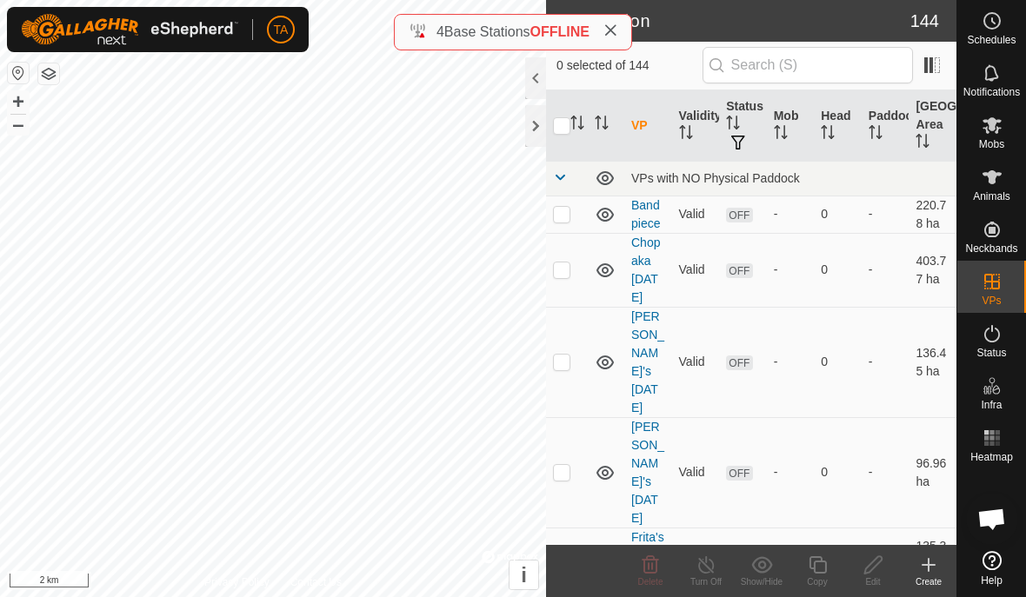
checkbox input "true"
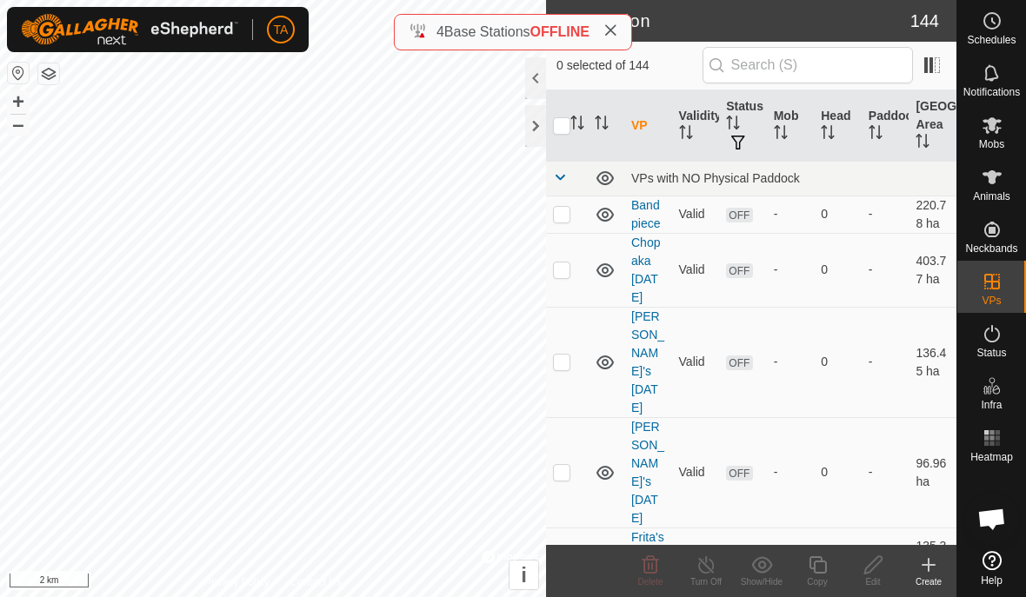
checkbox input "true"
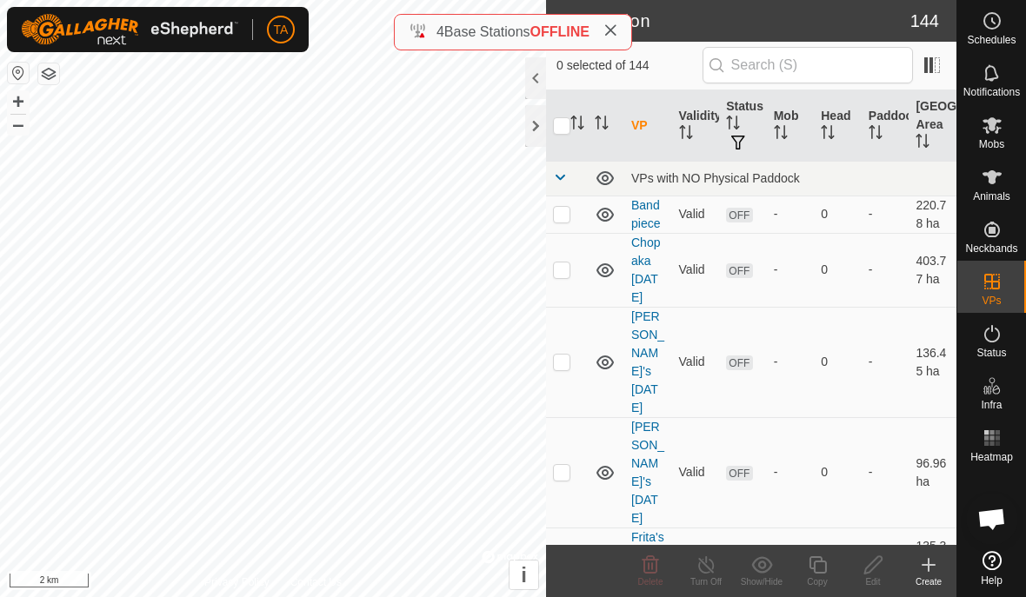
checkbox input "true"
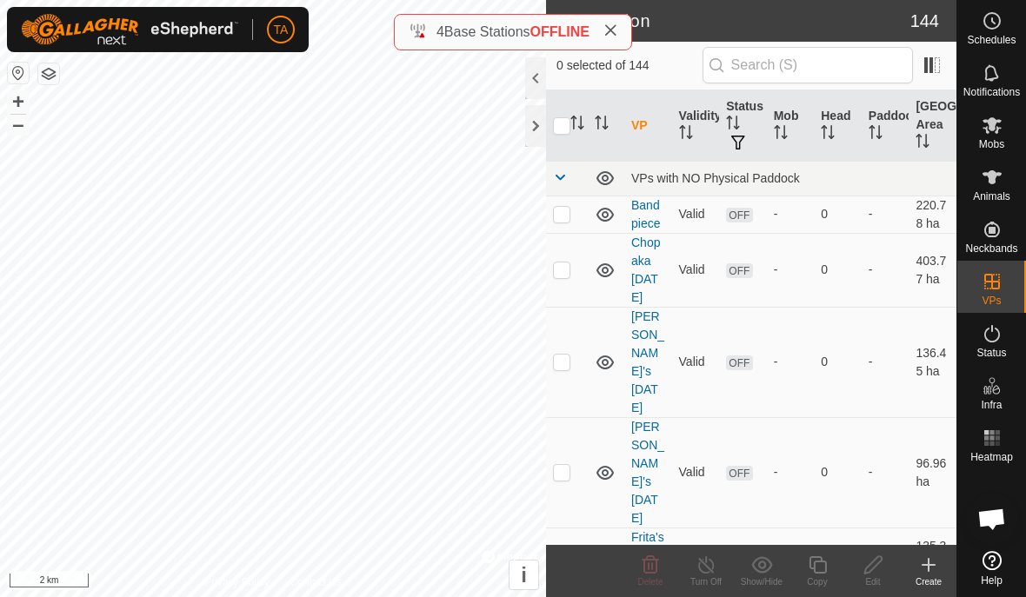
checkbox input "true"
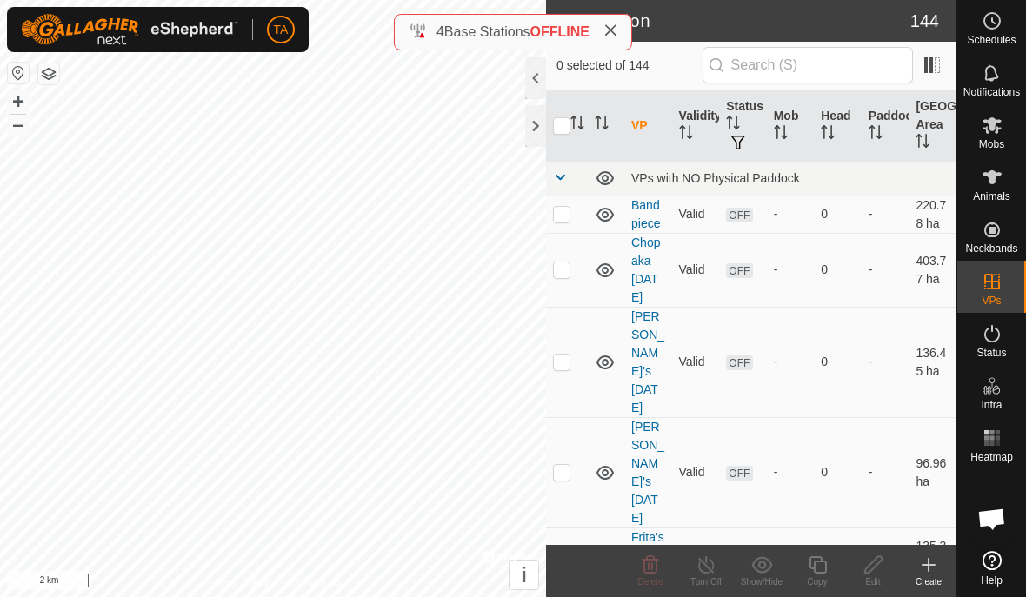
checkbox input "true"
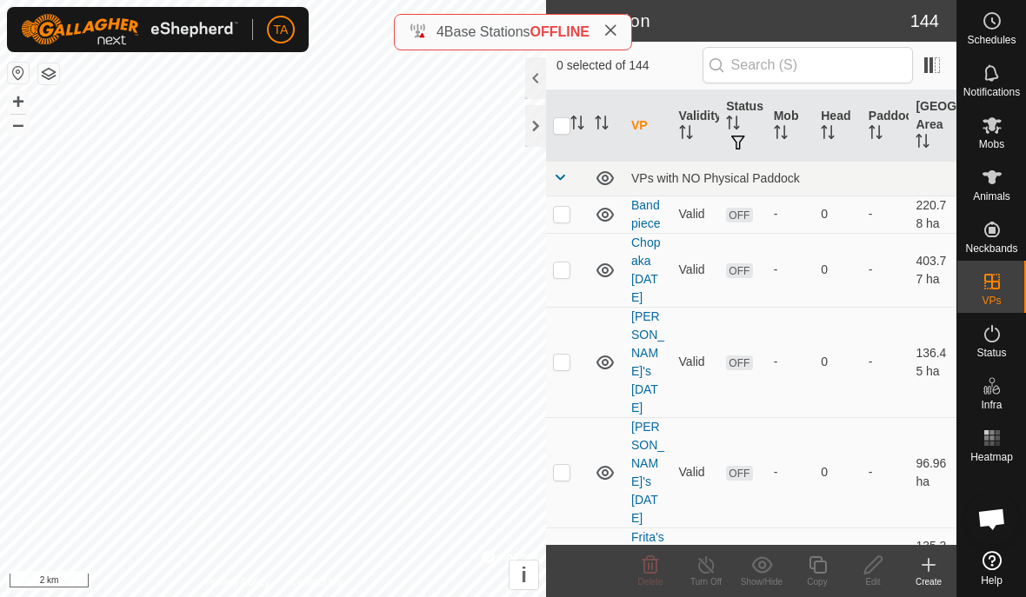
checkbox input "true"
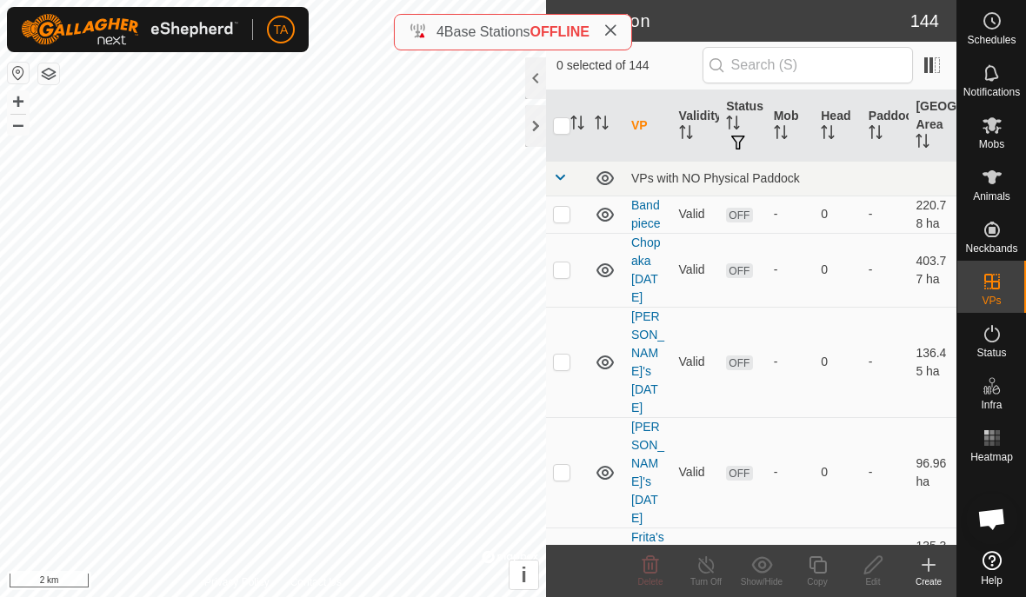
checkbox input "true"
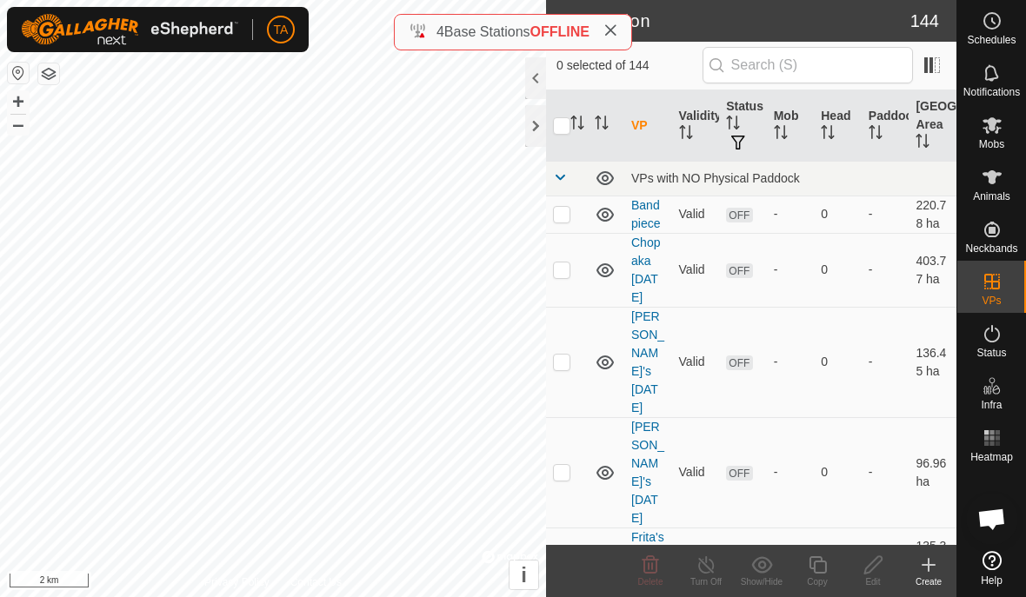
checkbox input "true"
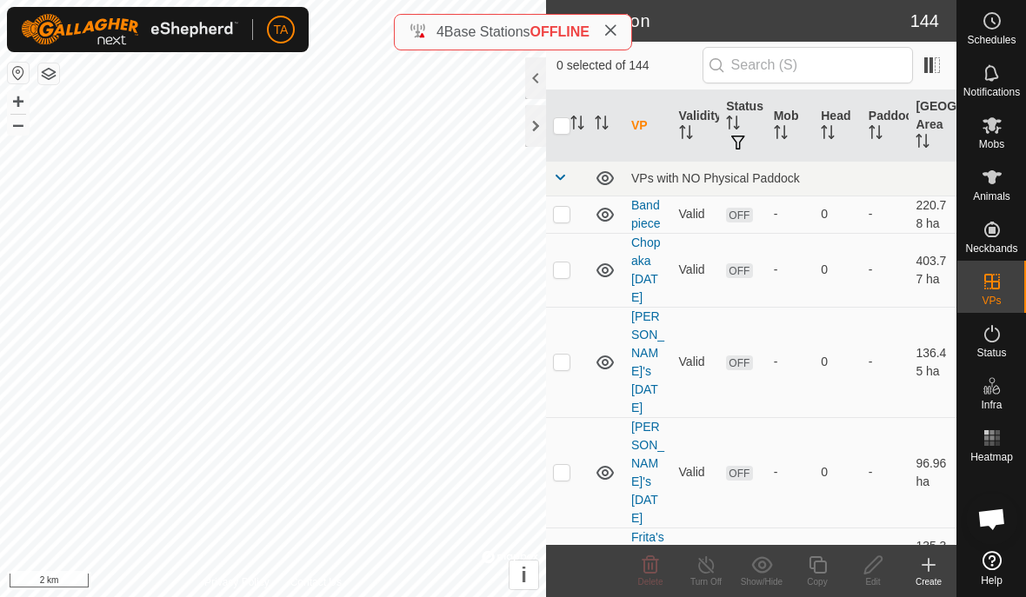
checkbox input "true"
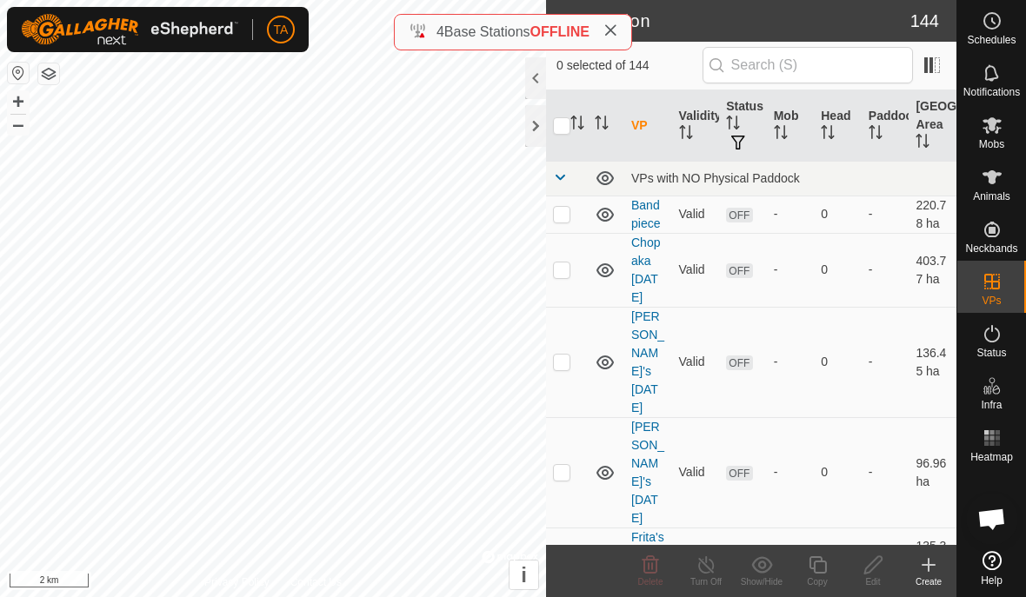
checkbox input "true"
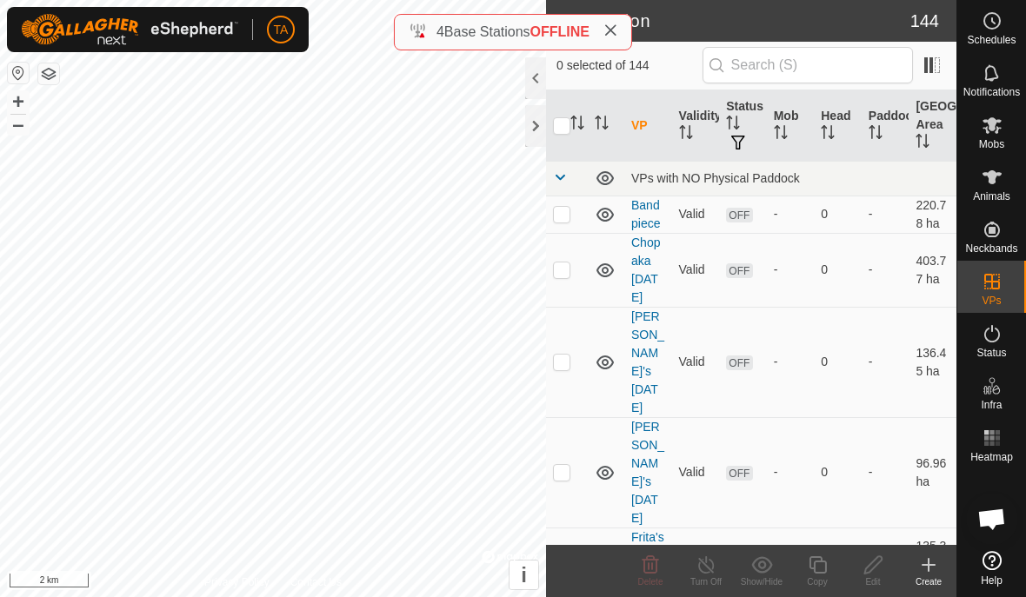
checkbox input "true"
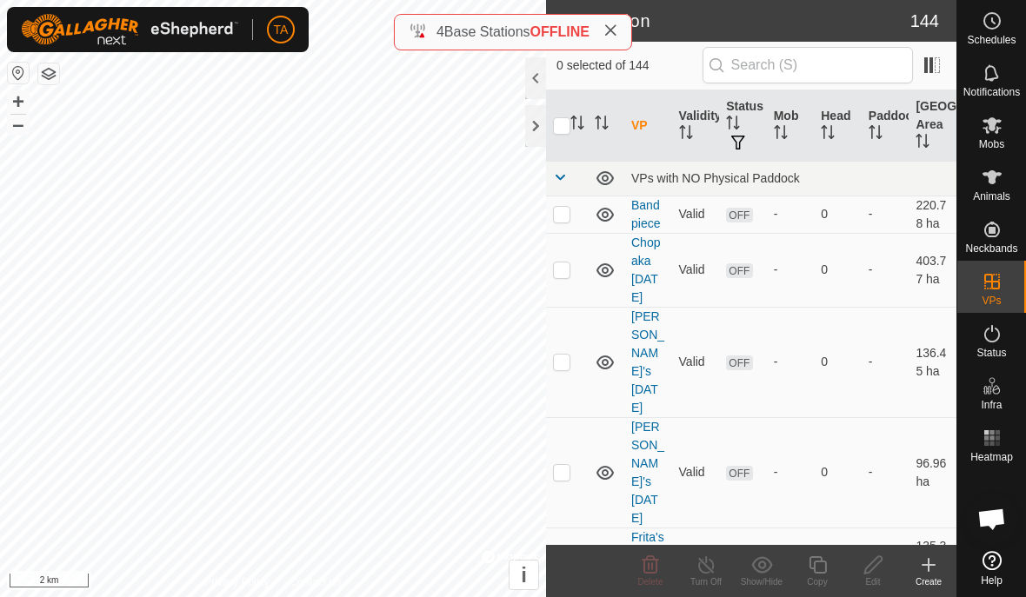
checkbox input "true"
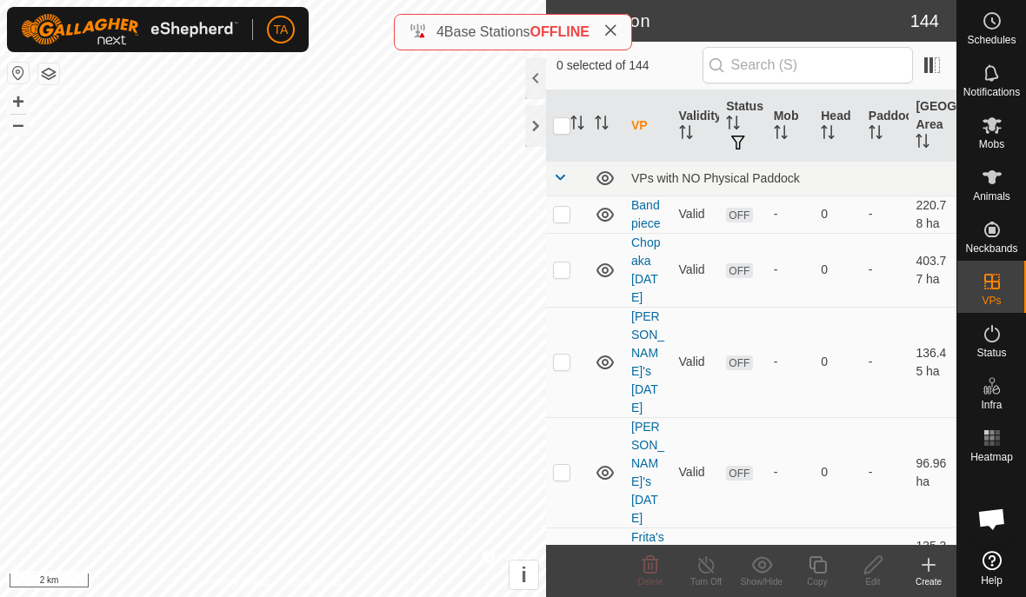
checkbox input "true"
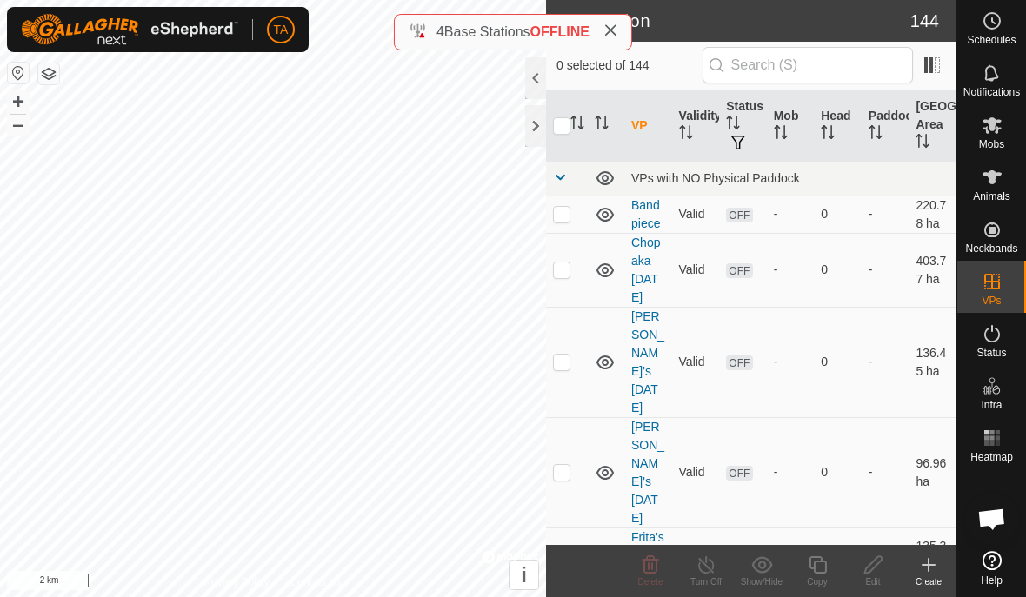
checkbox input "true"
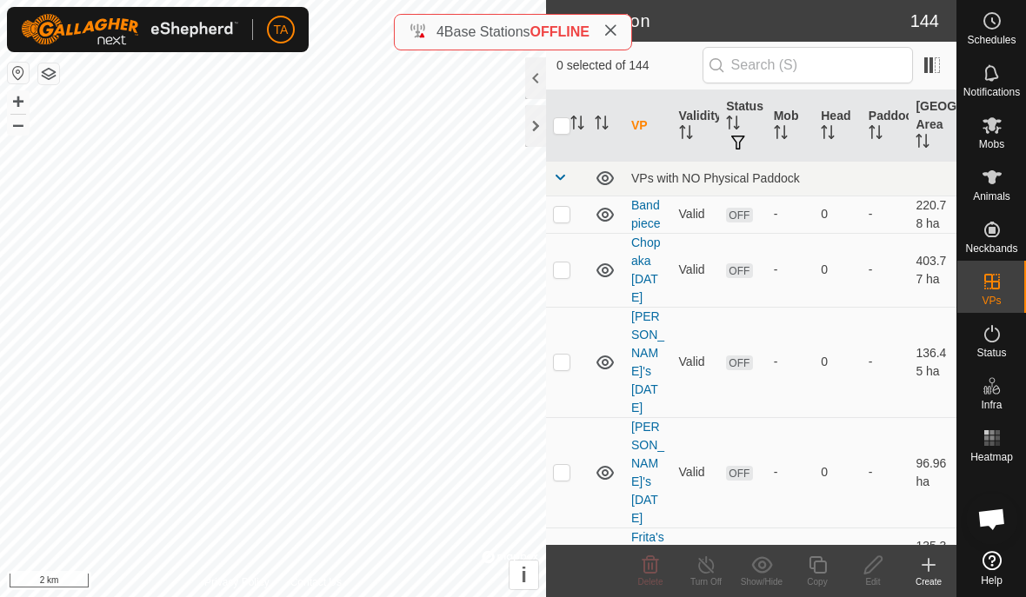
checkbox input "true"
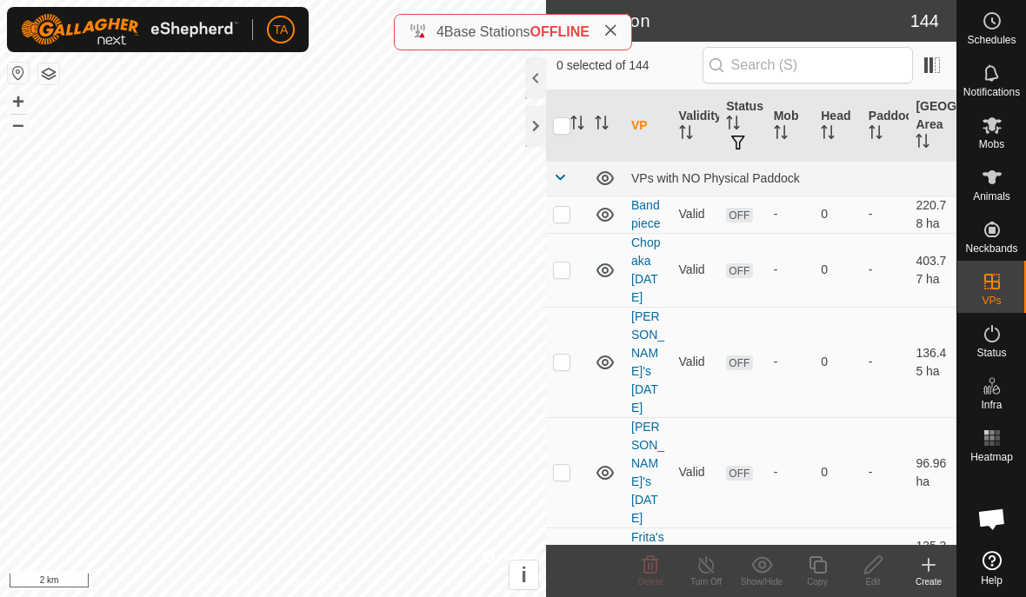
checkbox input "true"
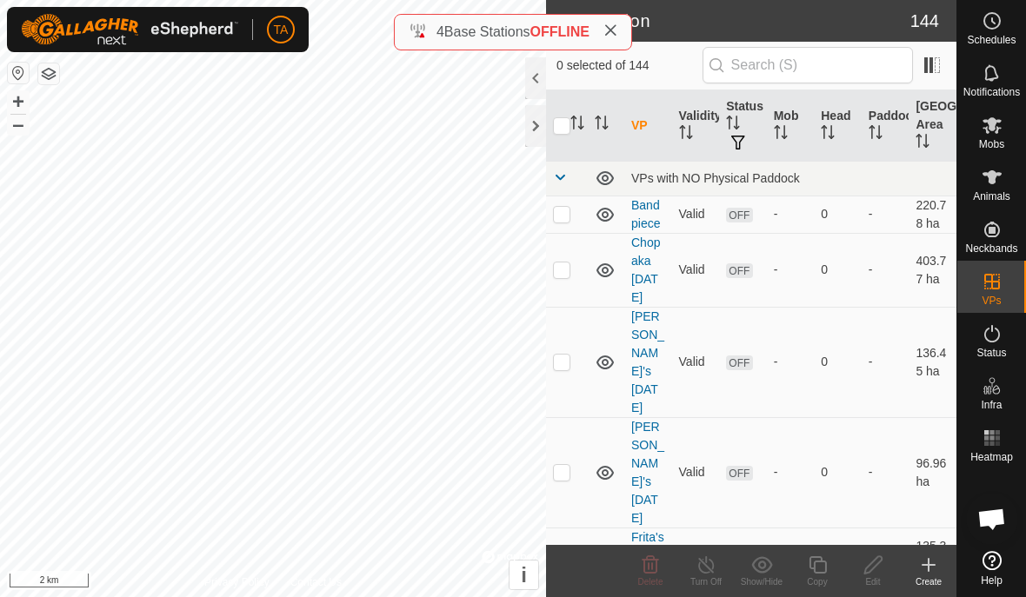
checkbox input "true"
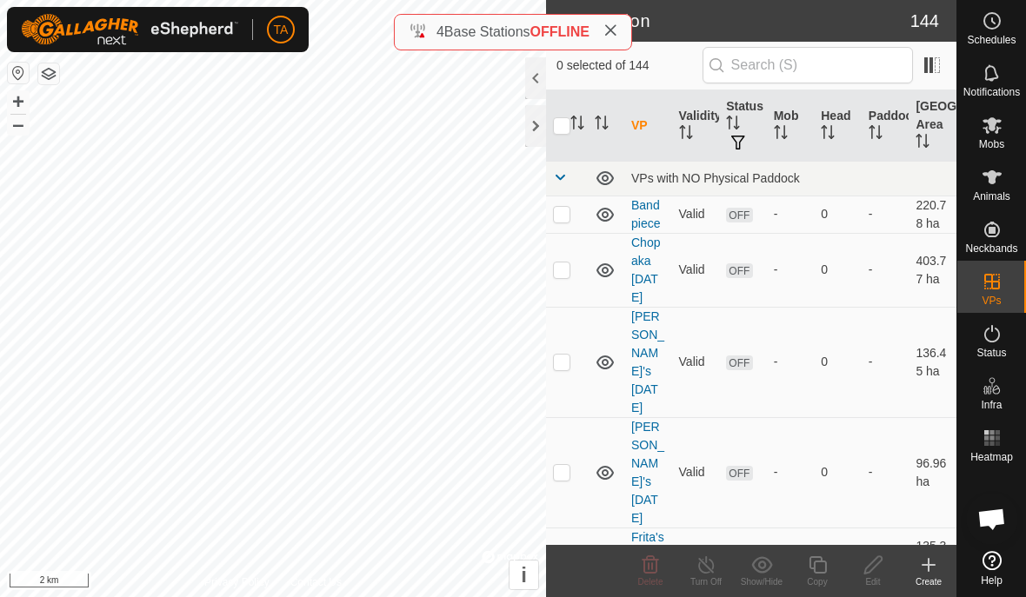
checkbox input "true"
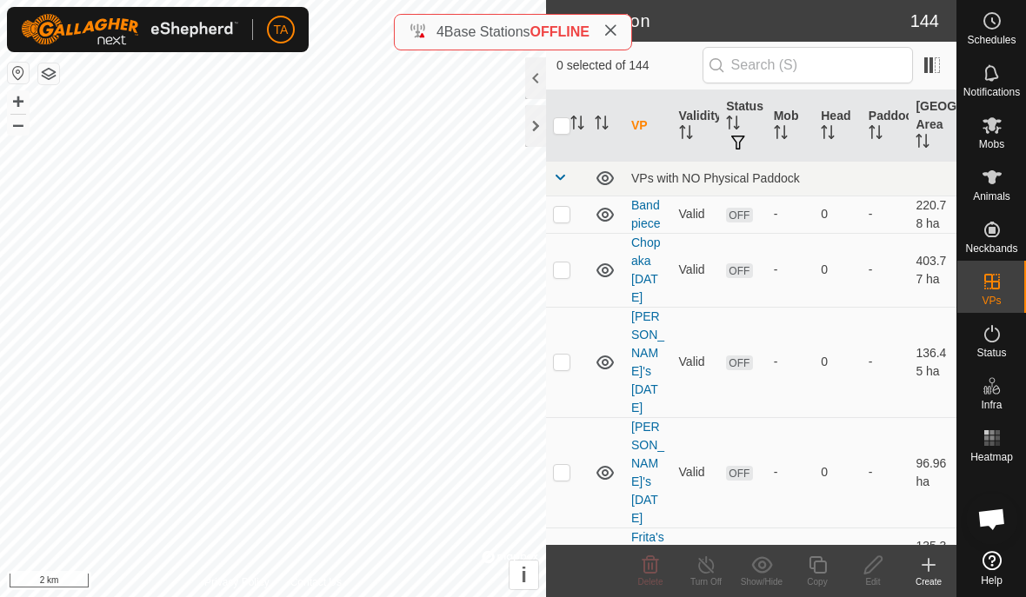
checkbox input "true"
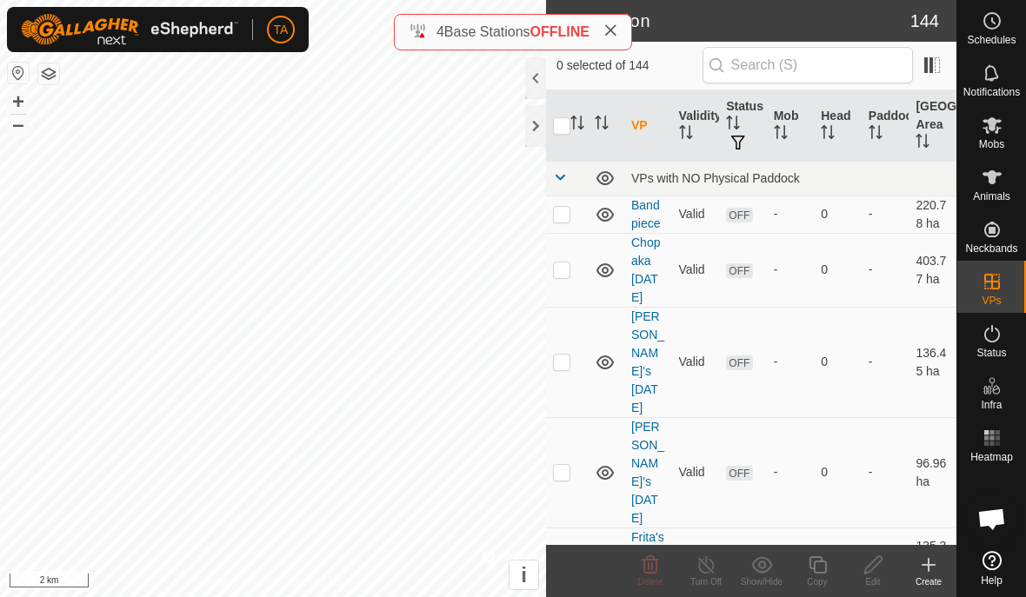
checkbox input "true"
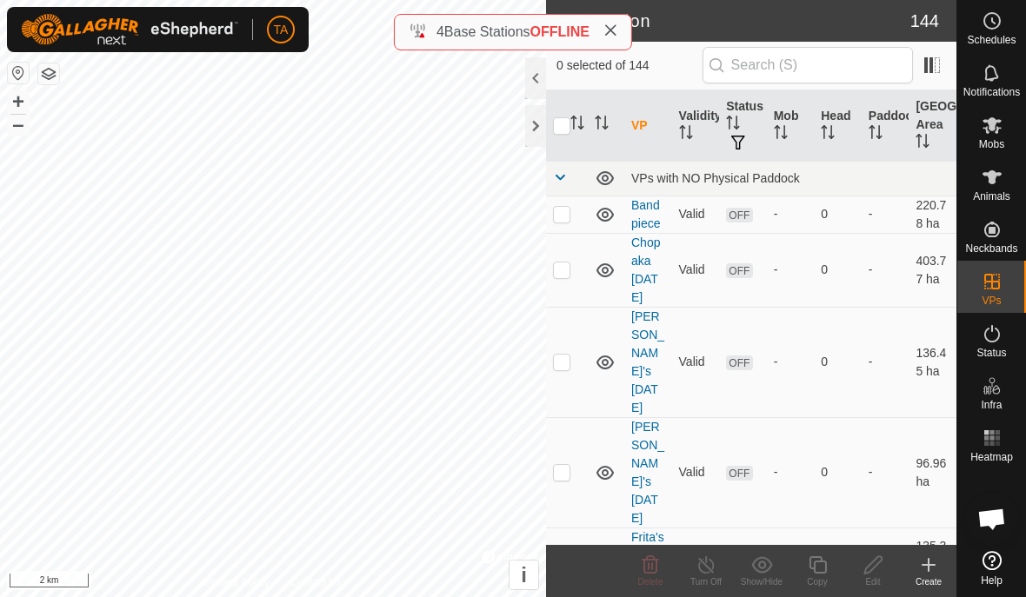
checkbox input "true"
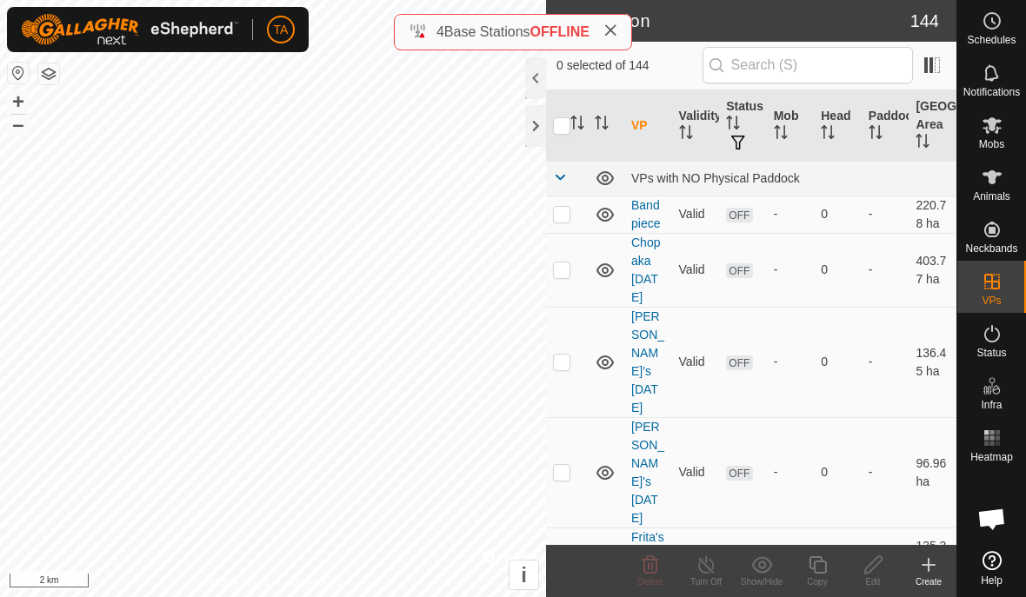
checkbox input "true"
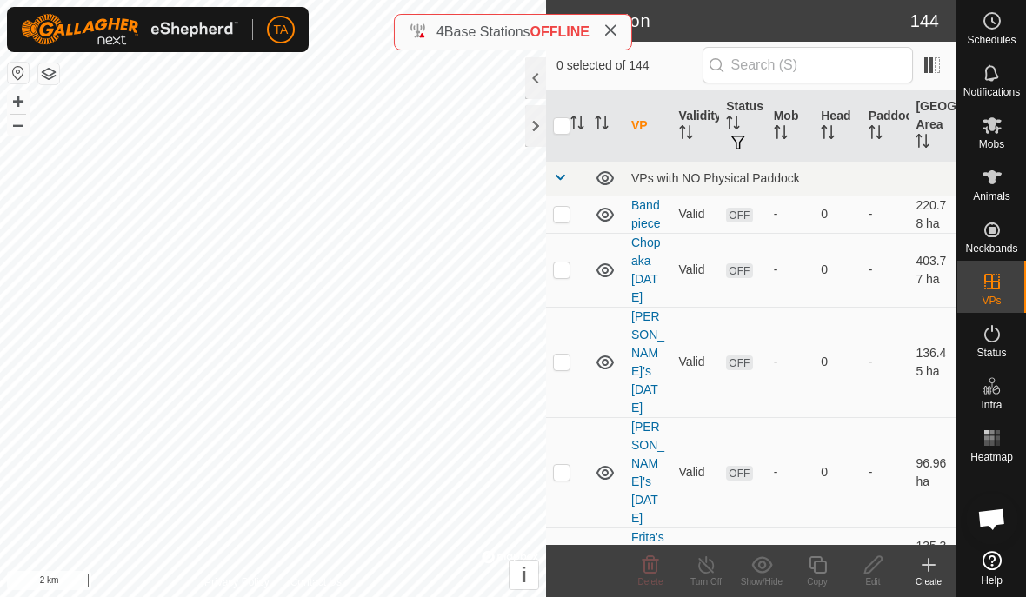
checkbox input "true"
click at [558, 126] on input "checkbox" at bounding box center [561, 125] width 17 height 17
checkbox input "false"
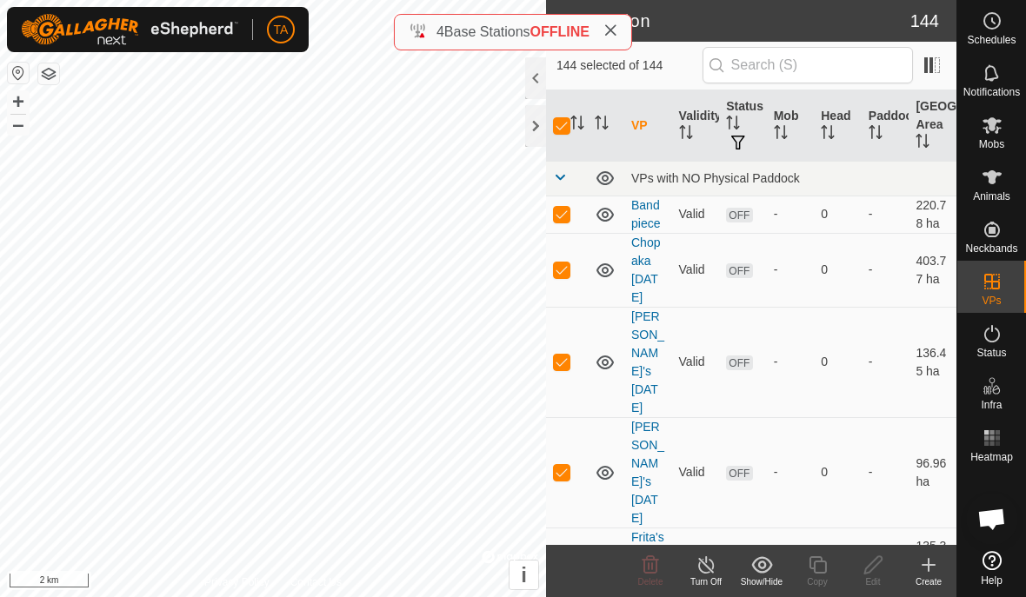
checkbox input "false"
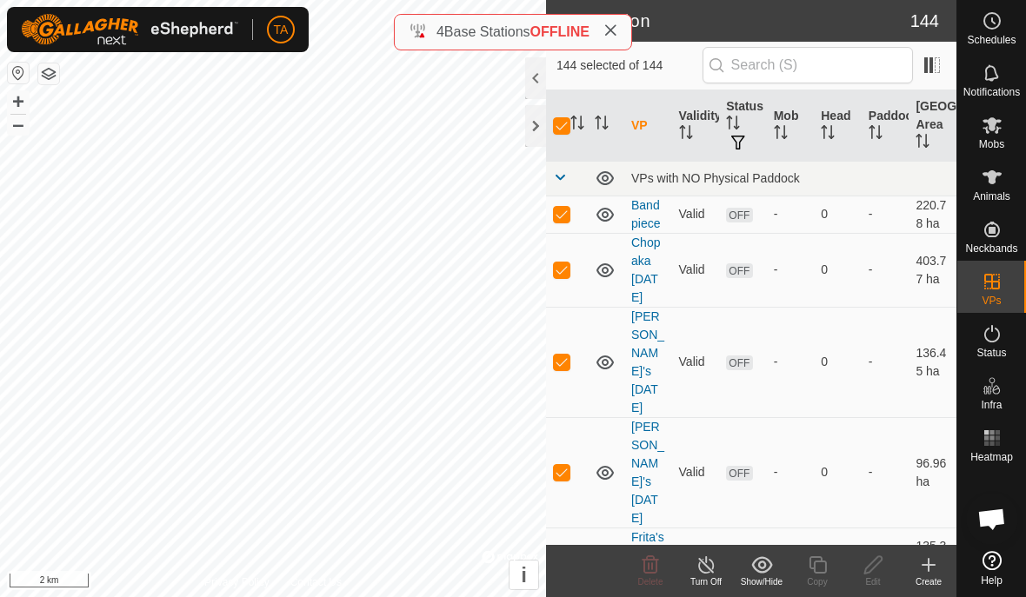
checkbox input "false"
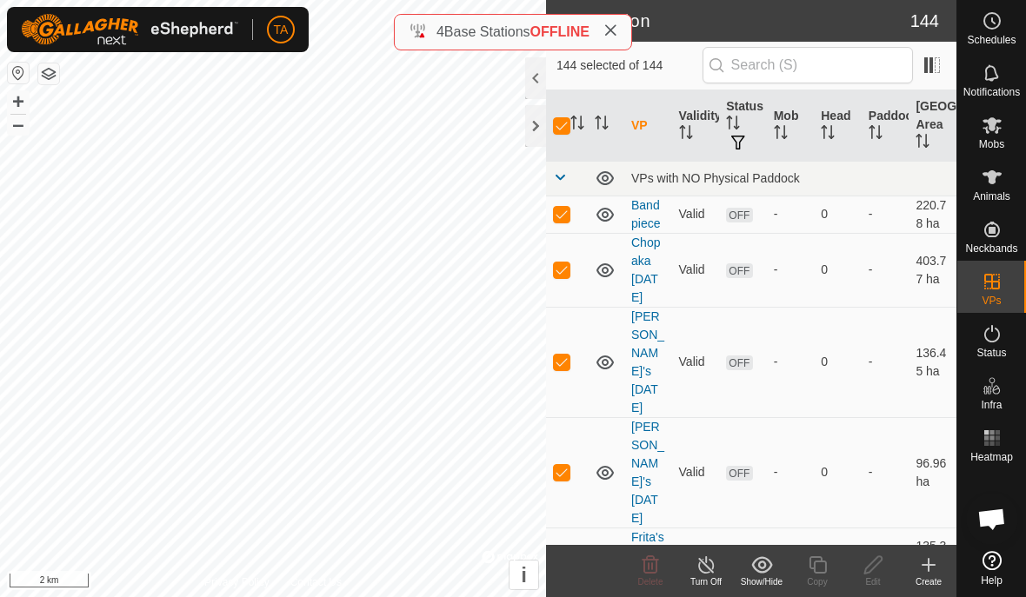
checkbox input "false"
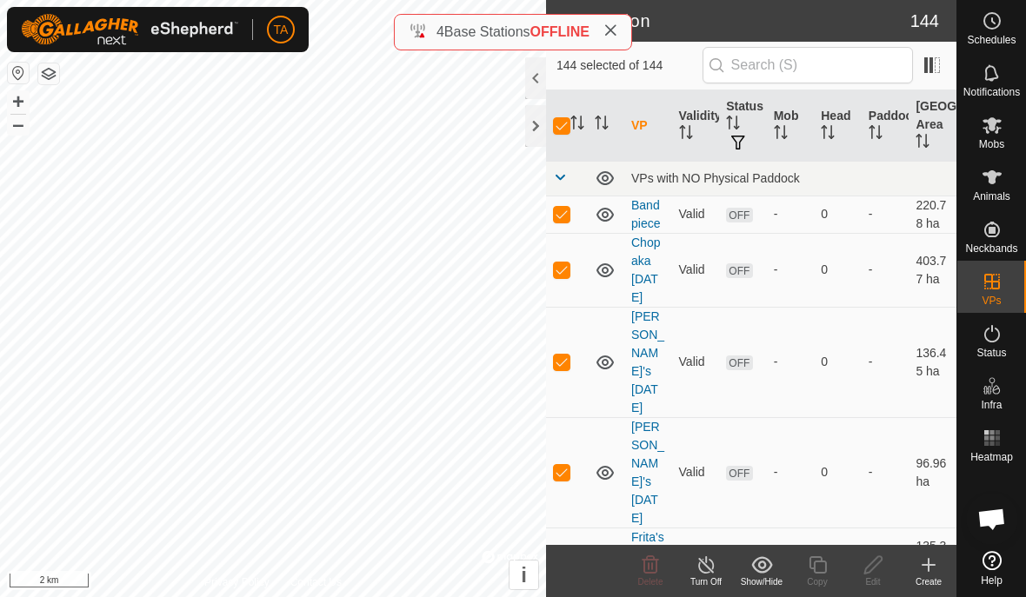
checkbox input "false"
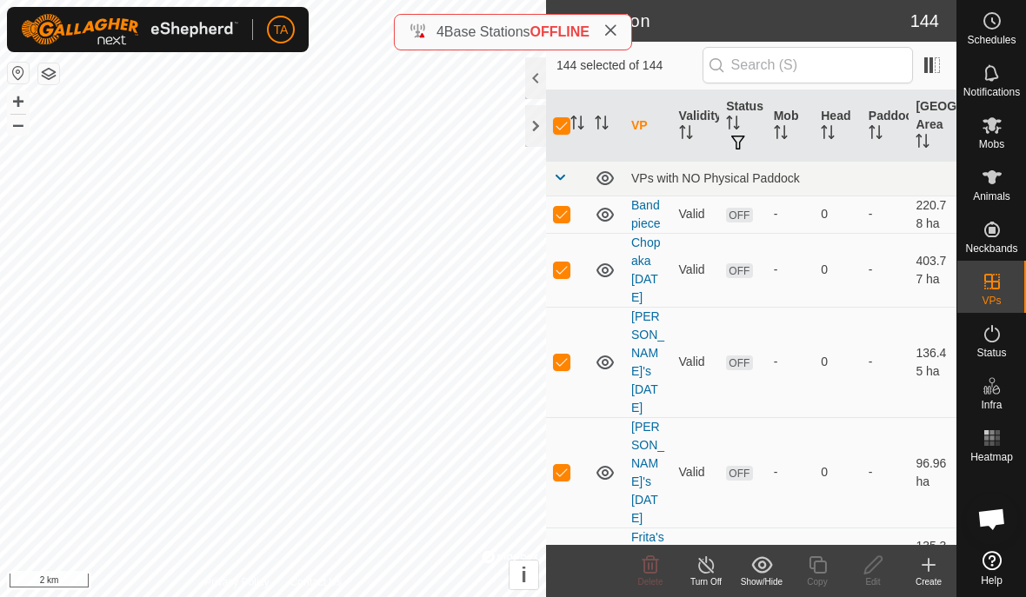
checkbox input "false"
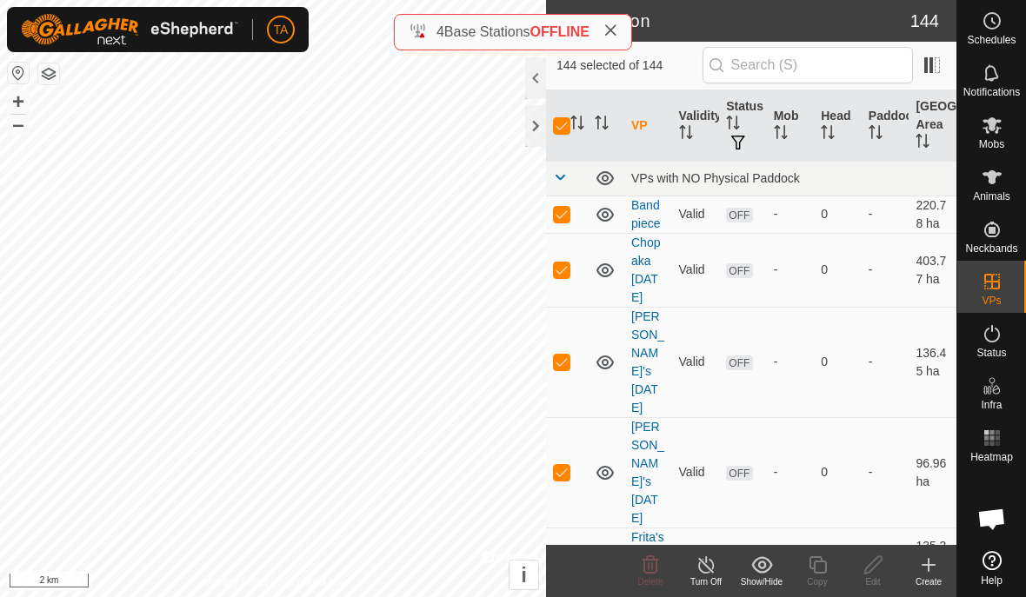
checkbox input "false"
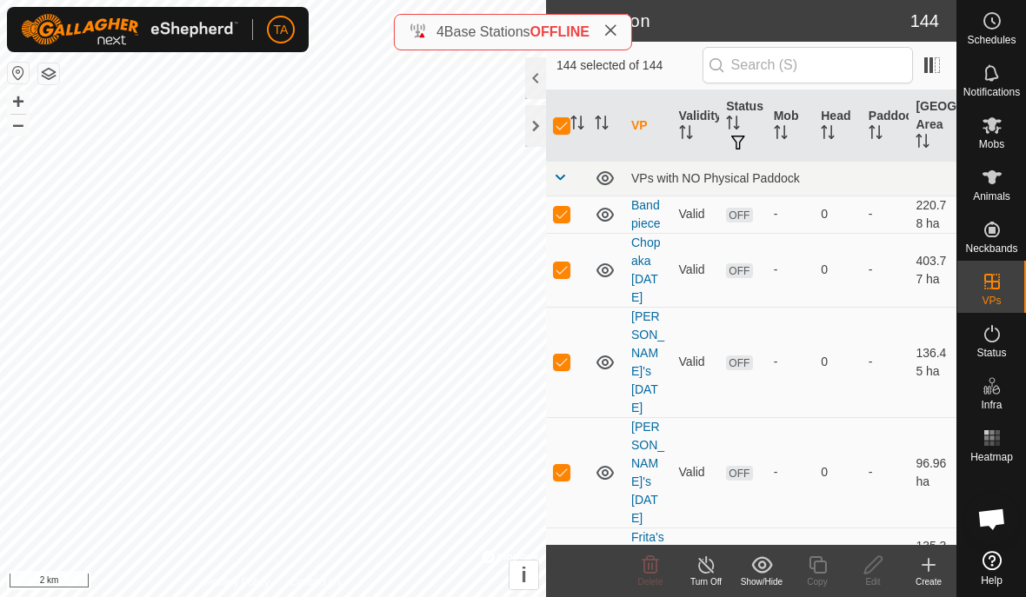
checkbox input "false"
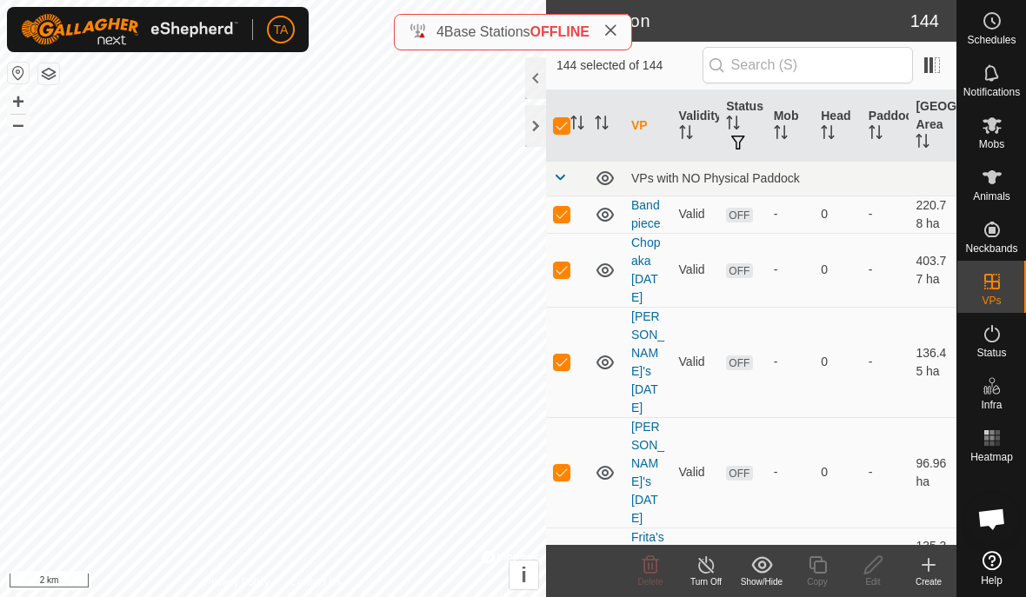
checkbox input "false"
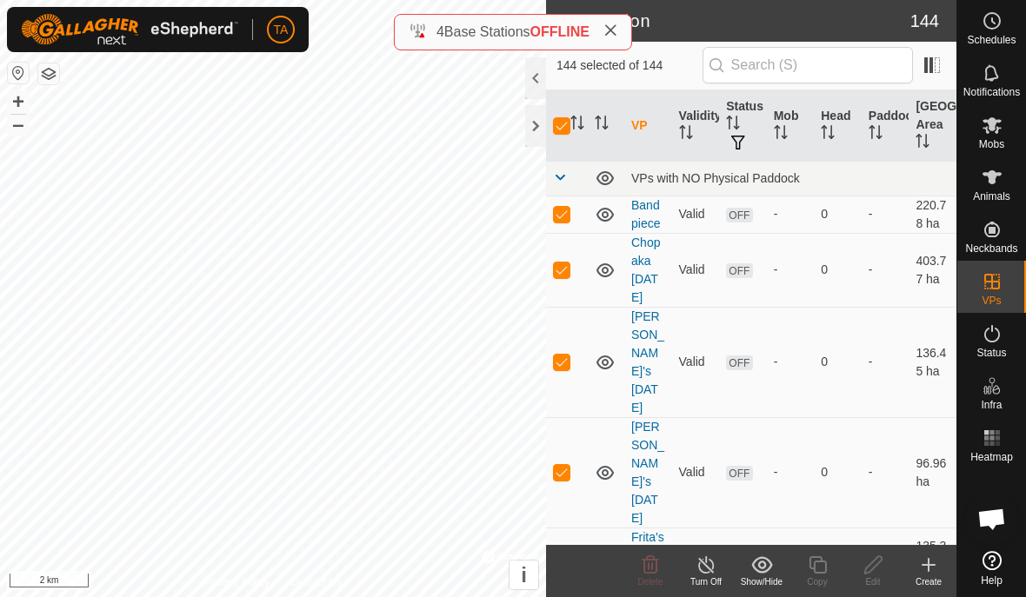
checkbox input "false"
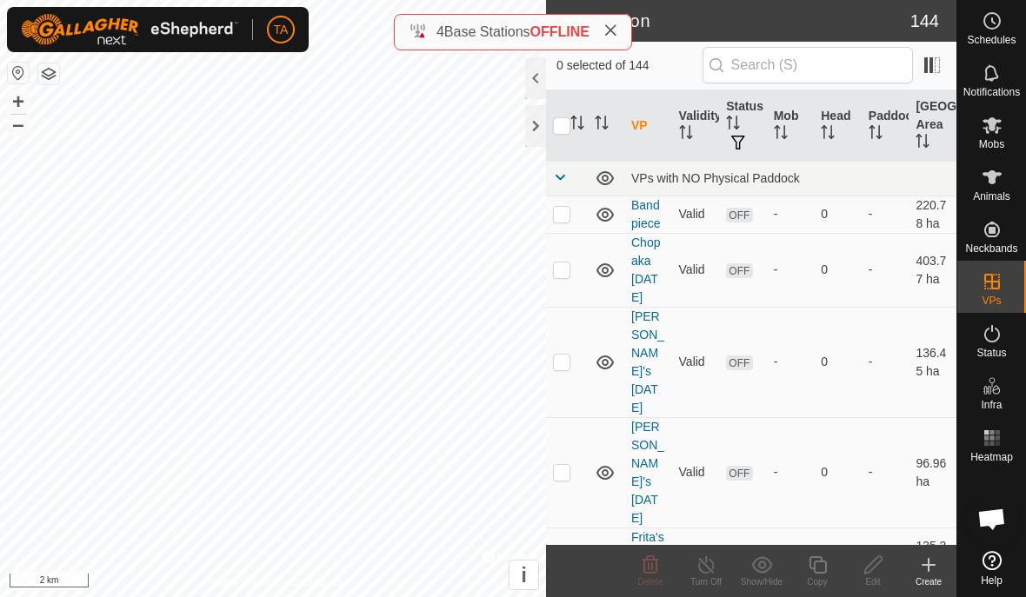
click at [737, 110] on th "Status" at bounding box center [743, 125] width 48 height 71
click at [741, 111] on th "Status" at bounding box center [743, 125] width 48 height 71
click at [742, 114] on th "Status" at bounding box center [743, 125] width 48 height 71
click at [744, 116] on th "Status" at bounding box center [743, 125] width 48 height 71
click at [796, 114] on th "Mob" at bounding box center [791, 125] width 48 height 71
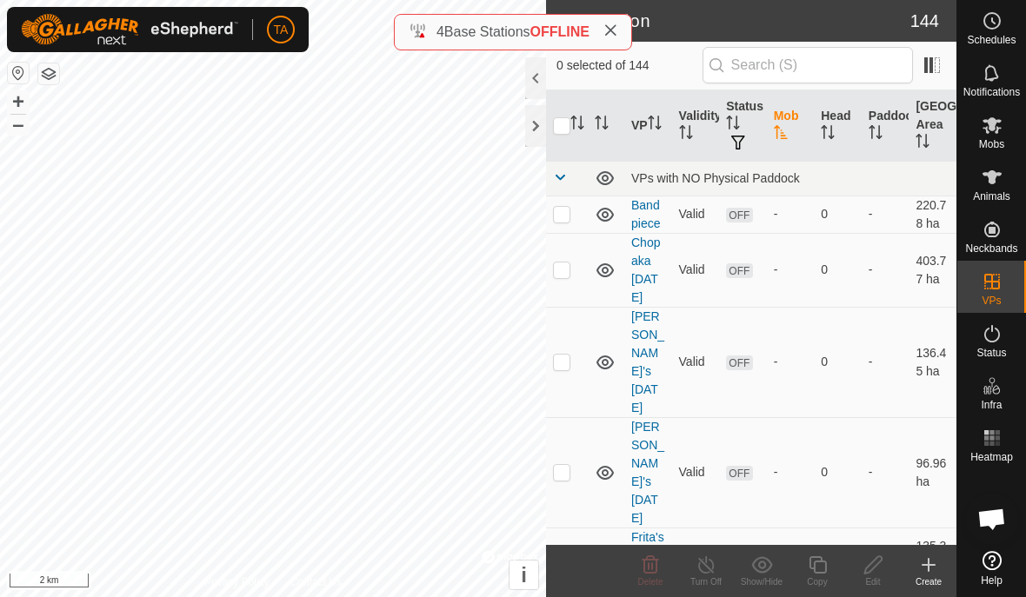
click at [783, 122] on th "Mob" at bounding box center [791, 125] width 48 height 71
click at [987, 135] on icon at bounding box center [992, 125] width 21 height 21
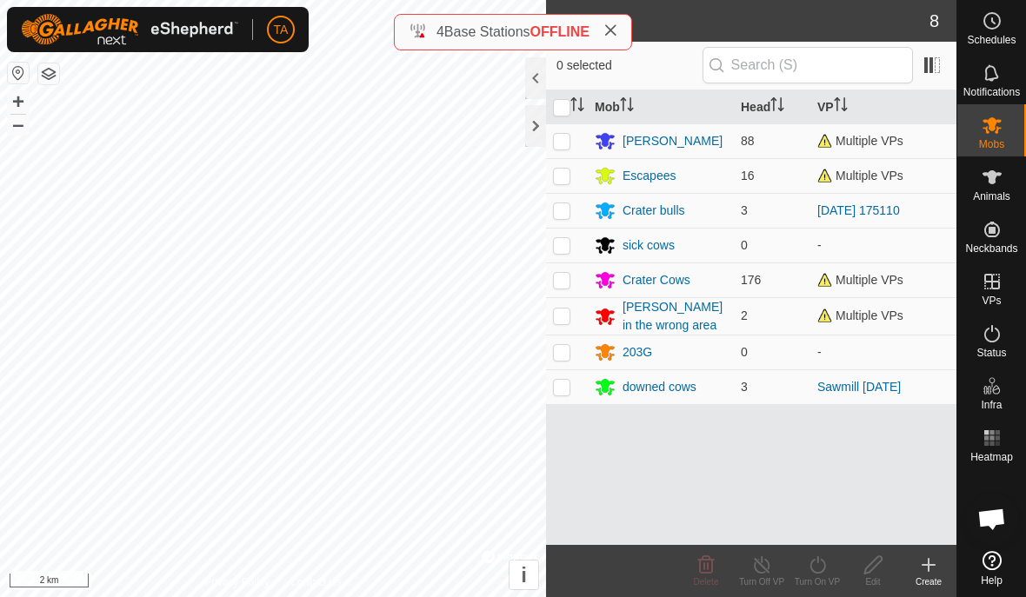
click at [824, 565] on icon at bounding box center [818, 564] width 16 height 17
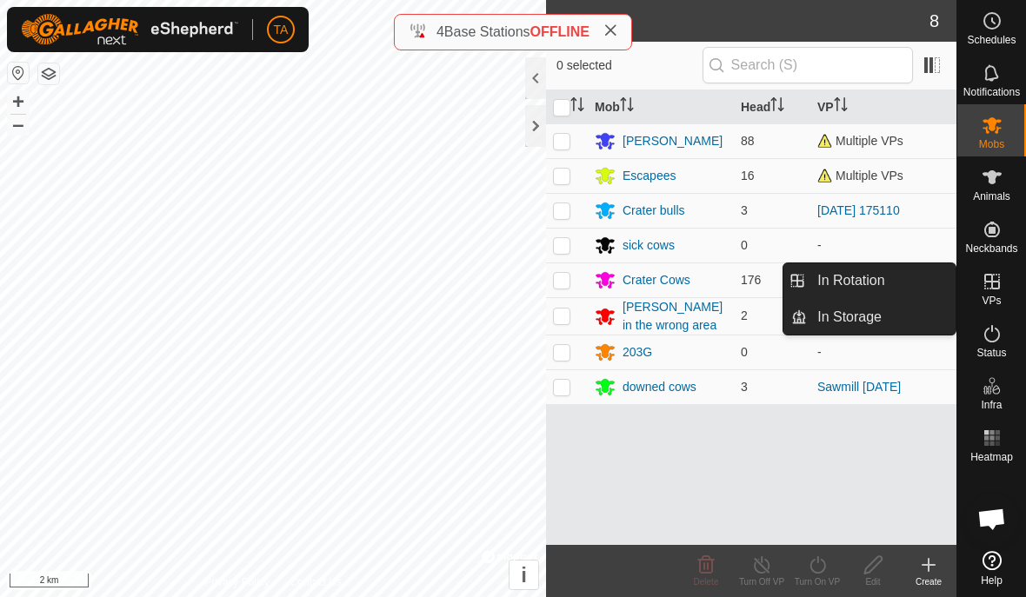
click at [877, 323] on span "In Storage" at bounding box center [849, 317] width 64 height 21
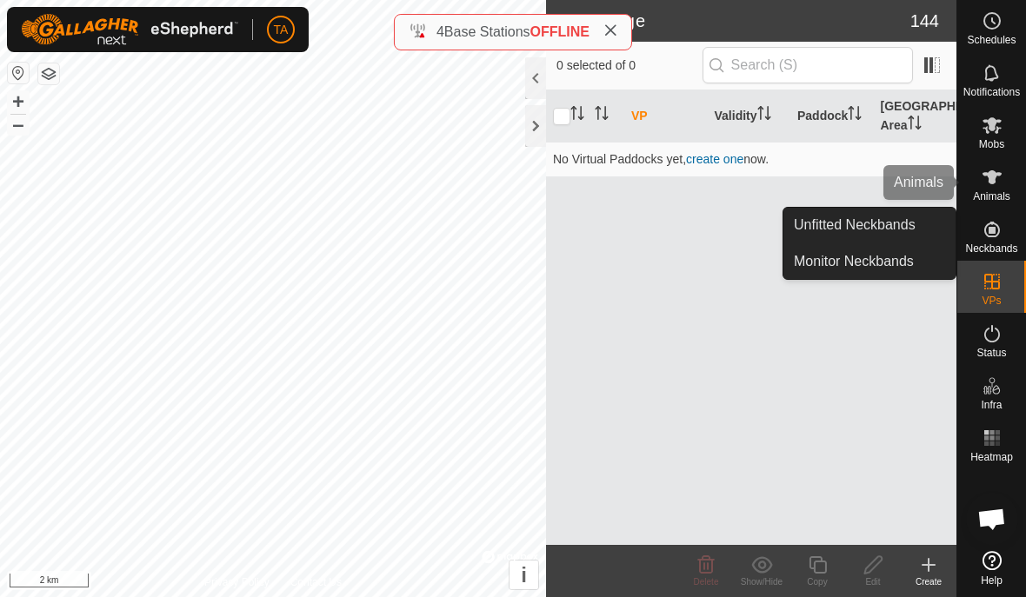
click at [995, 166] on es-animals-svg-icon at bounding box center [991, 177] width 31 height 28
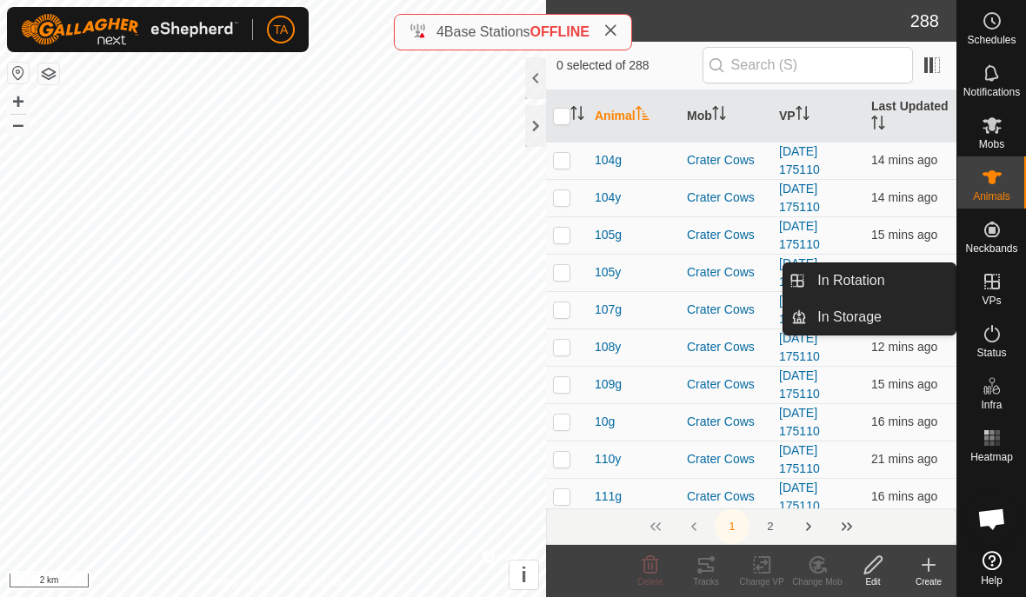
click at [903, 287] on link "In Rotation" at bounding box center [881, 280] width 149 height 35
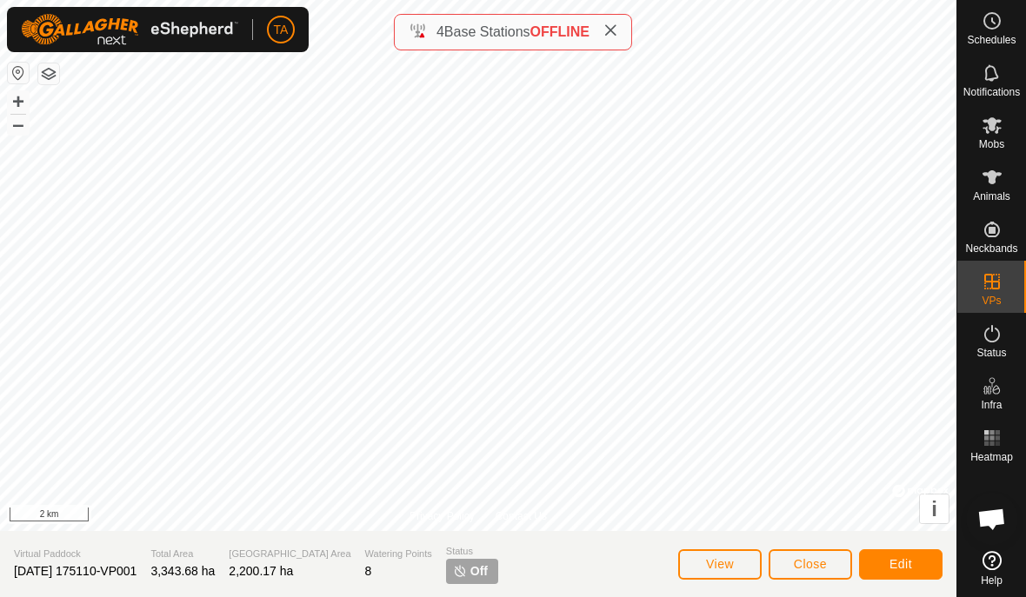
click at [470, 570] on span "Off" at bounding box center [478, 572] width 17 height 18
click at [919, 559] on button "Edit" at bounding box center [900, 565] width 83 height 30
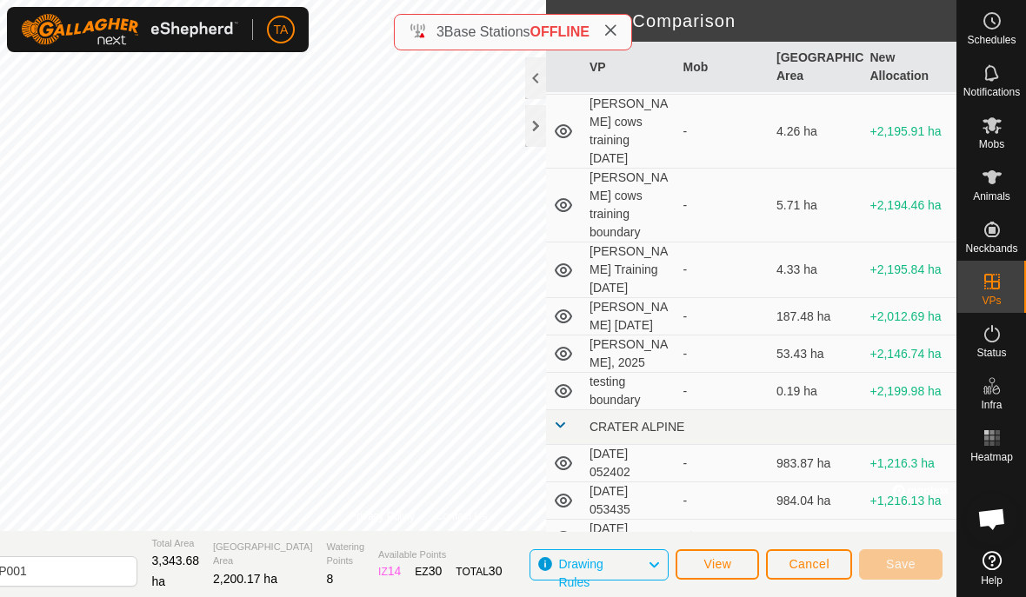
scroll to position [462, 0]
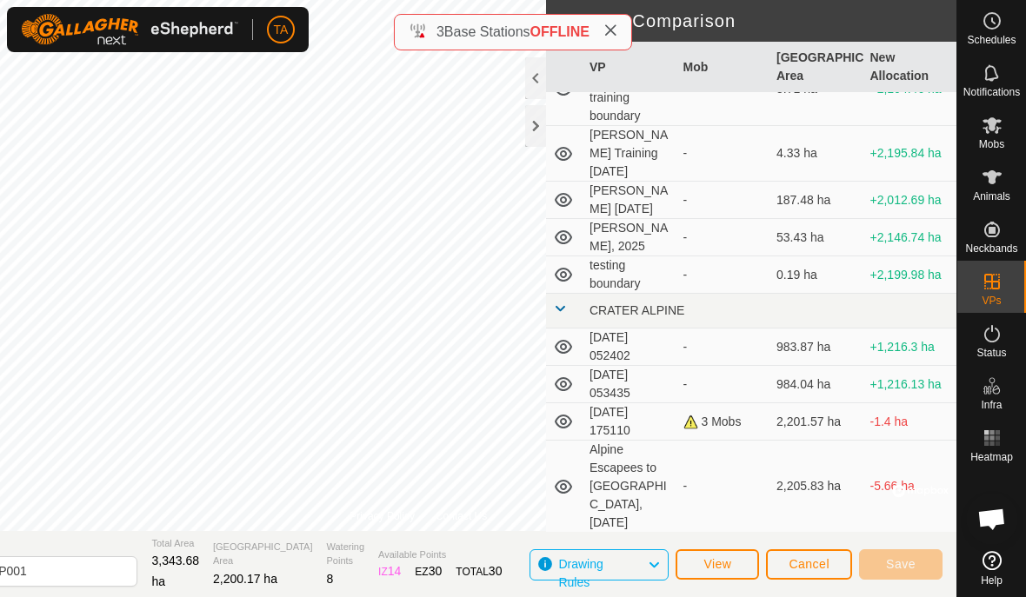
click at [570, 415] on icon at bounding box center [563, 422] width 17 height 14
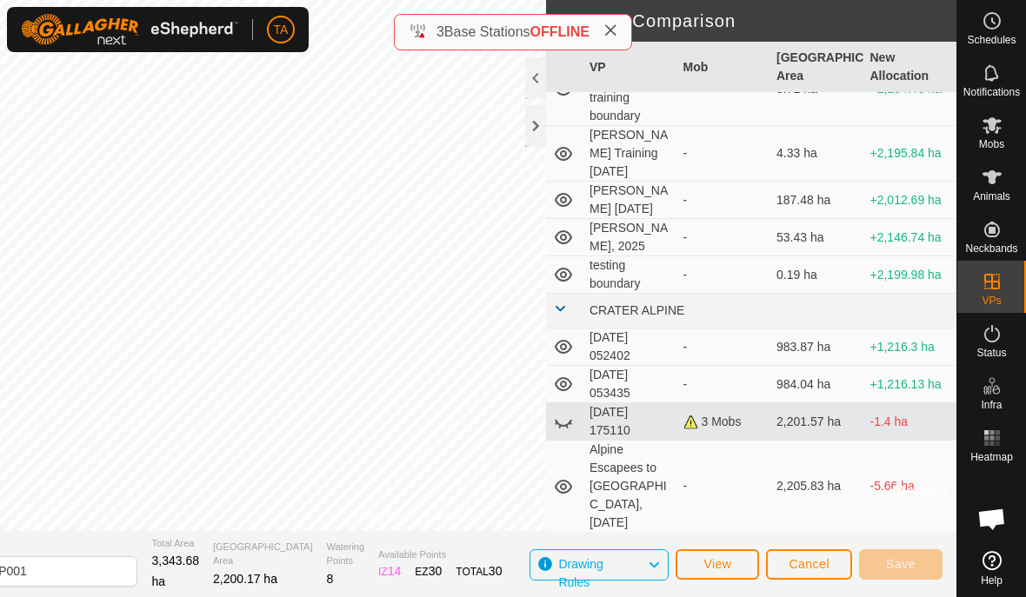
click at [570, 420] on icon at bounding box center [563, 423] width 17 height 7
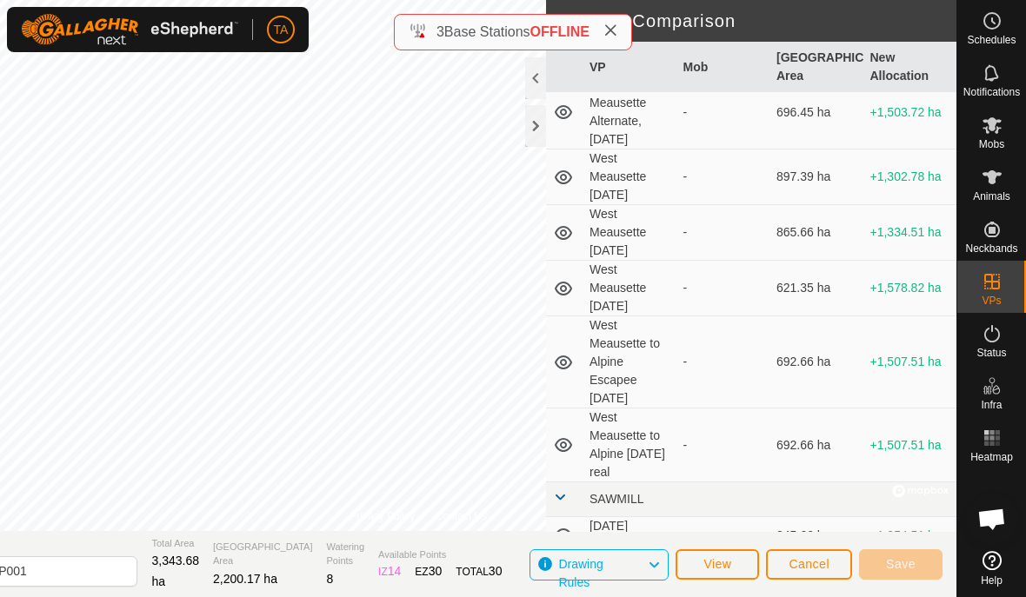
scroll to position [5368, 0]
click at [534, 77] on div at bounding box center [535, 78] width 21 height 42
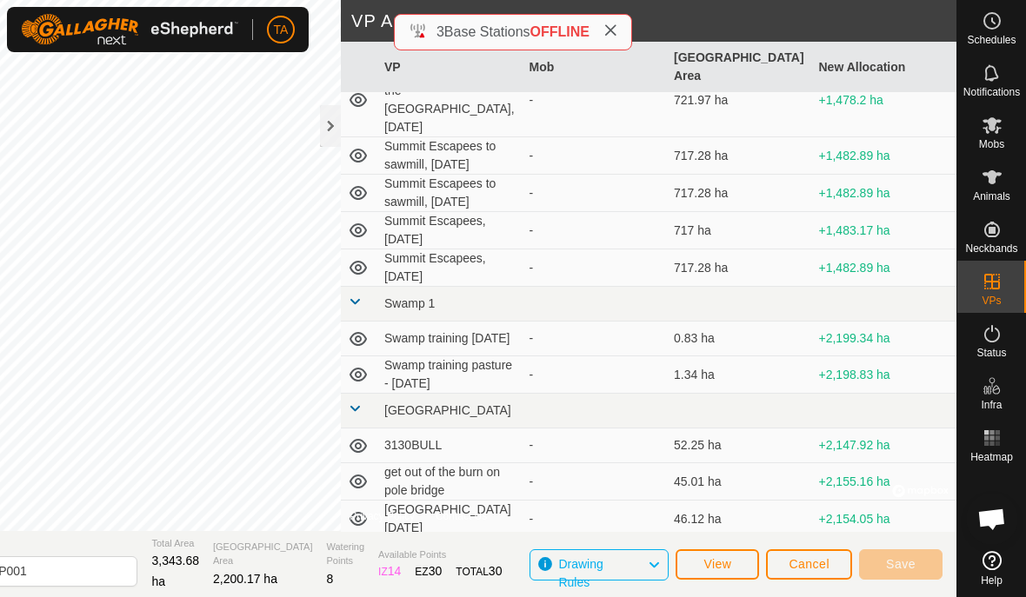
click at [328, 126] on div at bounding box center [330, 126] width 21 height 42
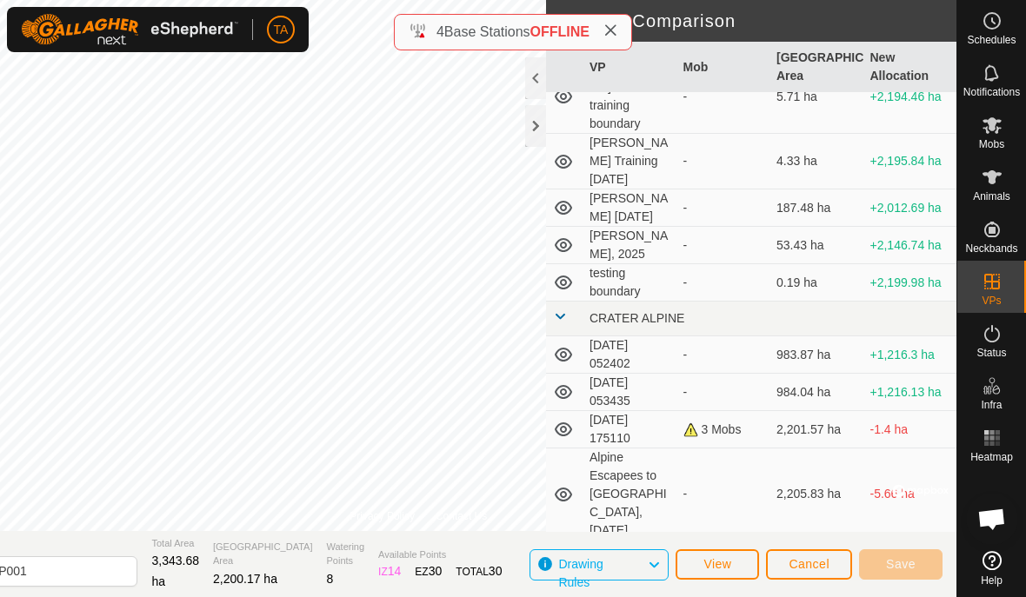
scroll to position [455, 0]
click at [568, 343] on icon at bounding box center [563, 353] width 21 height 21
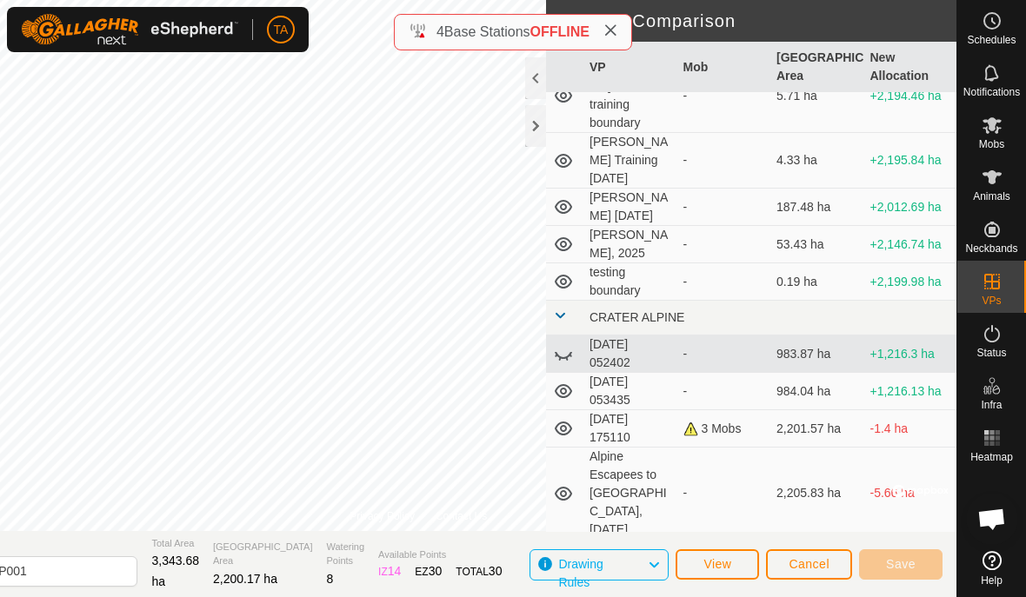
click at [570, 343] on icon at bounding box center [563, 353] width 21 height 21
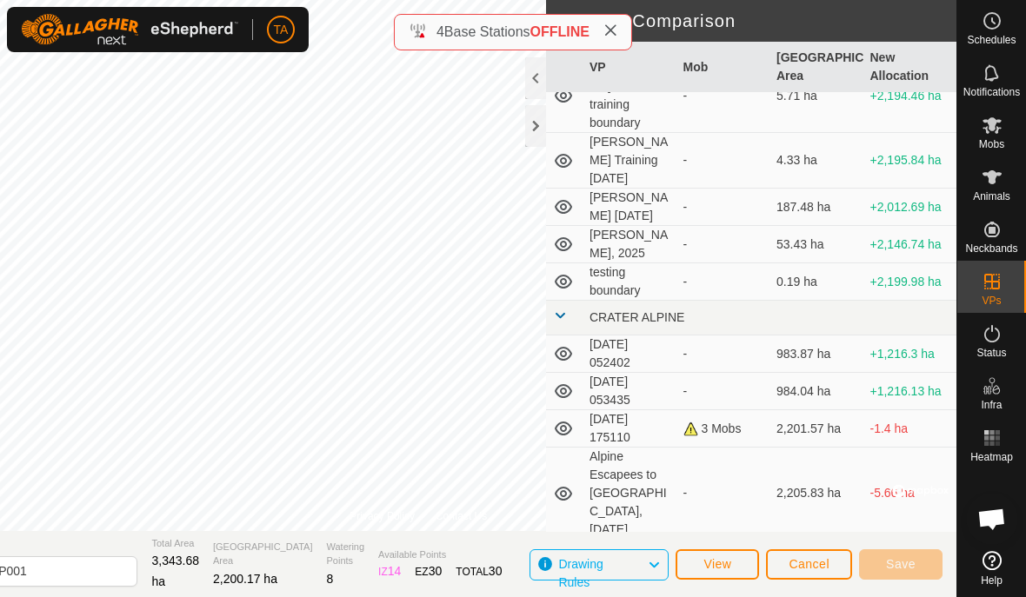
click at [568, 381] on icon at bounding box center [563, 391] width 21 height 21
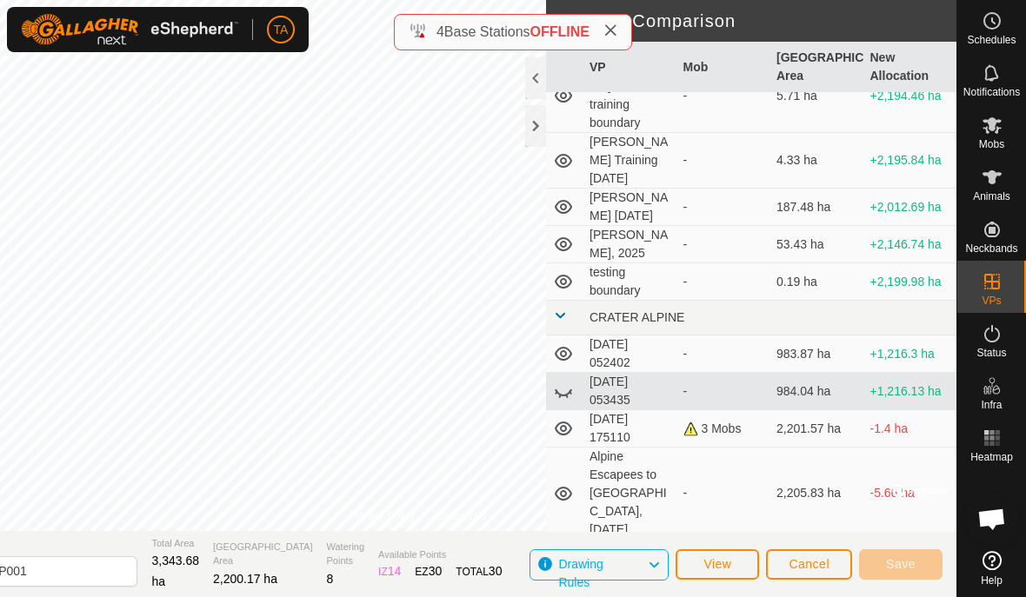
click at [570, 381] on icon at bounding box center [563, 391] width 21 height 21
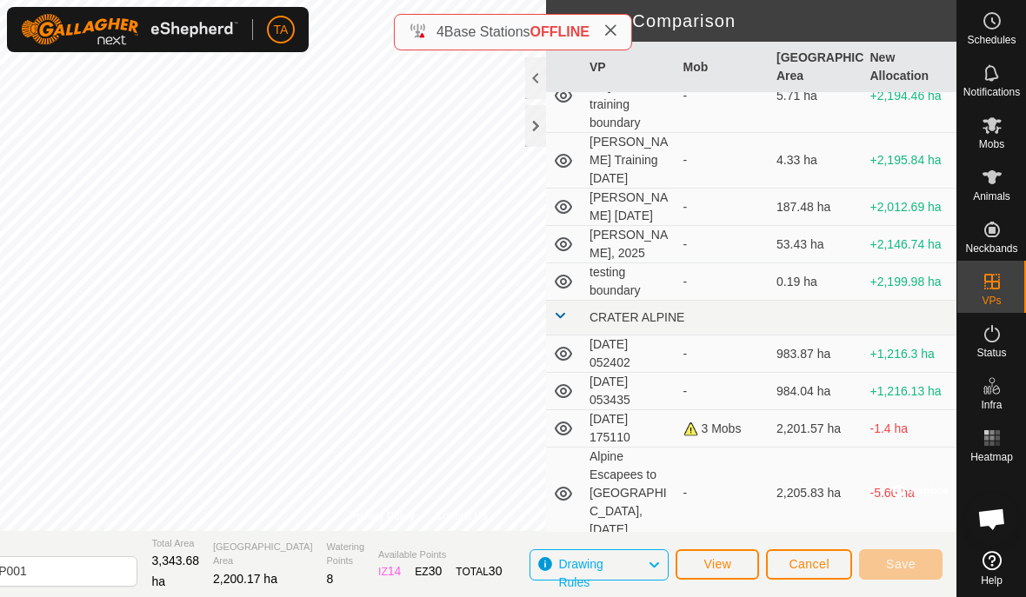
click at [569, 422] on icon at bounding box center [563, 429] width 17 height 14
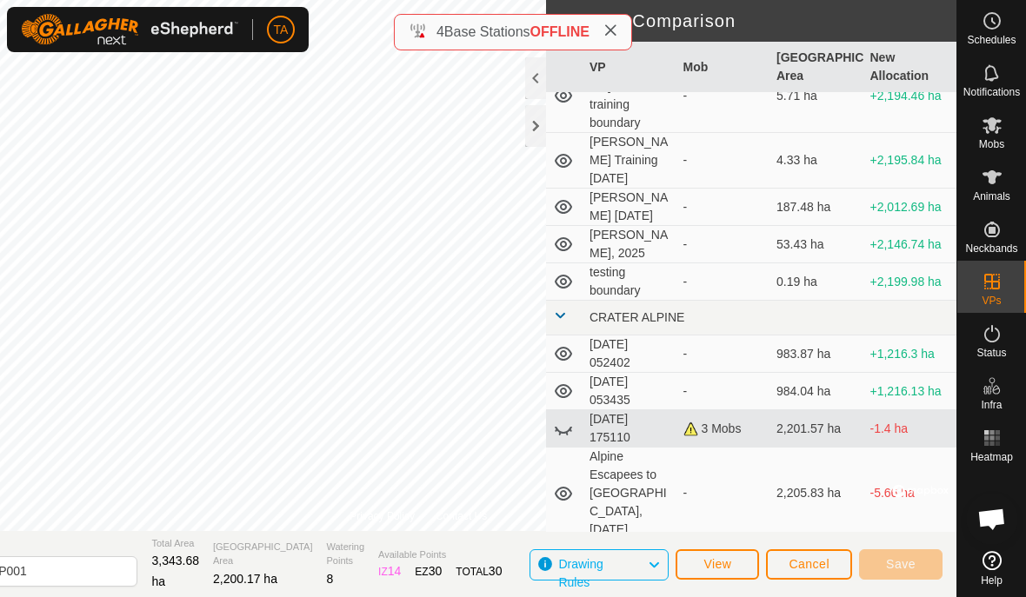
click at [570, 418] on icon at bounding box center [563, 428] width 21 height 21
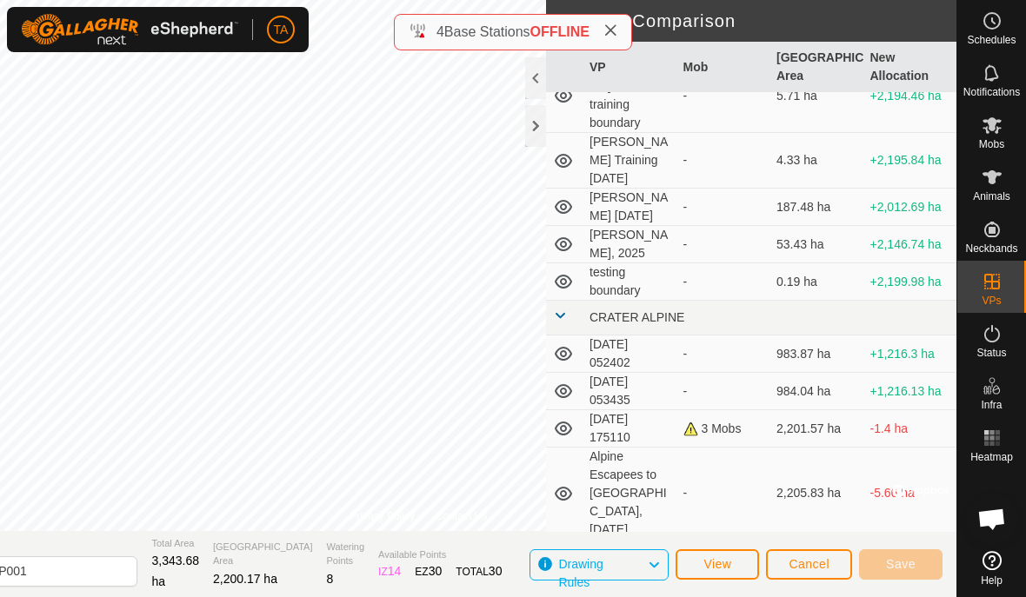
click at [577, 464] on td at bounding box center [564, 494] width 37 height 92
click at [570, 483] on icon at bounding box center [563, 493] width 21 height 21
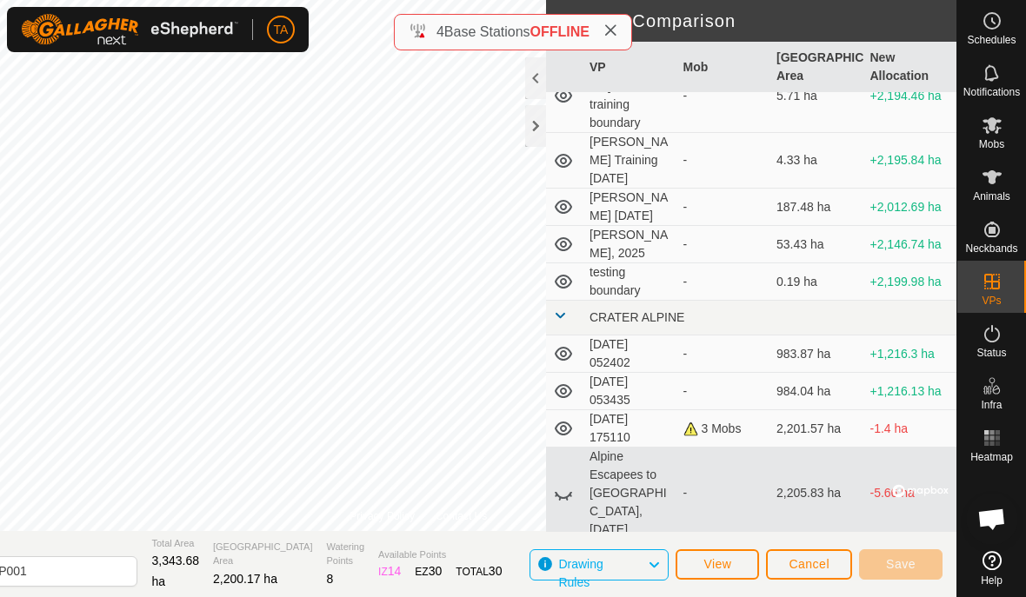
click at [569, 483] on icon at bounding box center [563, 493] width 21 height 21
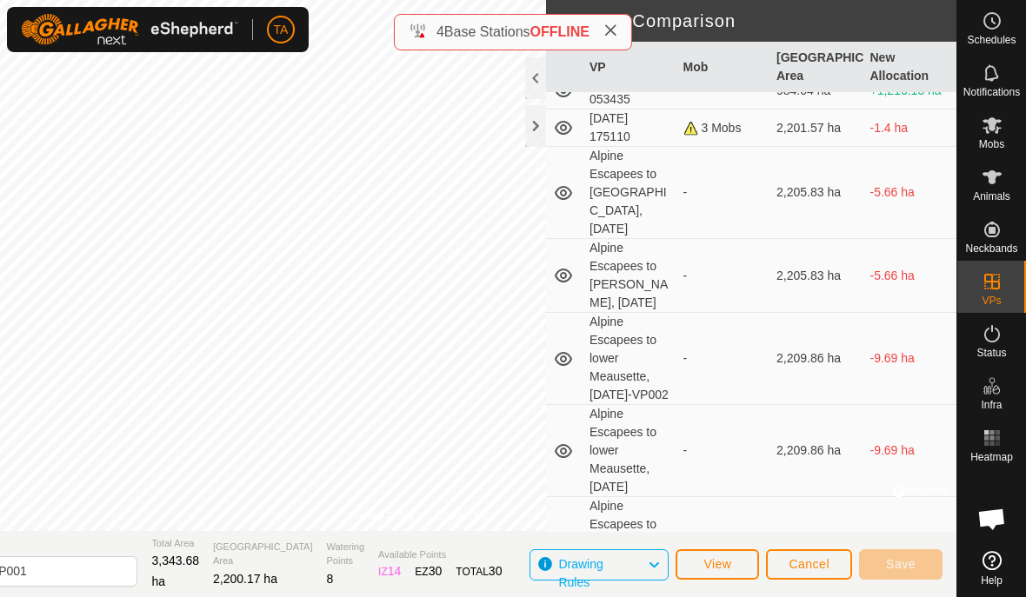
scroll to position [756, 0]
click at [827, 439] on td "2,209.86 ha" at bounding box center [817, 450] width 94 height 92
click at [768, 446] on td "-" at bounding box center [723, 450] width 94 height 92
click at [760, 454] on td "-" at bounding box center [723, 450] width 94 height 92
click at [137, 561] on input "[DATE] 175110-VP001" at bounding box center [15, 571] width 243 height 30
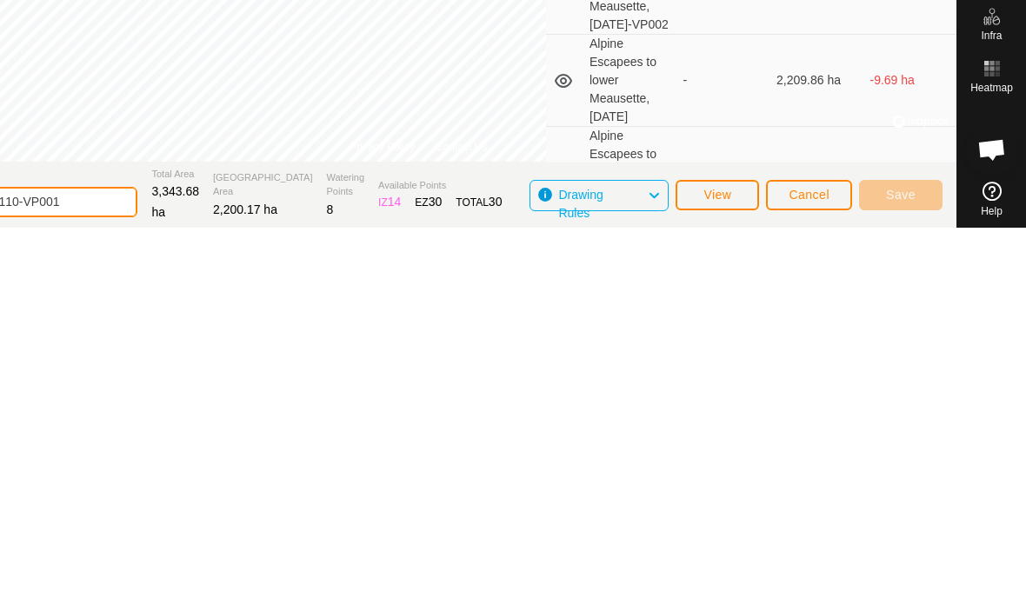
scroll to position [2, 0]
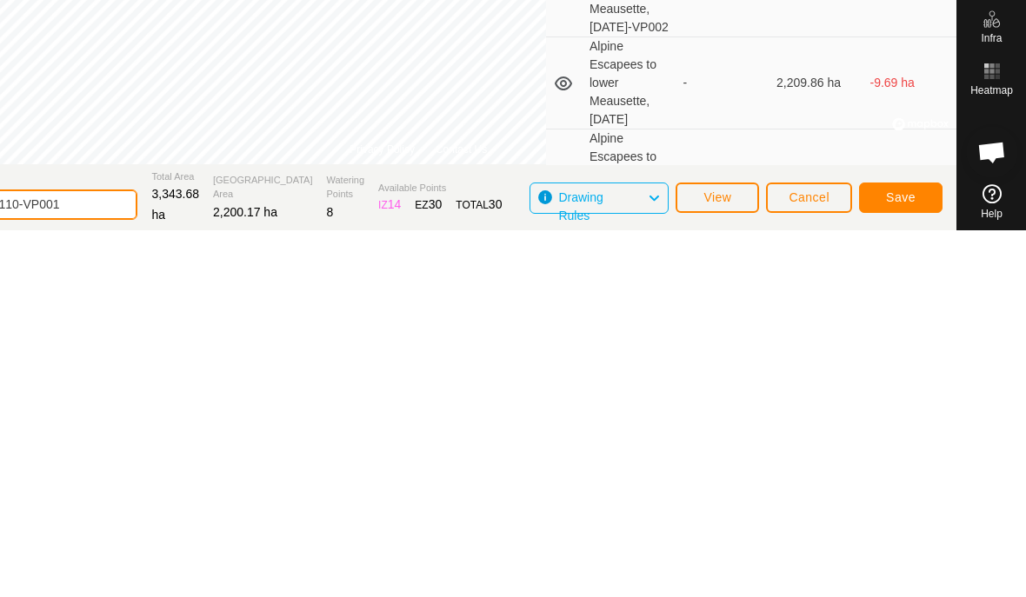
click at [137, 556] on input "N2025-08-15 175110-VP001" at bounding box center [15, 571] width 243 height 30
click at [913, 550] on button "Save" at bounding box center [900, 565] width 83 height 30
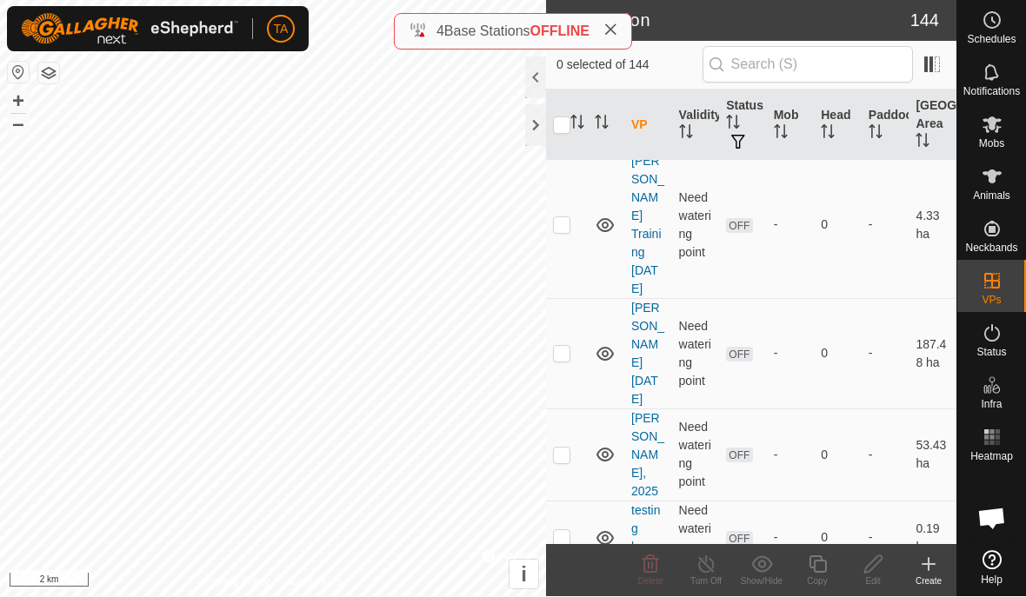
scroll to position [1130, 0]
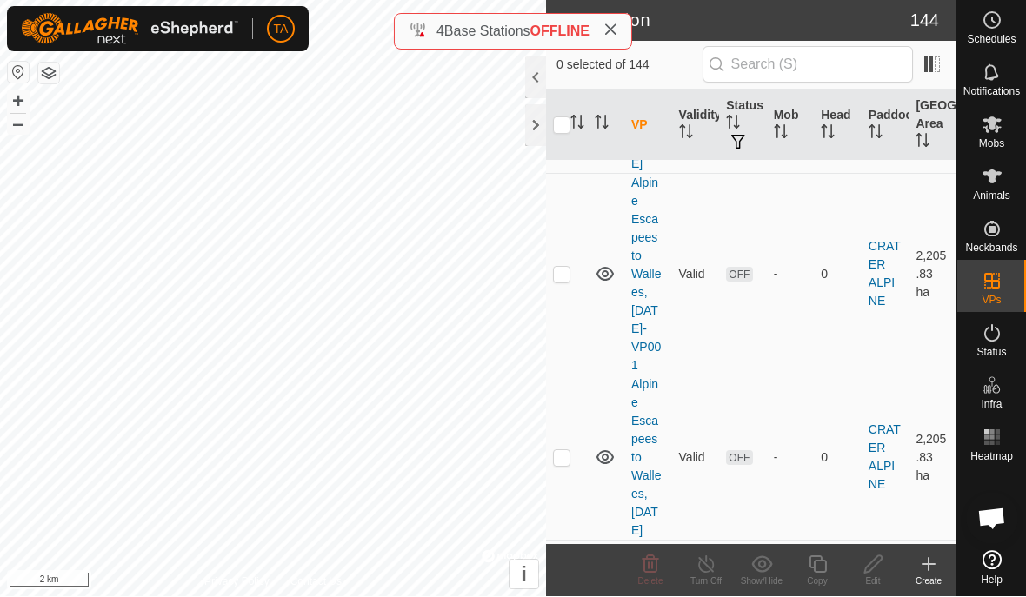
scroll to position [3164, 0]
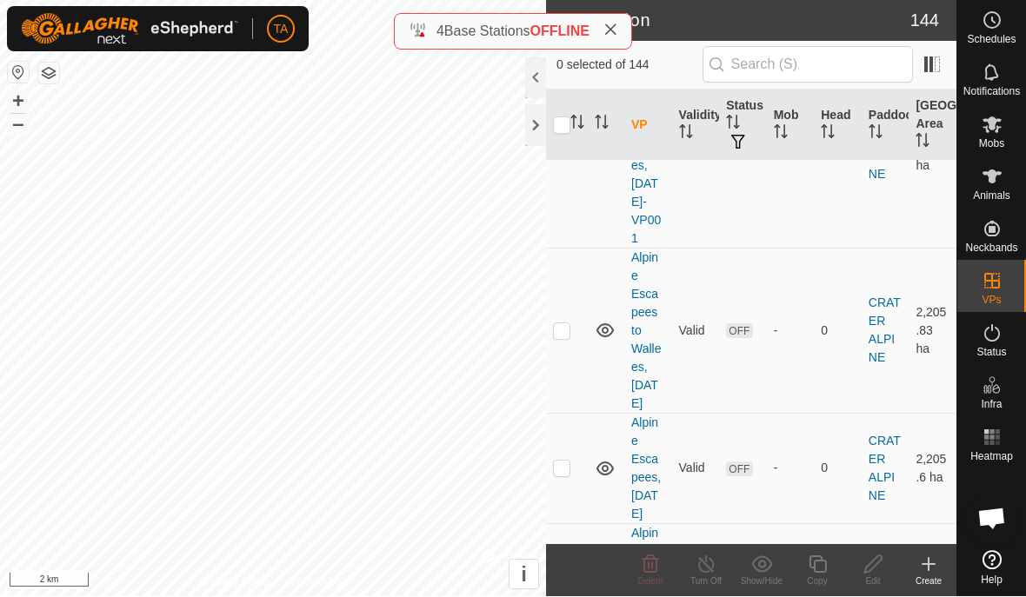
scroll to position [3295, 0]
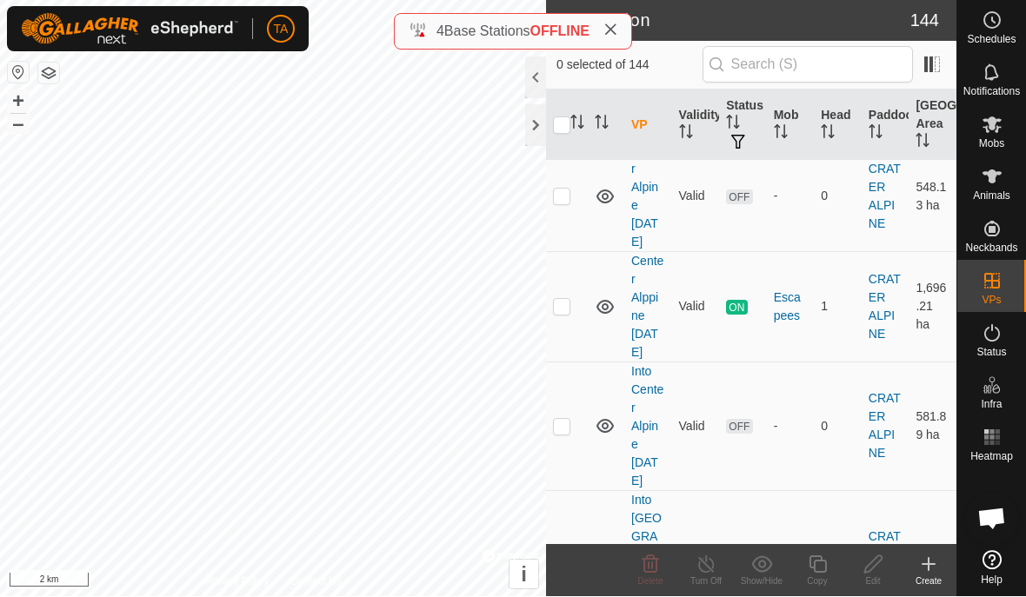
scroll to position [4189, 0]
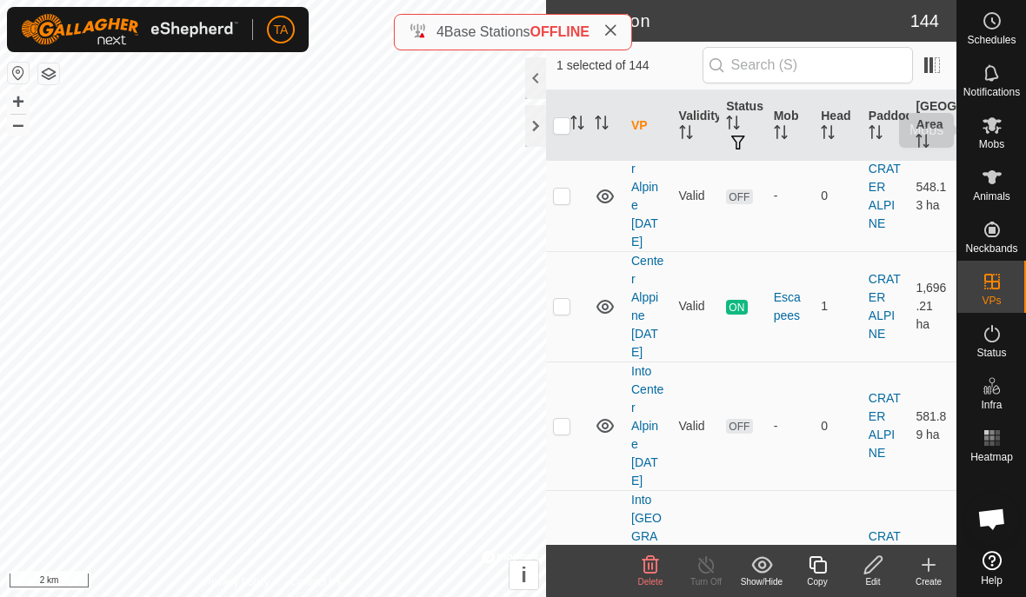
click at [999, 134] on icon at bounding box center [992, 125] width 21 height 21
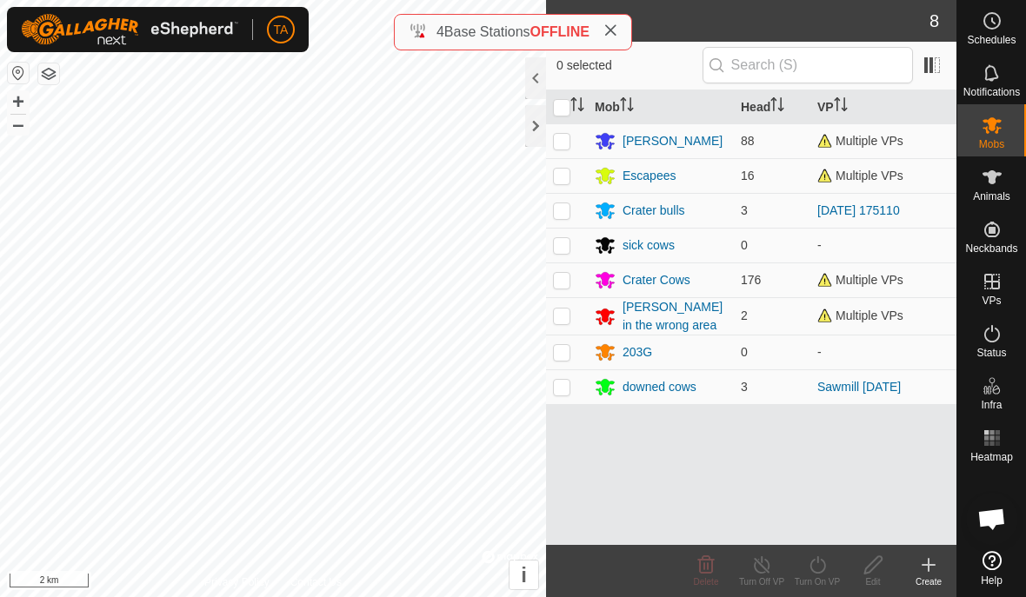
click at [563, 282] on p-checkbox at bounding box center [561, 280] width 17 height 14
click at [822, 565] on icon at bounding box center [818, 565] width 22 height 21
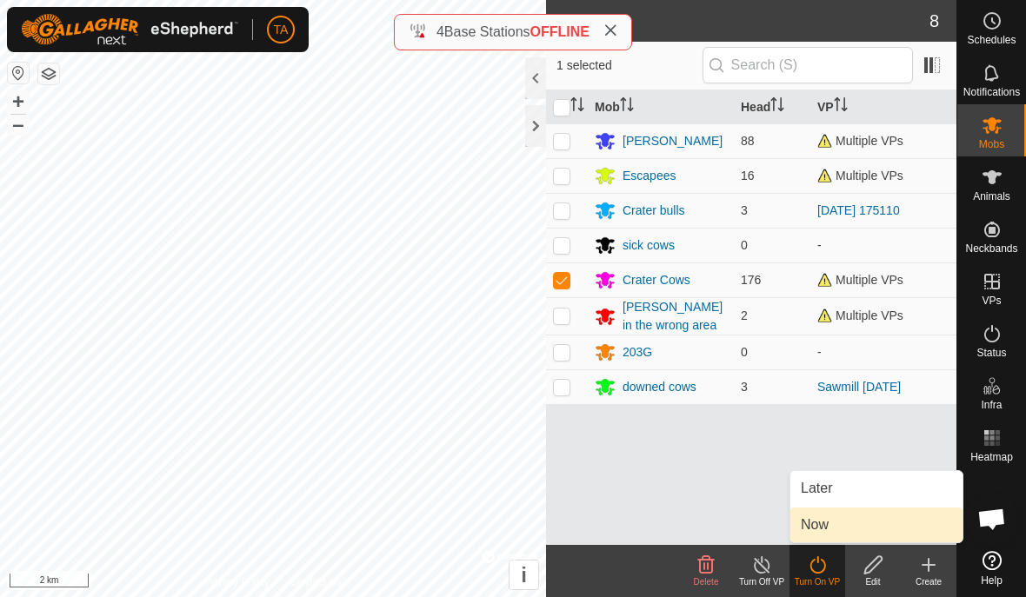
click at [848, 520] on link "Now" at bounding box center [876, 525] width 172 height 35
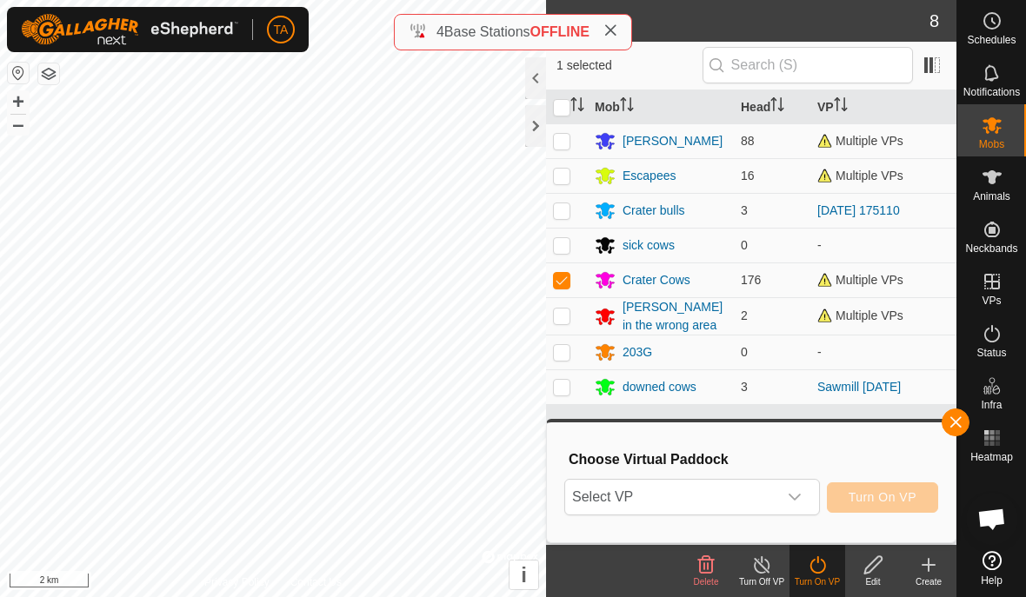
click at [761, 508] on span "Select VP" at bounding box center [671, 497] width 212 height 35
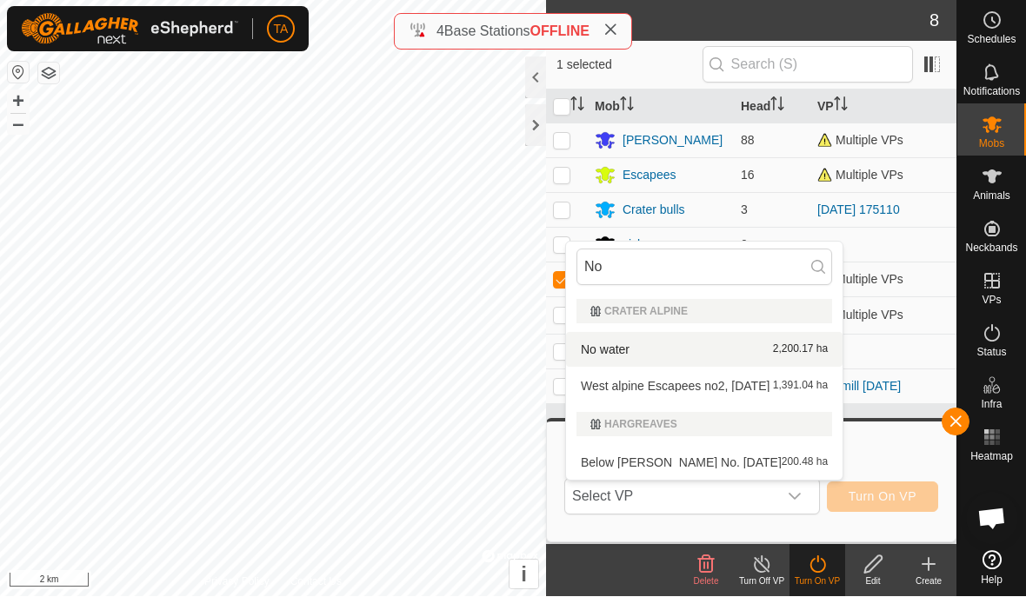
click at [713, 349] on div "No water 2,200.17 ha" at bounding box center [704, 350] width 256 height 21
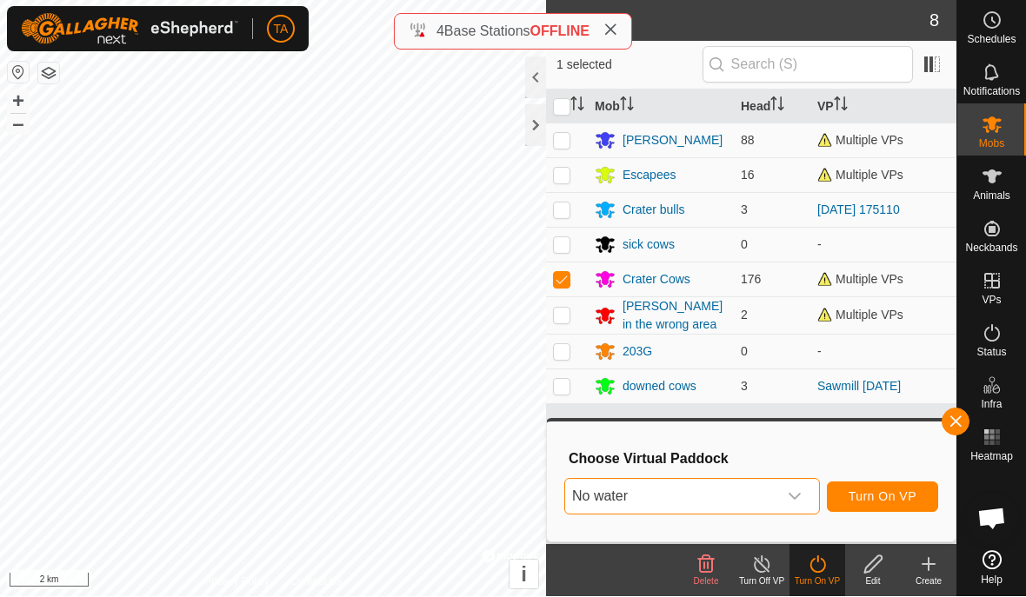
click at [902, 496] on span "Turn On VP" at bounding box center [883, 497] width 68 height 14
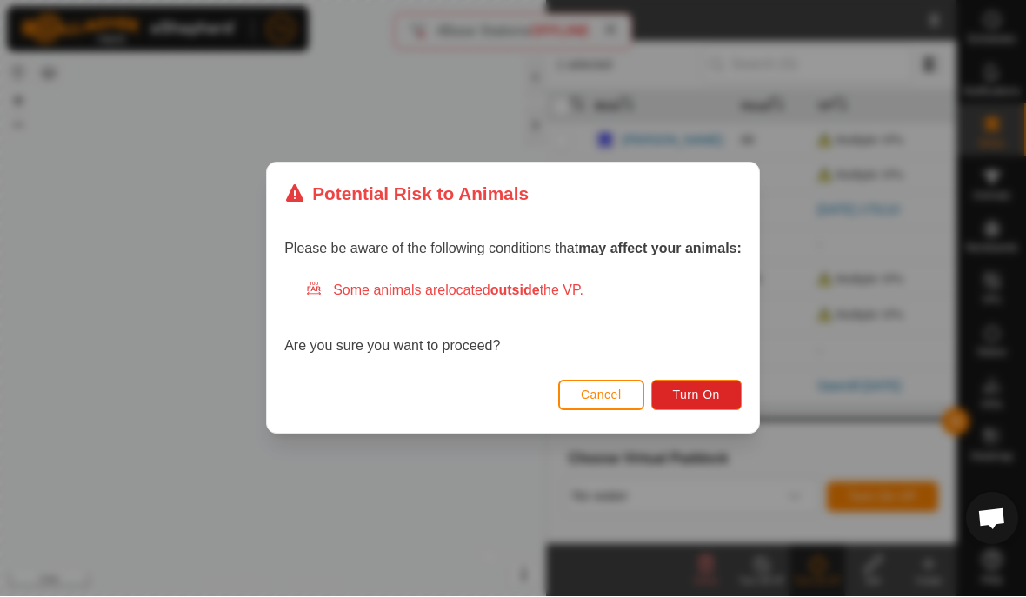
click at [706, 397] on span "Turn On" at bounding box center [696, 396] width 47 height 14
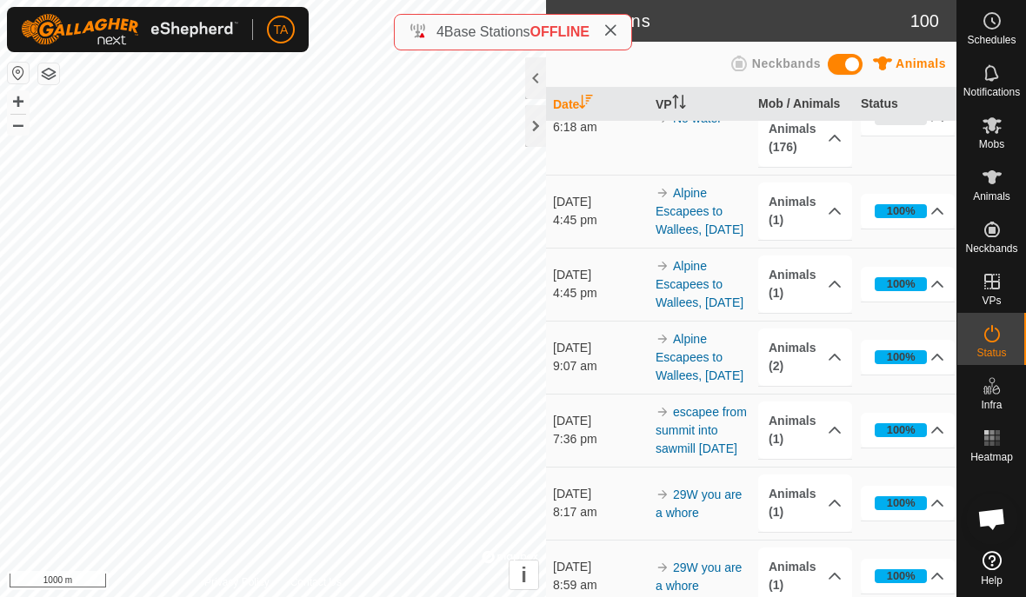
scroll to position [3, 0]
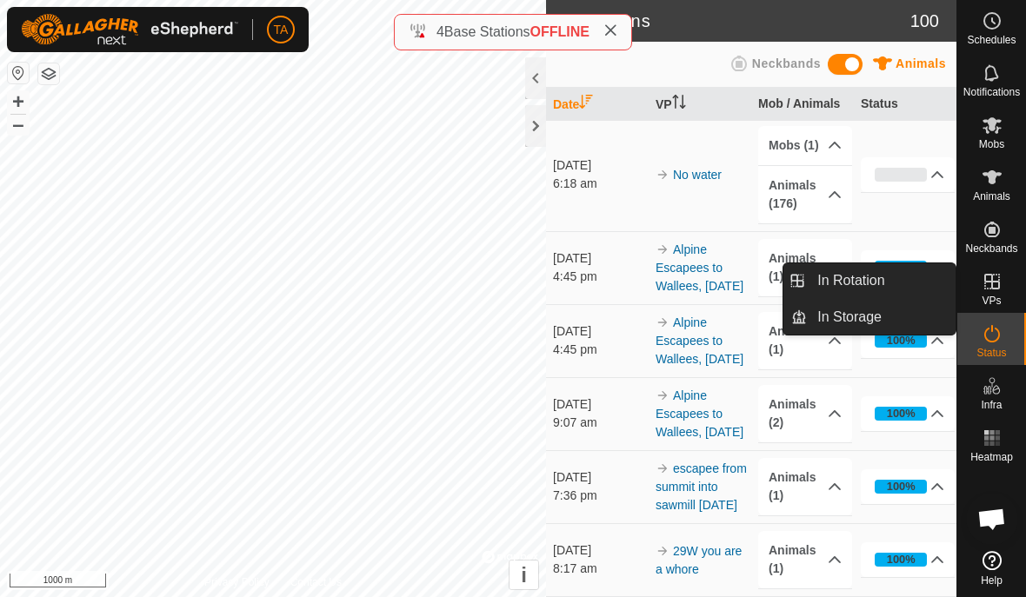
click at [896, 279] on link "In Rotation" at bounding box center [881, 280] width 149 height 35
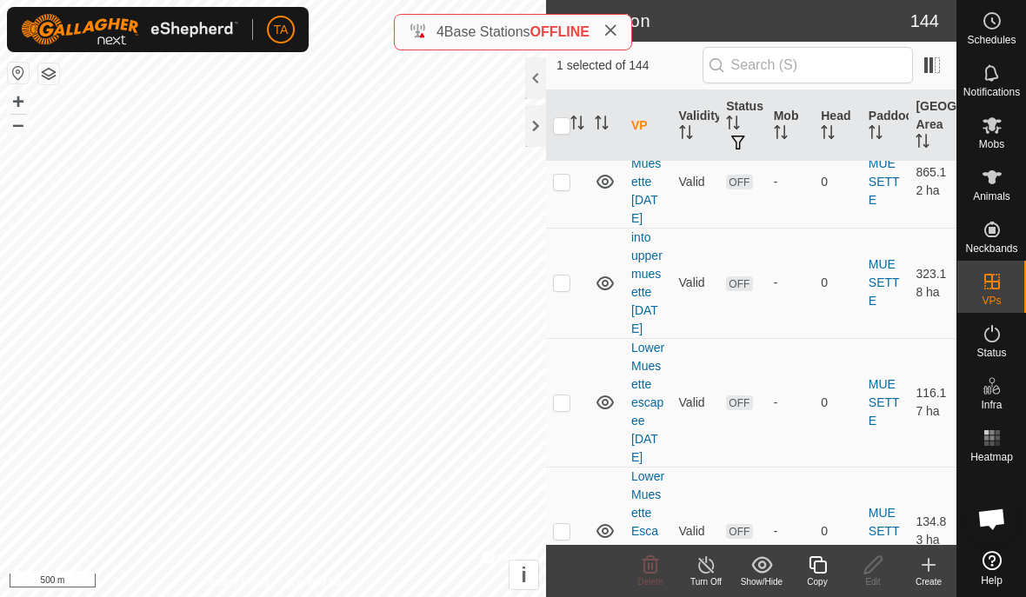
scroll to position [10226, 0]
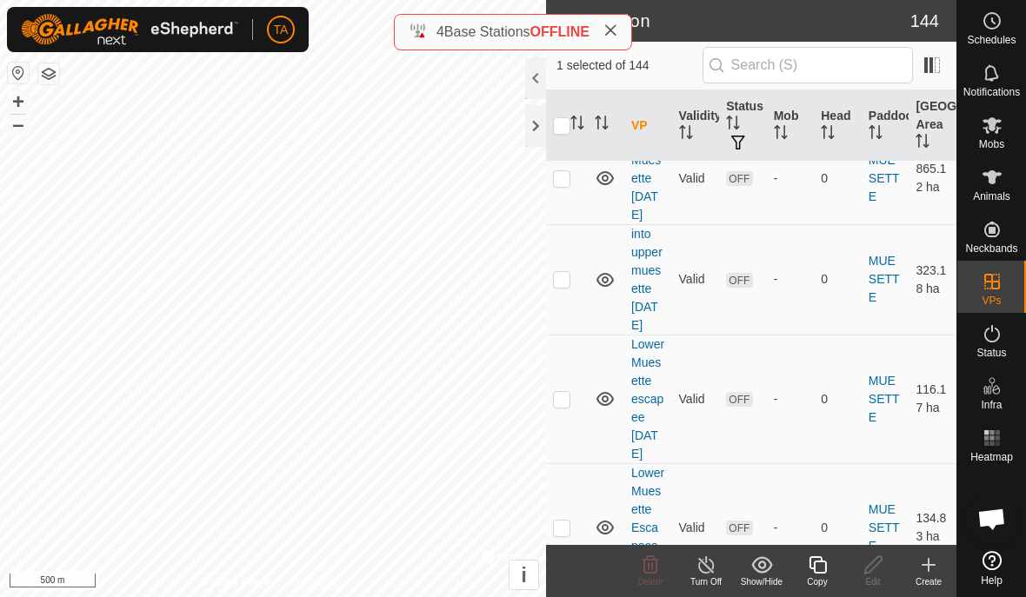
click at [820, 563] on icon at bounding box center [818, 565] width 22 height 21
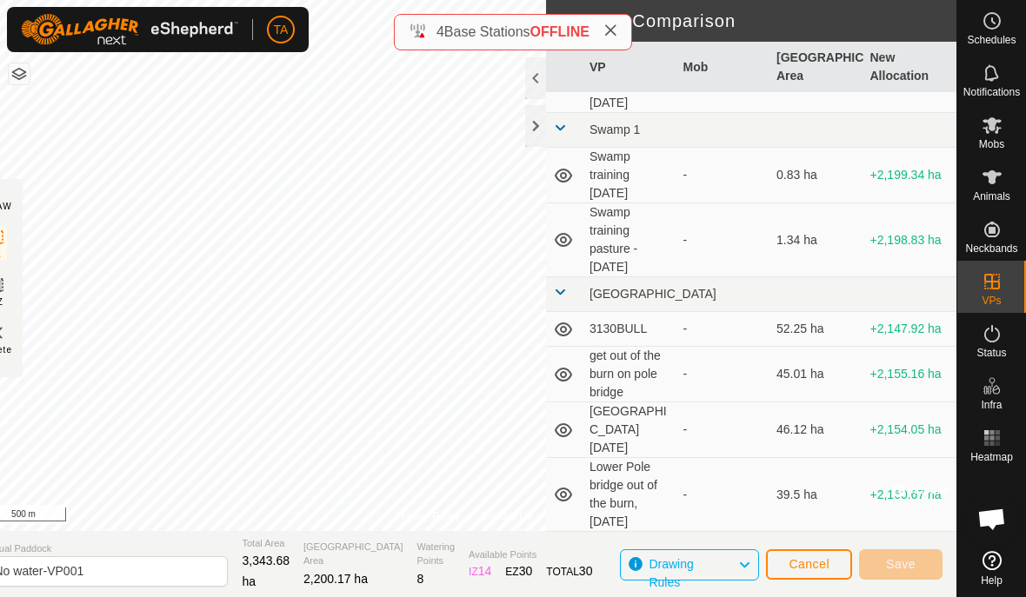
scroll to position [7485, 0]
click at [836, 543] on div "Cancel Save" at bounding box center [854, 564] width 177 height 42
click at [832, 556] on button "Cancel" at bounding box center [809, 565] width 86 height 30
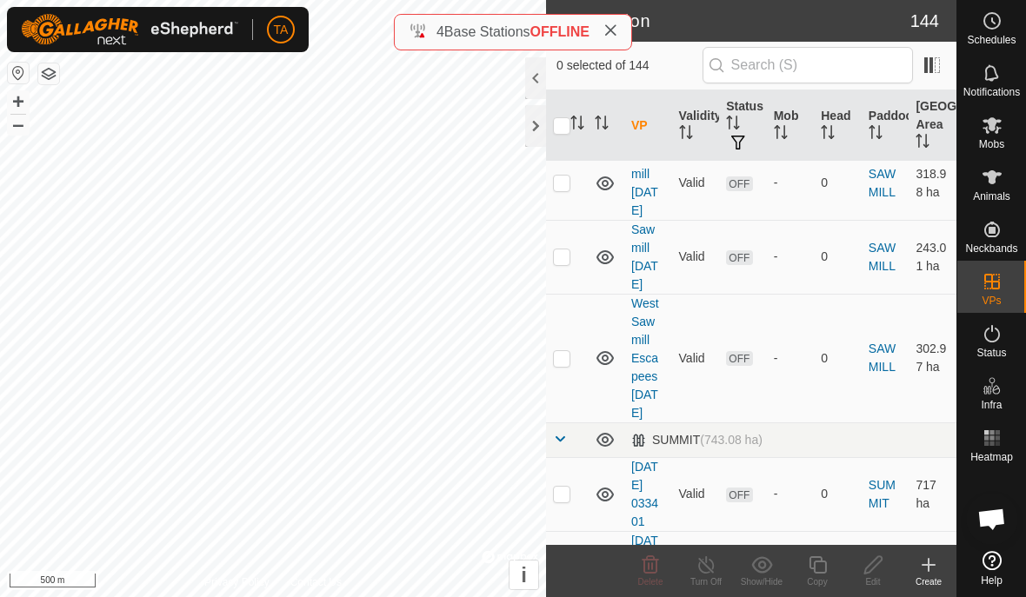
scroll to position [13383, 0]
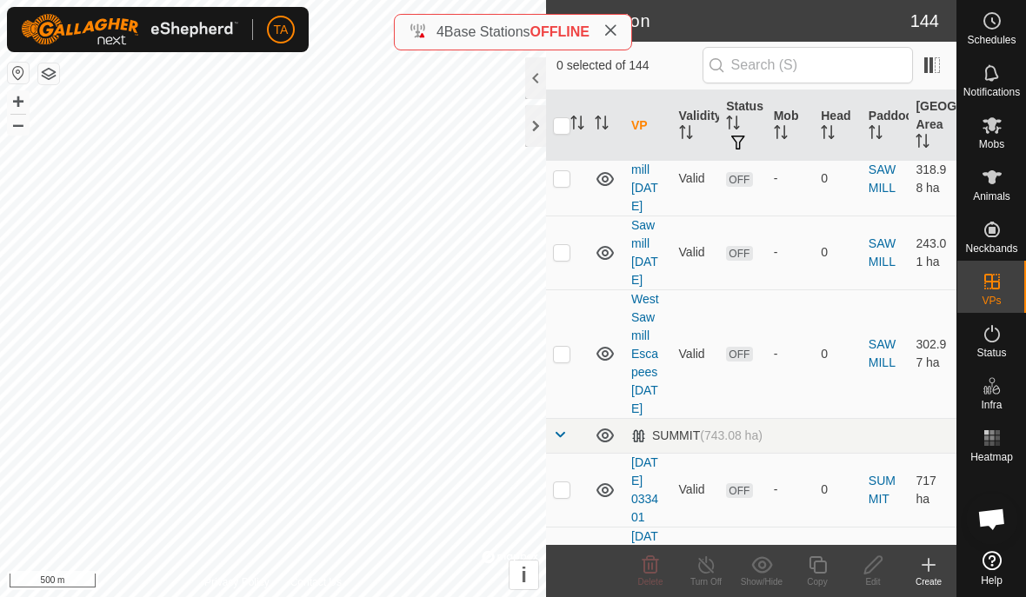
click at [533, 123] on div at bounding box center [535, 126] width 21 height 42
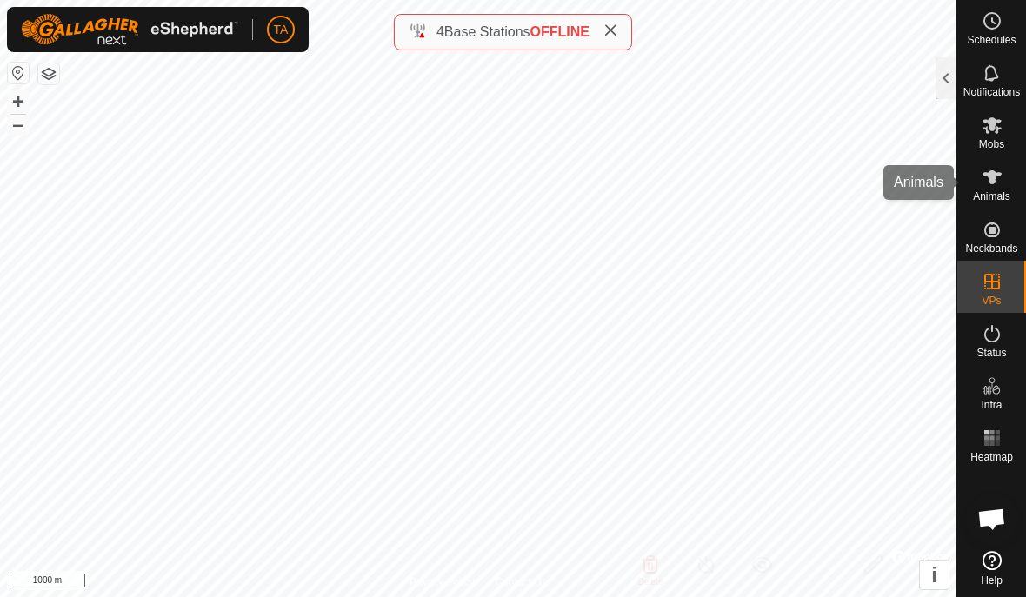
click at [987, 180] on icon at bounding box center [992, 177] width 21 height 21
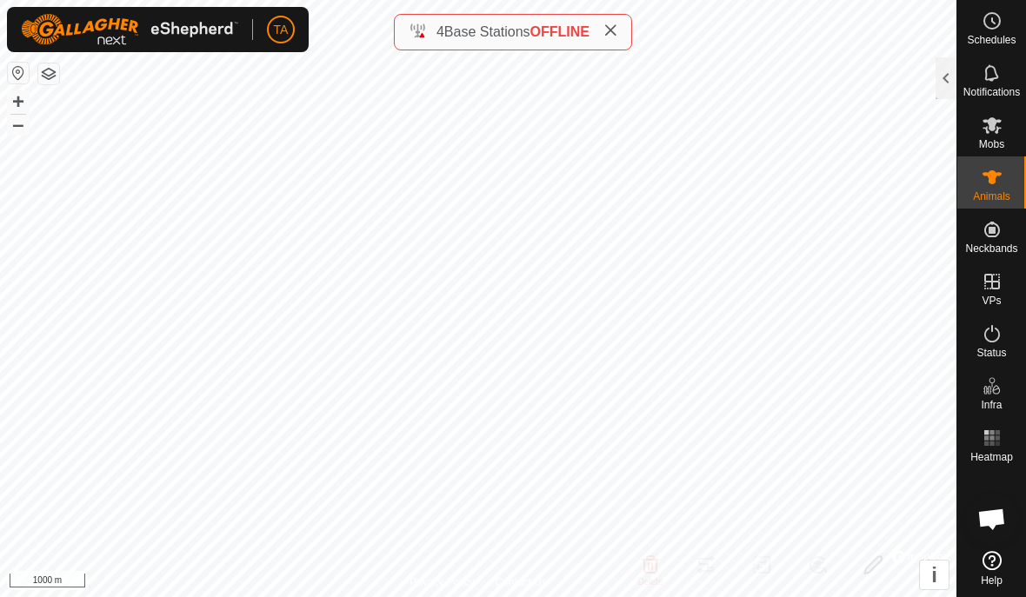
click at [993, 187] on icon at bounding box center [992, 177] width 21 height 21
click at [938, 67] on div at bounding box center [946, 78] width 21 height 42
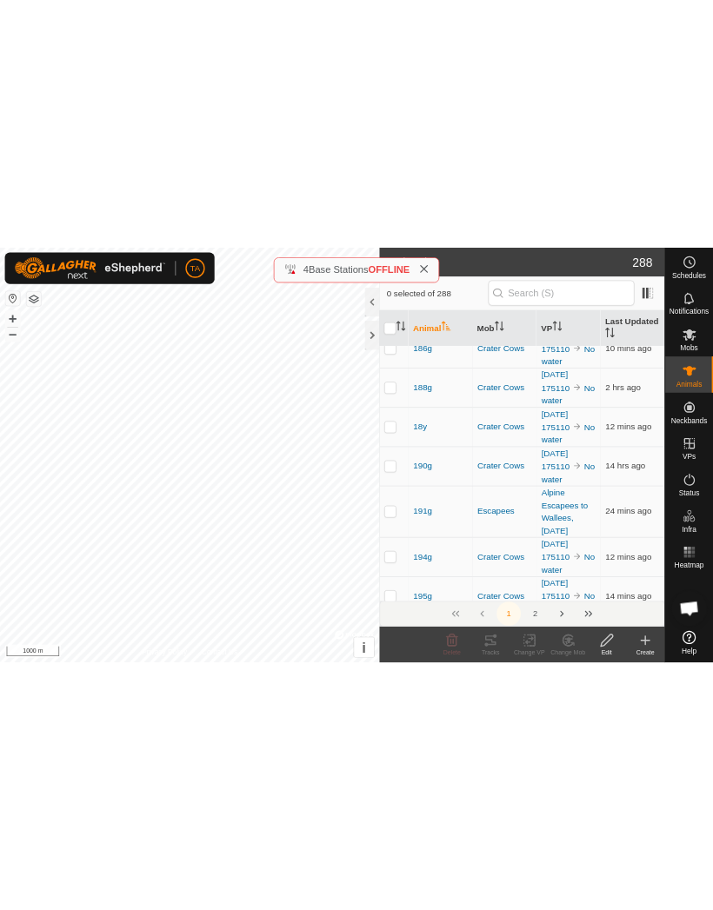
scroll to position [2750, 0]
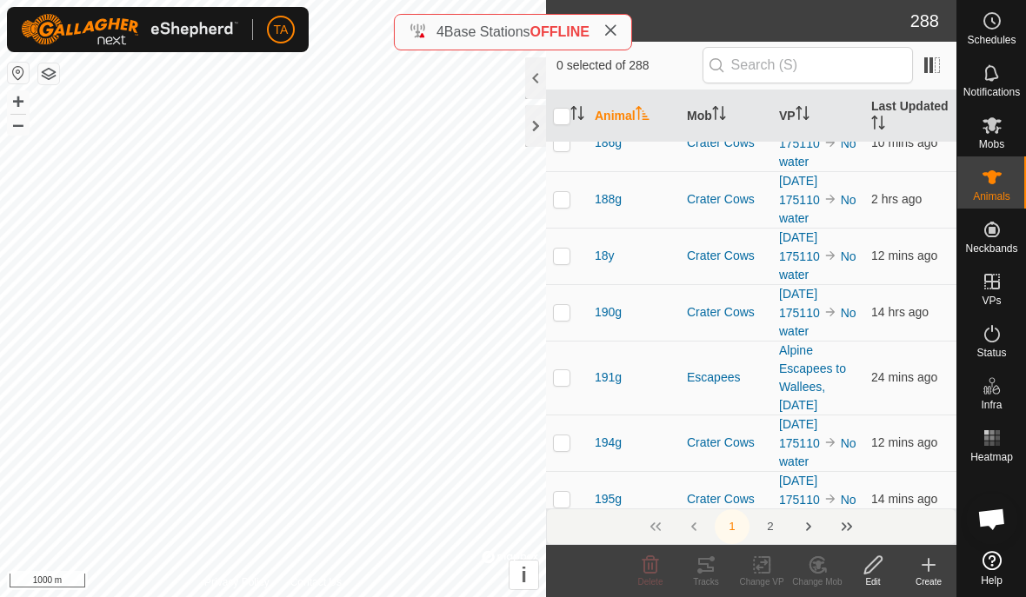
click at [562, 310] on p-checkbox at bounding box center [561, 312] width 17 height 14
